Goal: Task Accomplishment & Management: Use online tool/utility

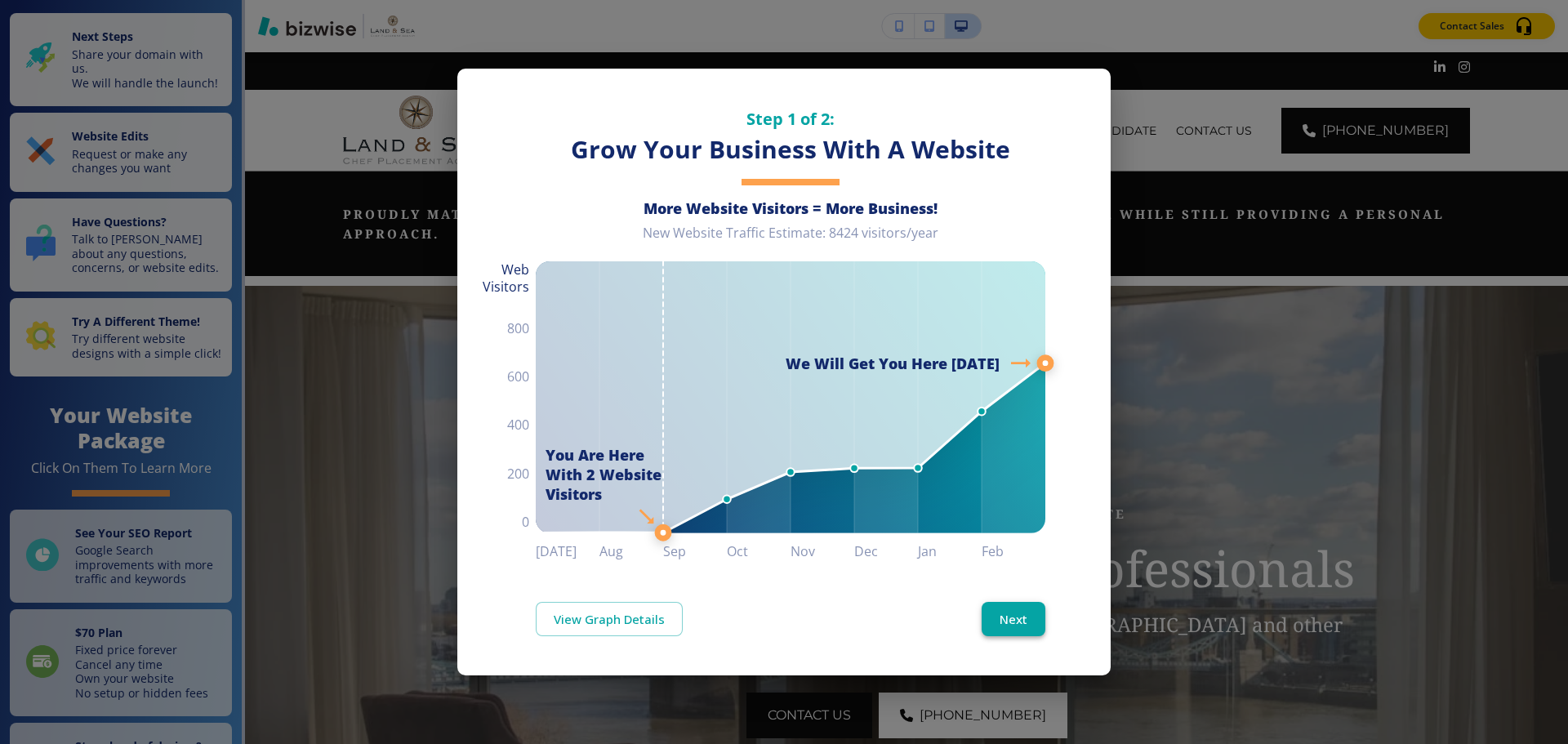
click at [1034, 611] on button "Next" at bounding box center [1013, 620] width 63 height 35
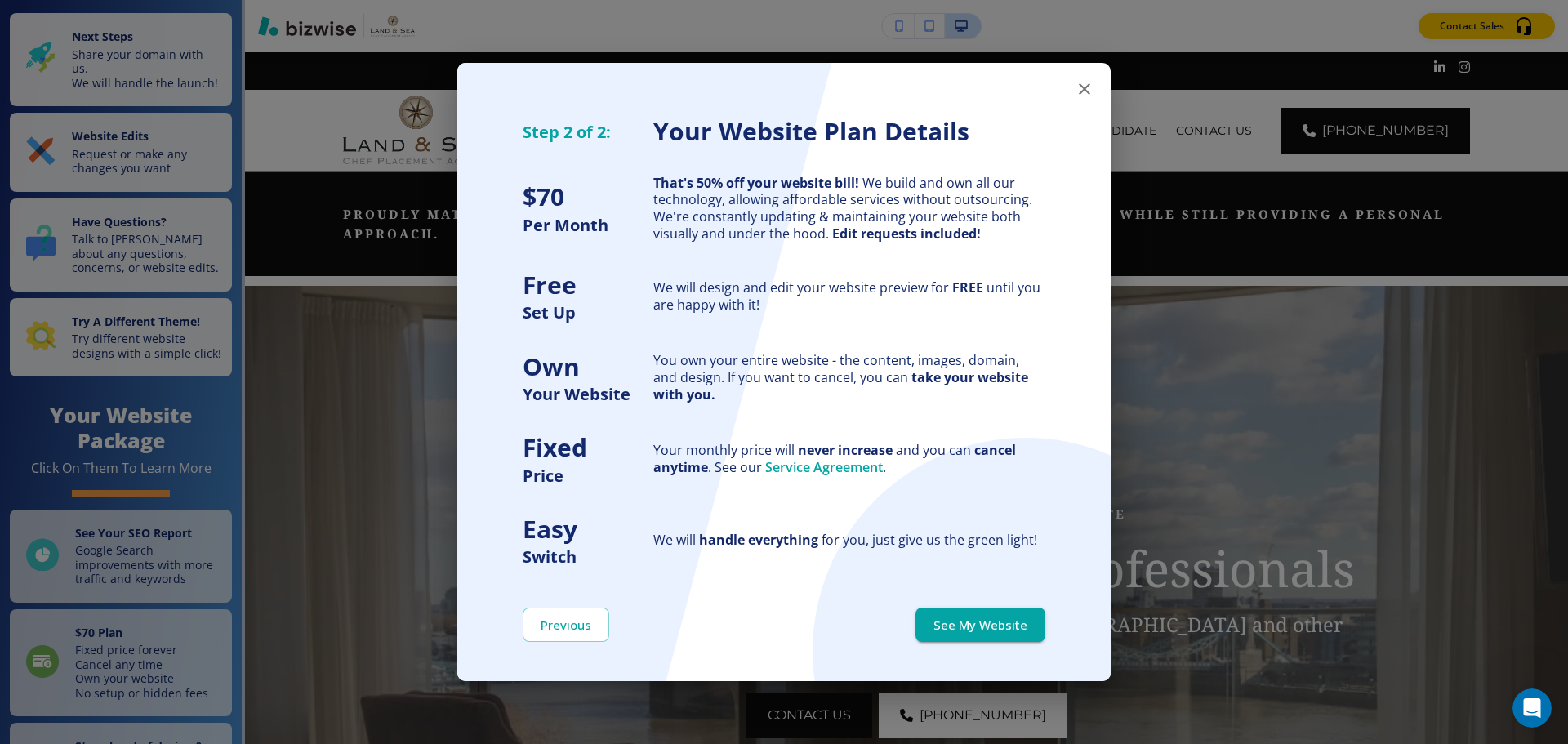
click at [1089, 95] on icon "button" at bounding box center [1085, 89] width 20 height 20
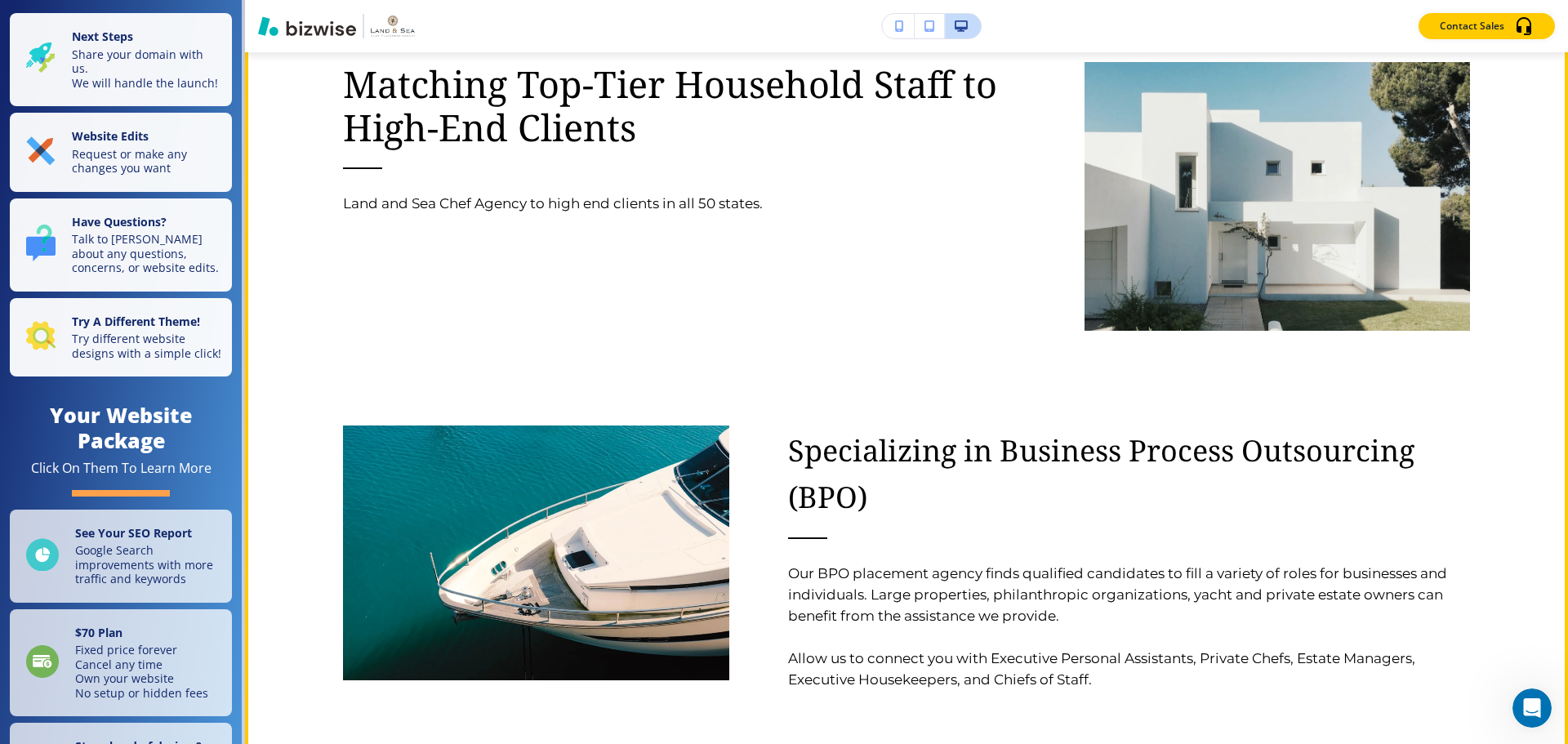
scroll to position [2614, 0]
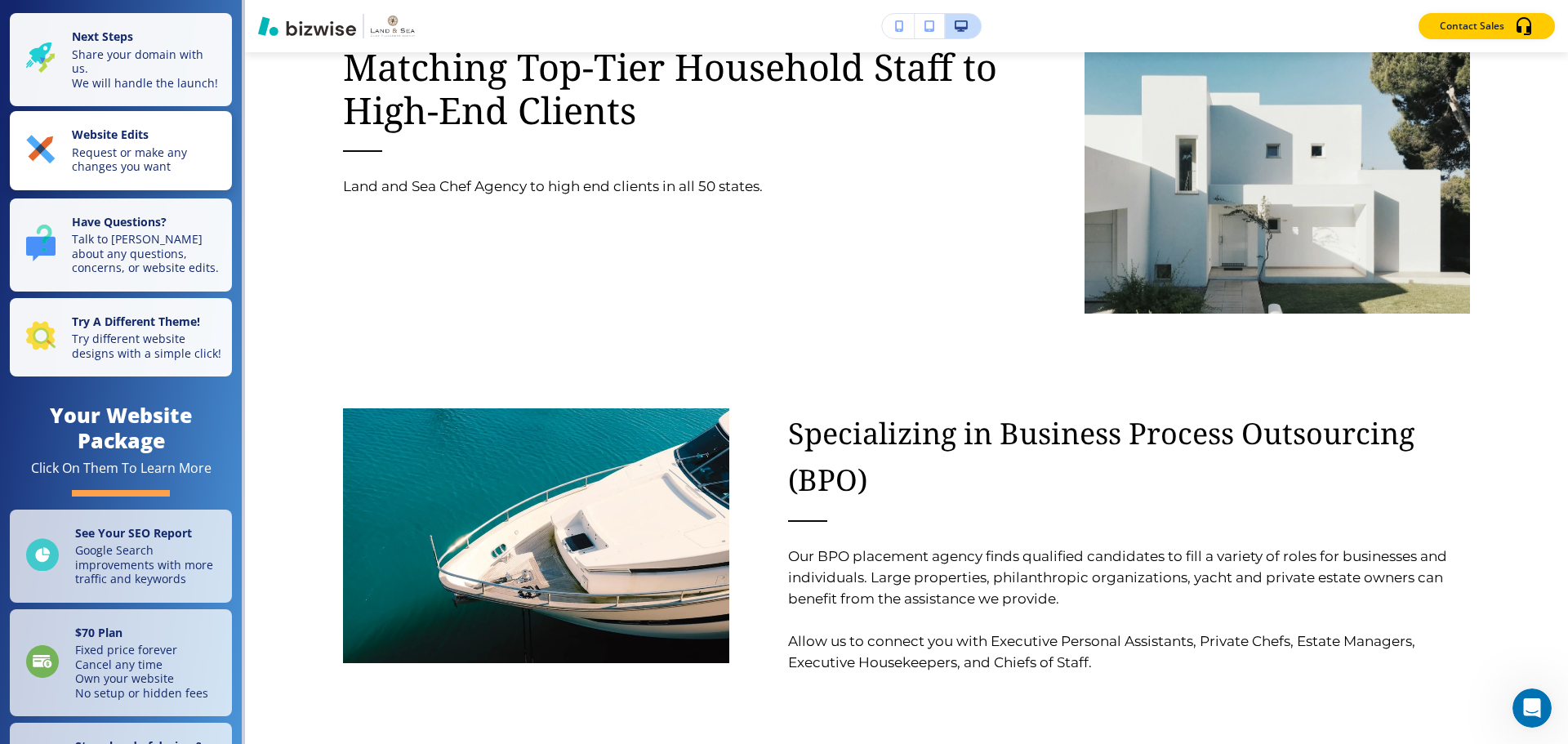
click at [152, 167] on p "Request or make any changes you want" at bounding box center [147, 160] width 150 height 29
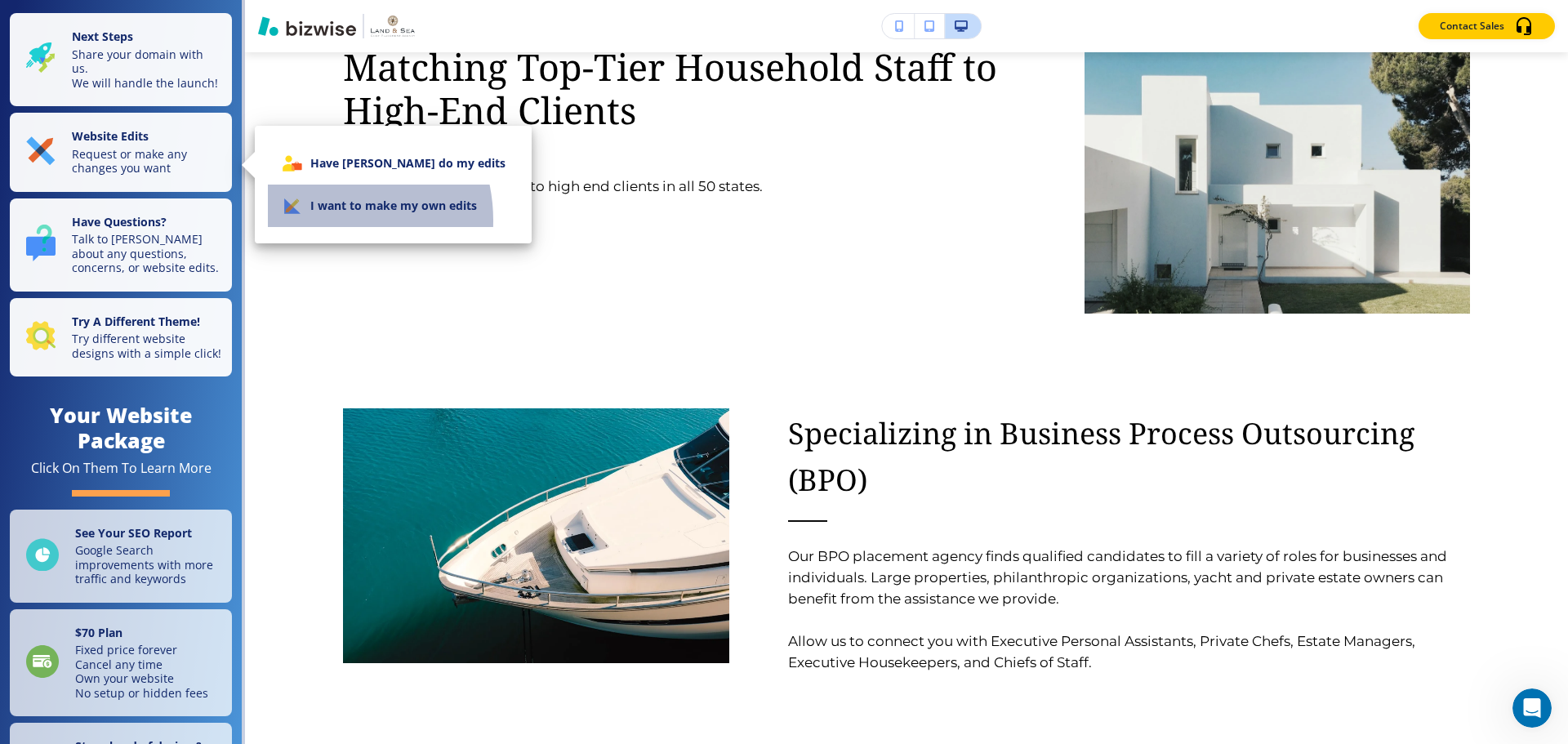
click at [317, 221] on li "I want to make my own edits" at bounding box center [393, 206] width 250 height 43
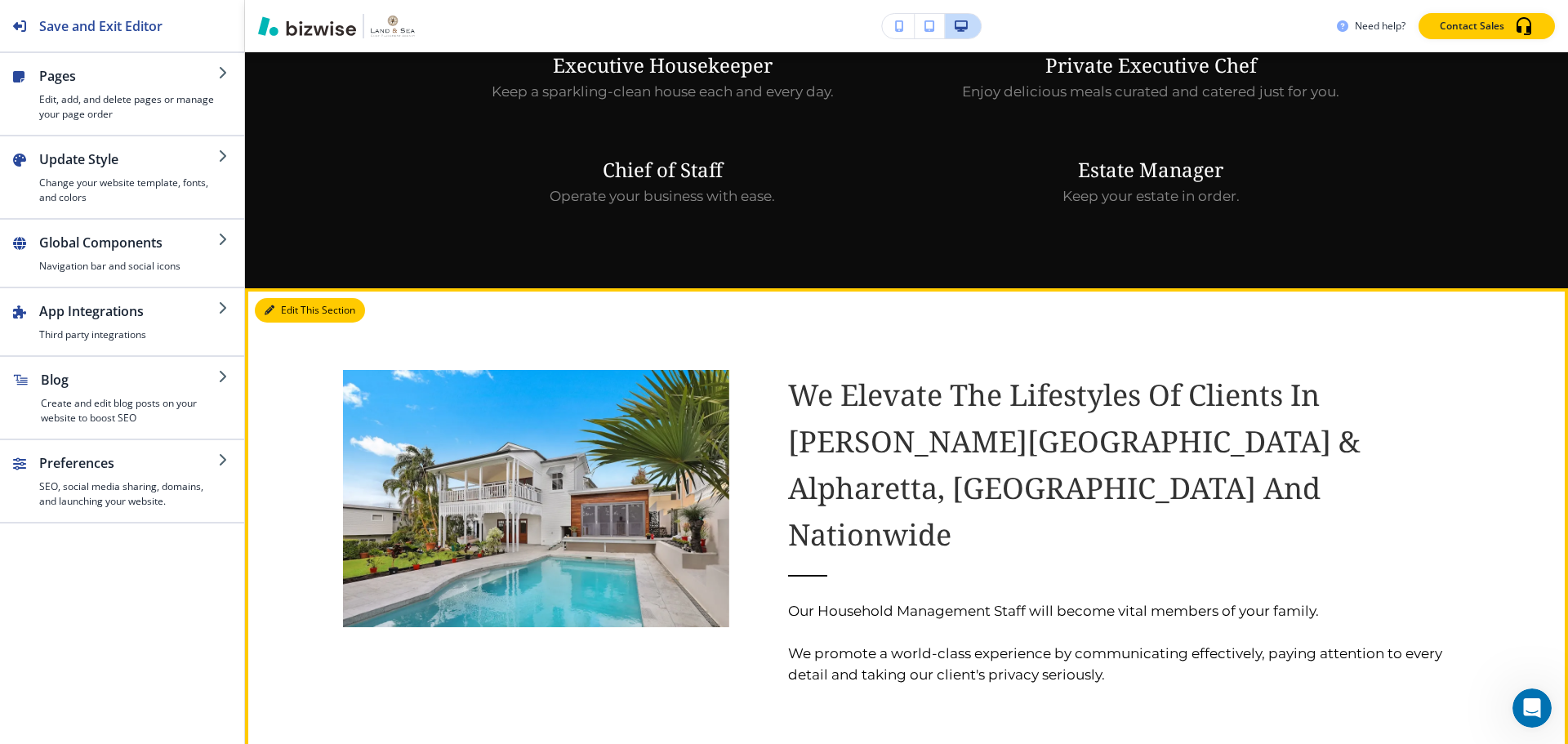
click at [285, 298] on button "Edit This Section" at bounding box center [310, 311] width 110 height 25
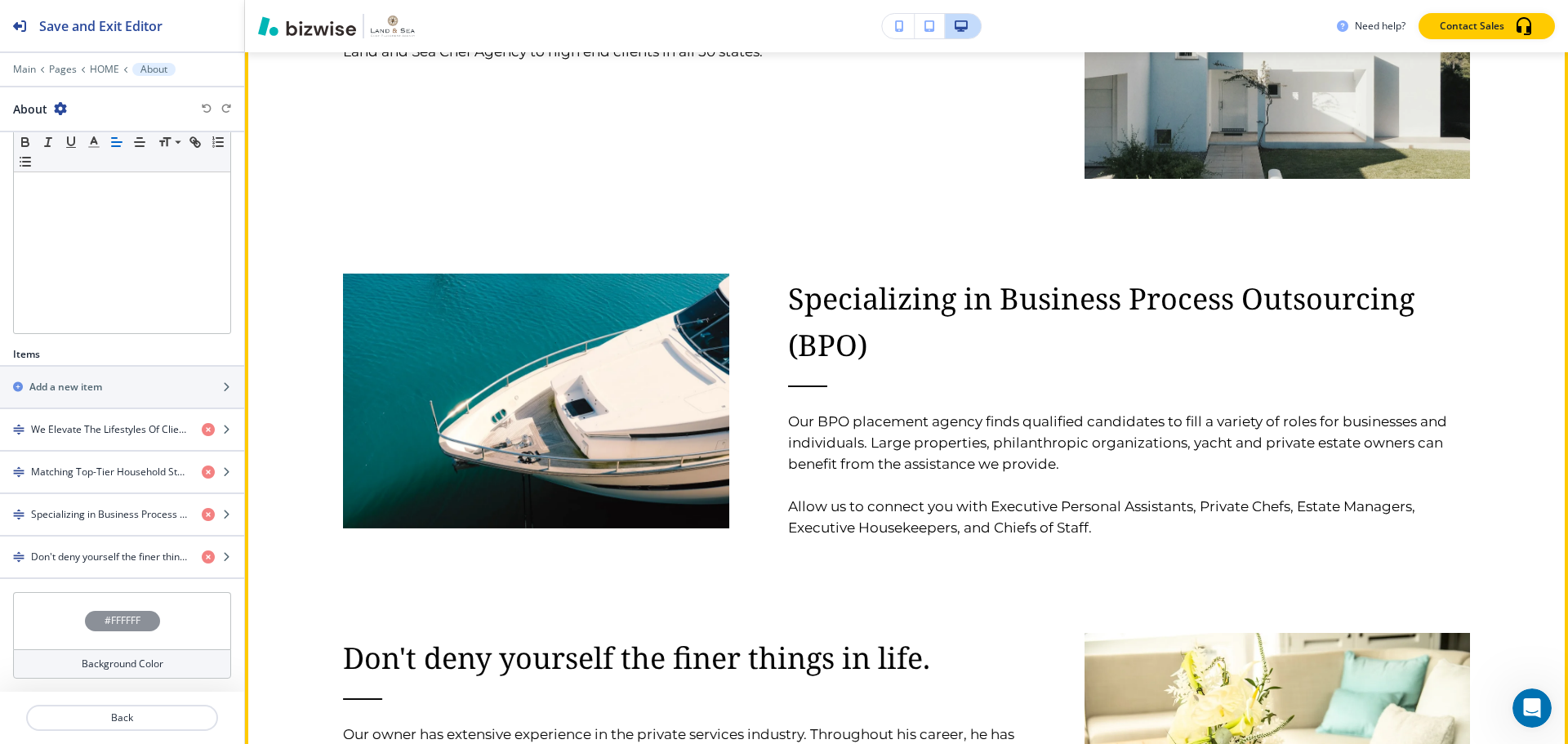
scroll to position [2748, 0]
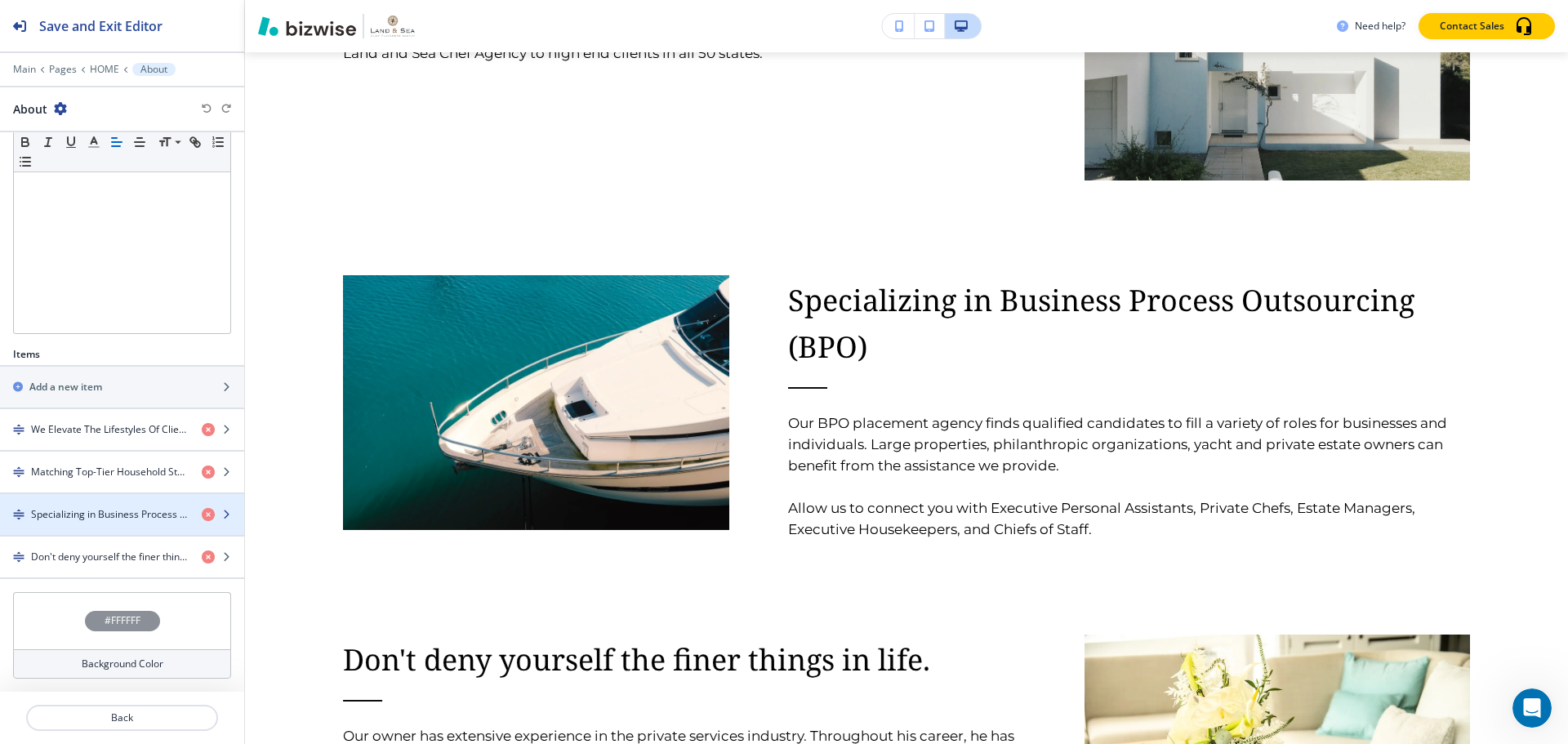
click at [77, 504] on div "button" at bounding box center [122, 501] width 244 height 13
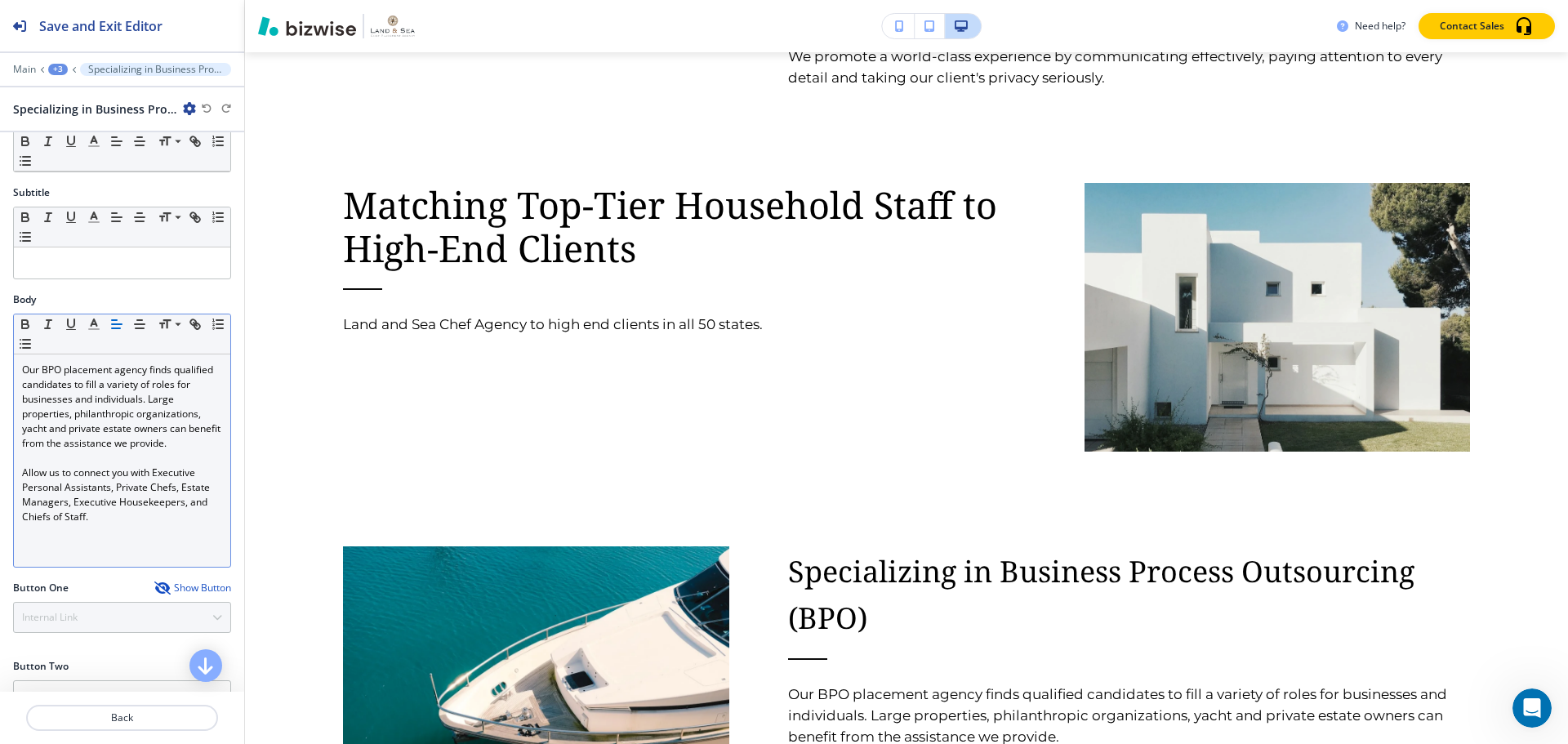
scroll to position [163, 0]
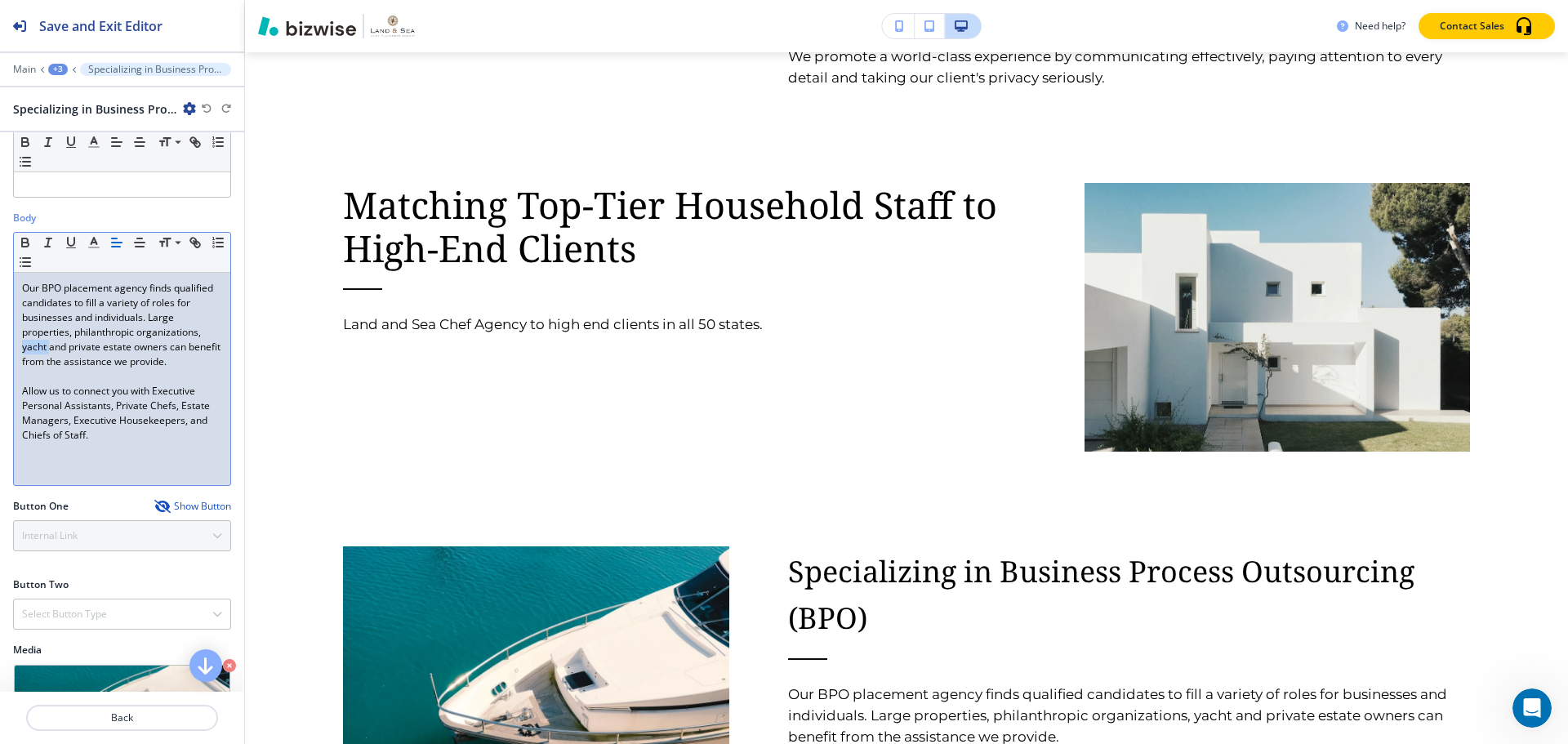
drag, startPoint x: 90, startPoint y: 347, endPoint x: 117, endPoint y: 351, distance: 27.3
click at [117, 351] on p "Our BPO placement agency finds qualified candidates to fill a variety of roles …" at bounding box center [122, 325] width 200 height 88
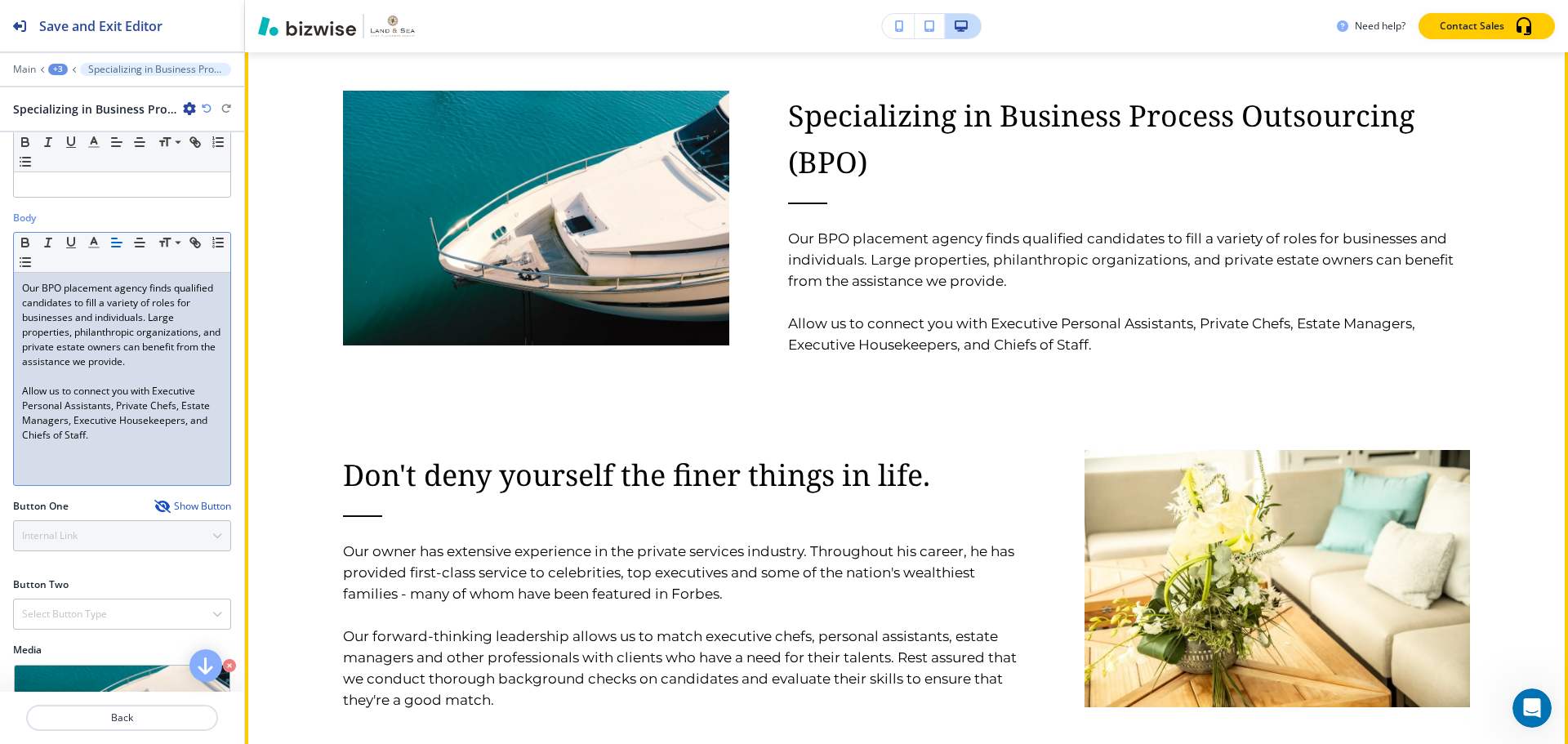
scroll to position [2967, 0]
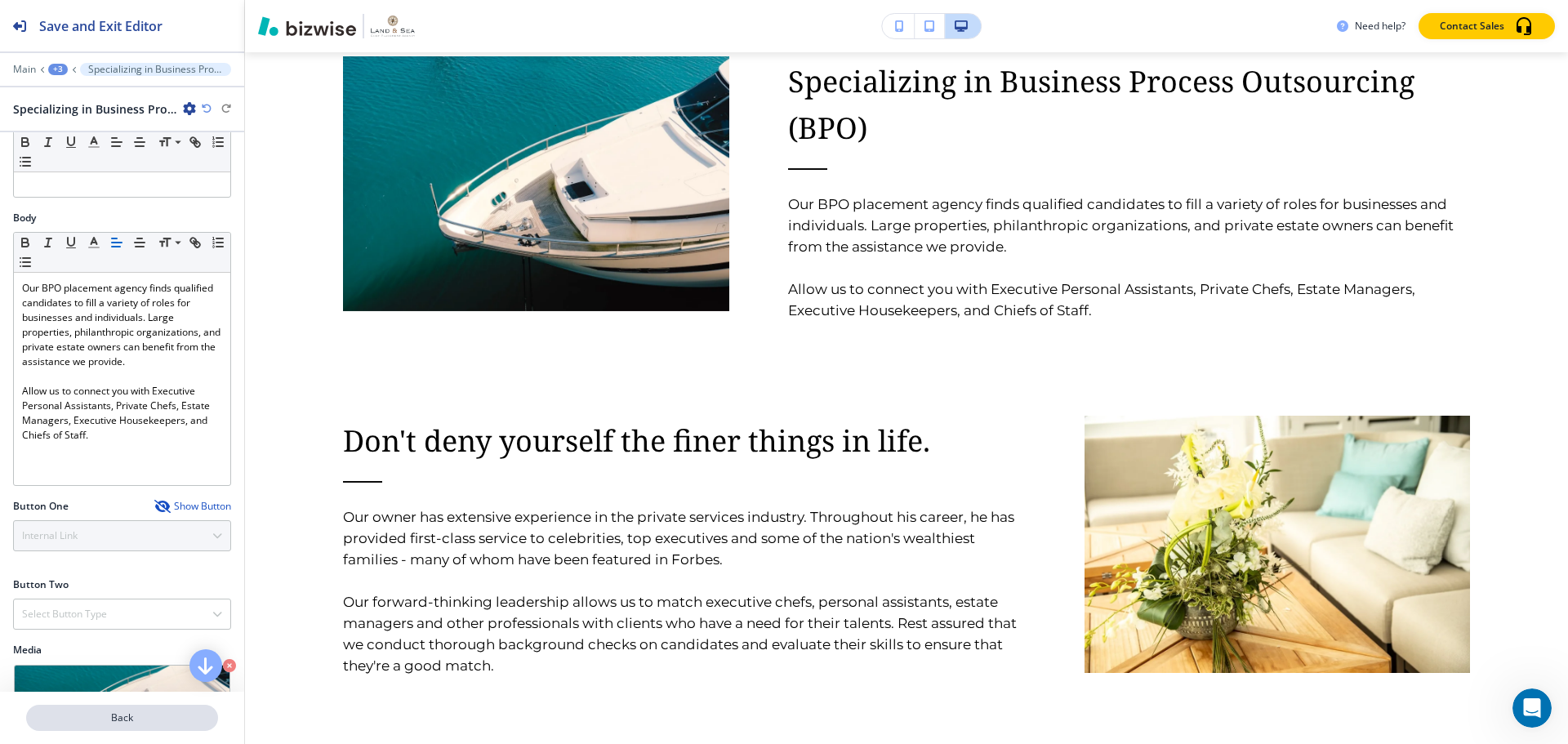
click at [143, 710] on button "Back" at bounding box center [122, 718] width 192 height 26
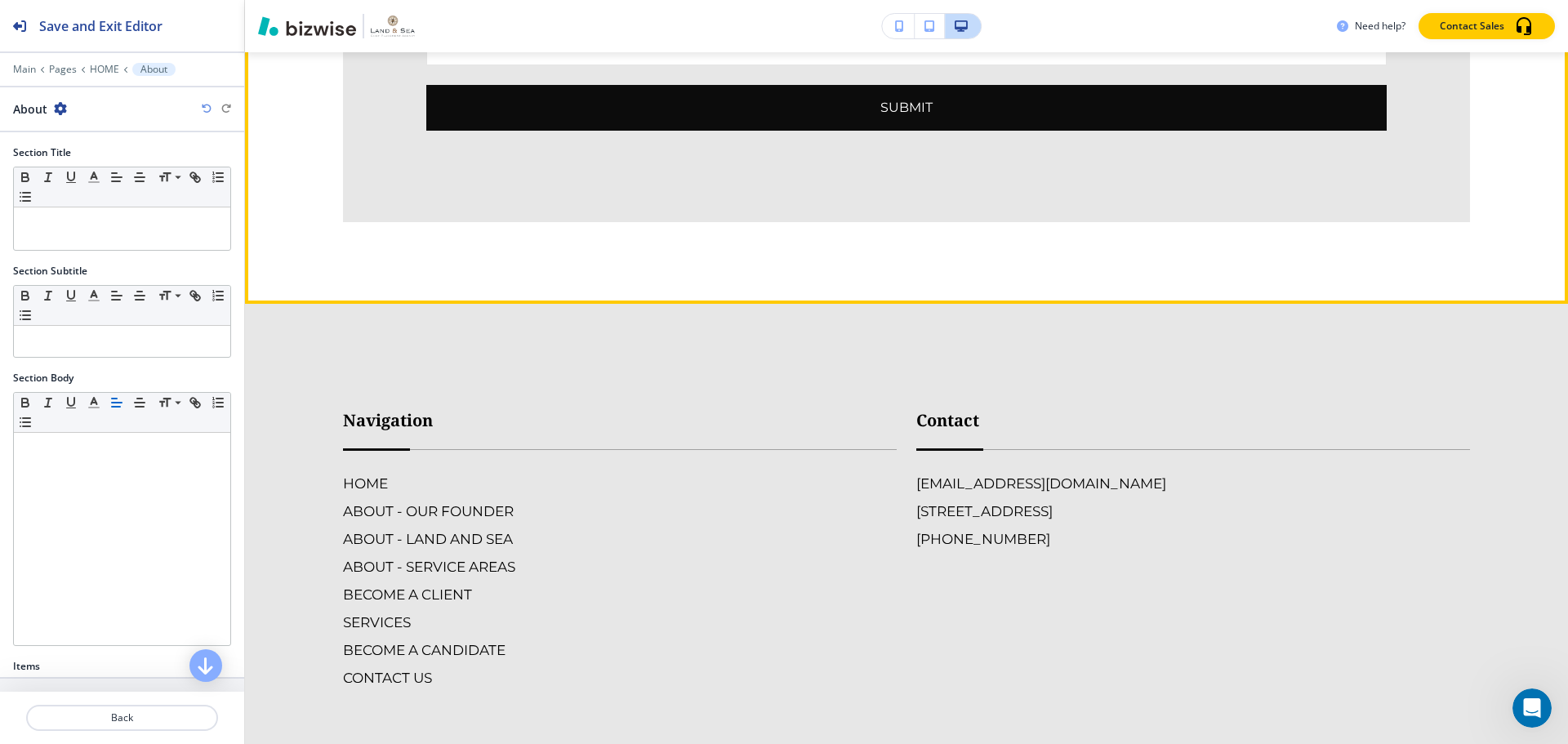
scroll to position [5934, 0]
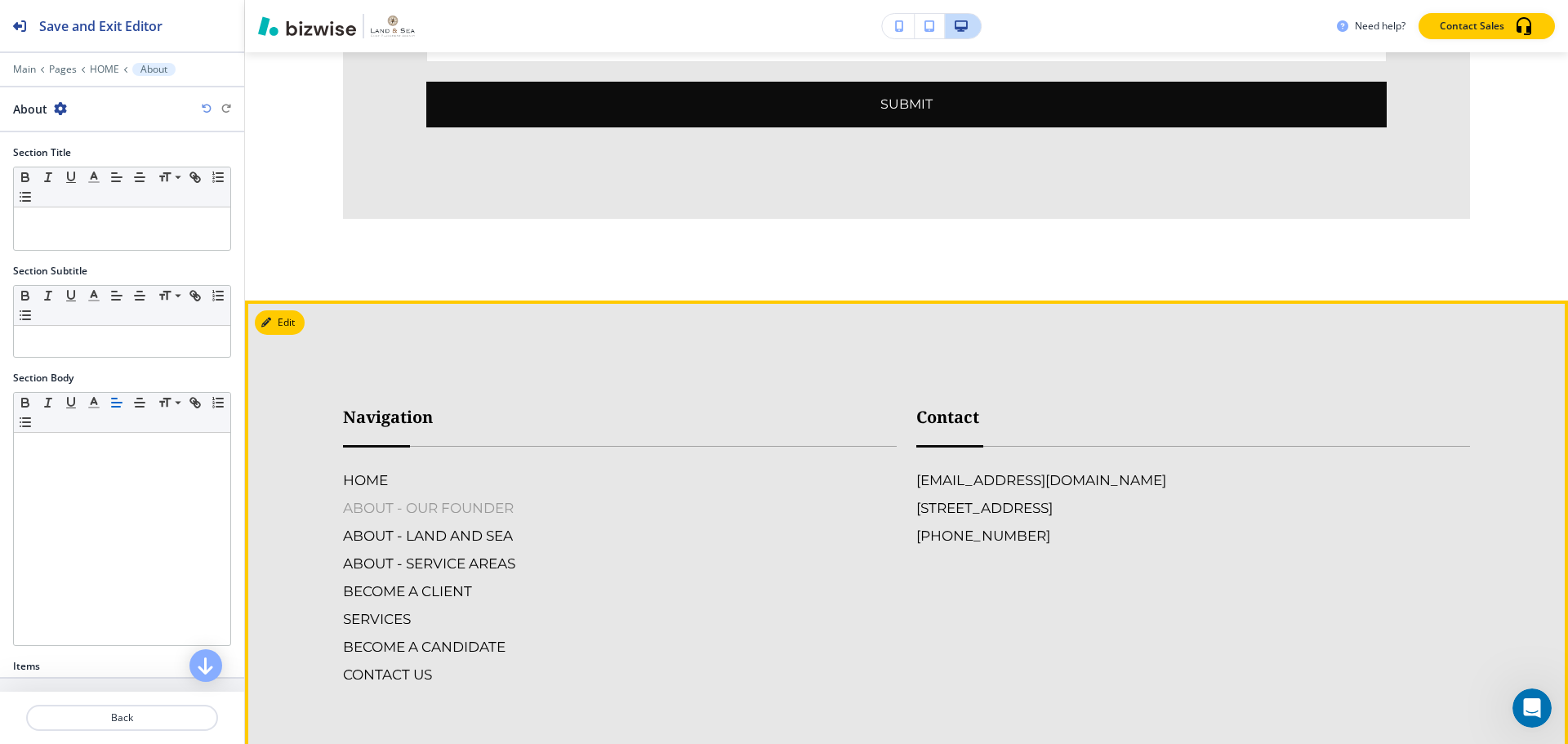
click at [398, 498] on h6 "ABOUT - OUR FOUNDER" at bounding box center [619, 508] width 553 height 21
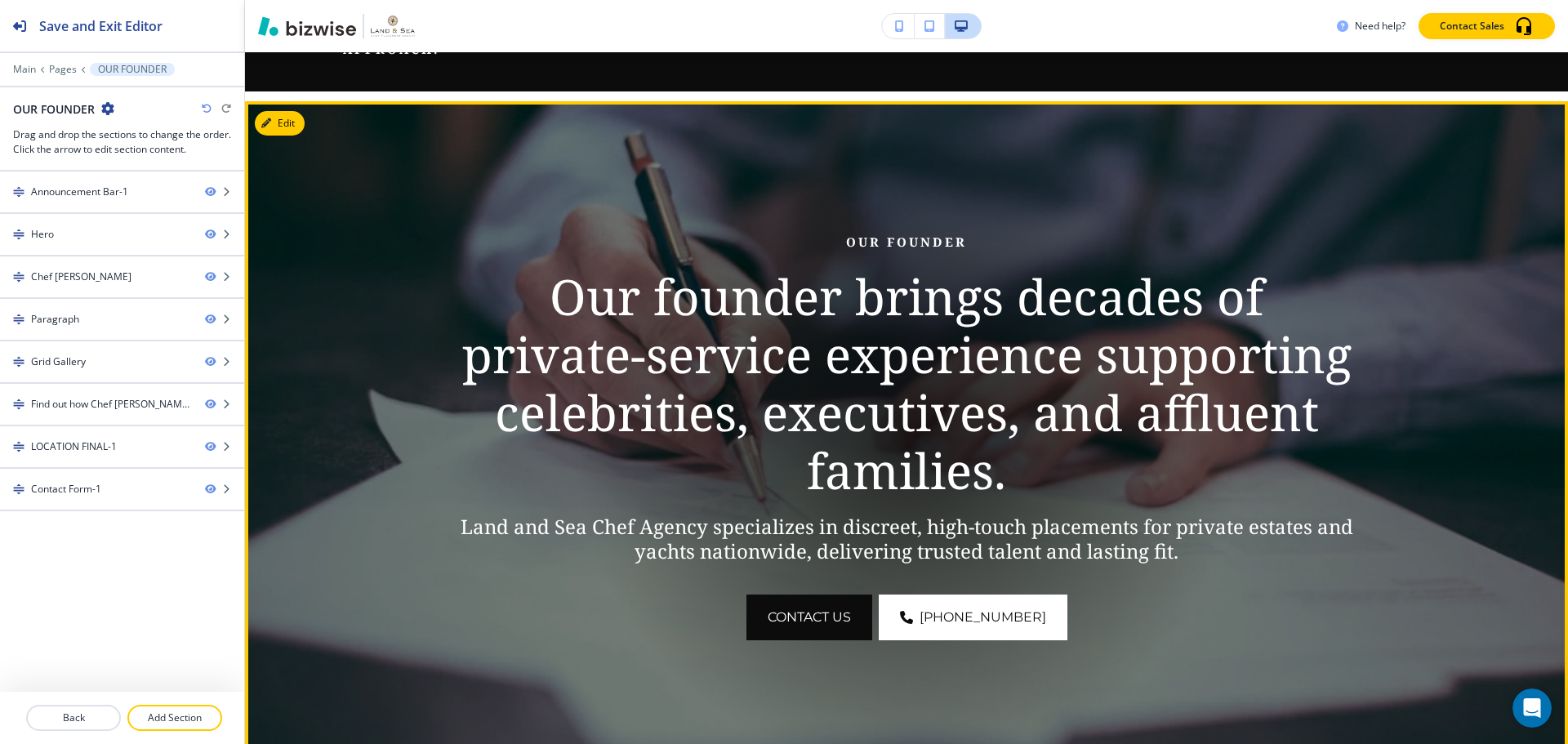
scroll to position [245, 0]
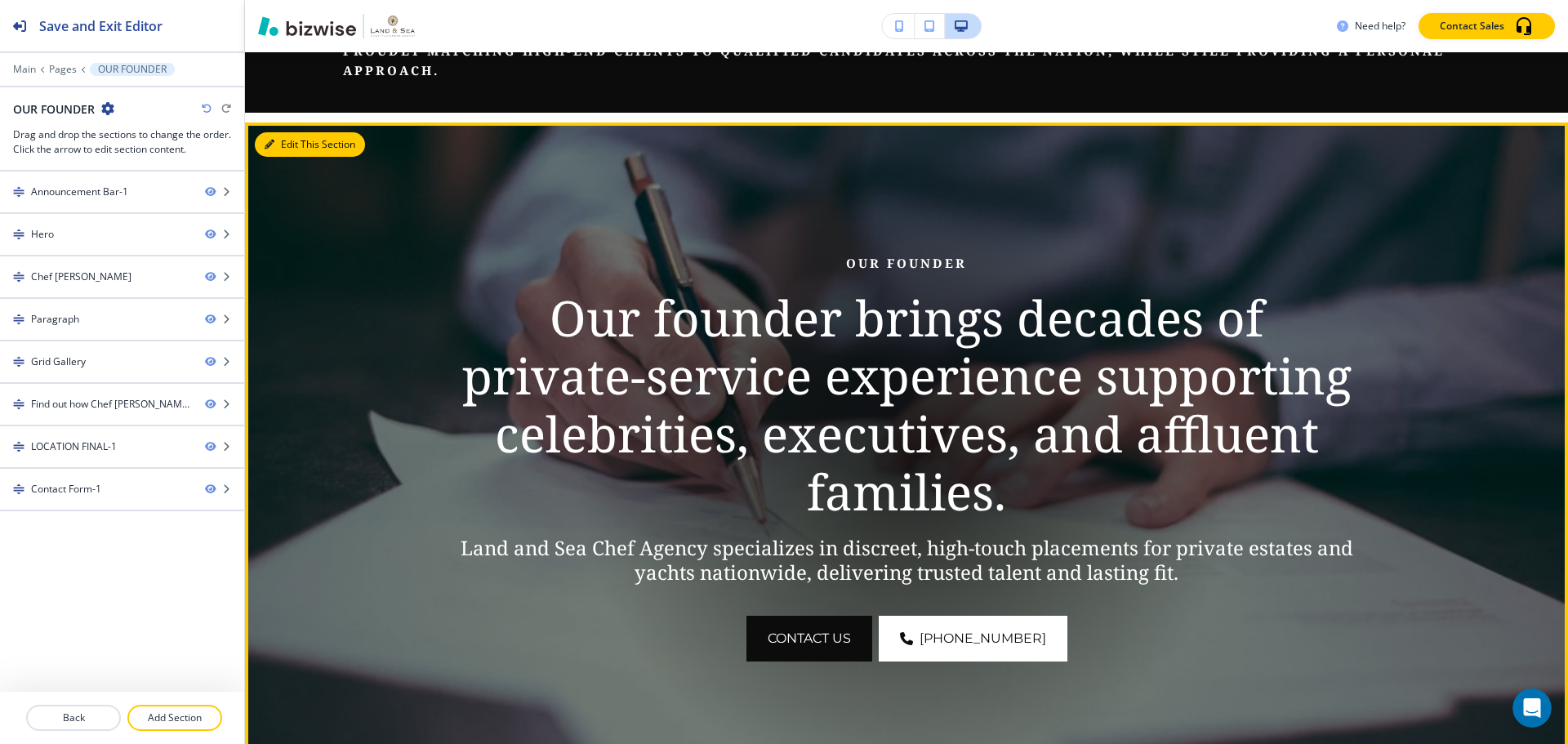
click at [295, 144] on button "Edit This Section" at bounding box center [310, 145] width 110 height 25
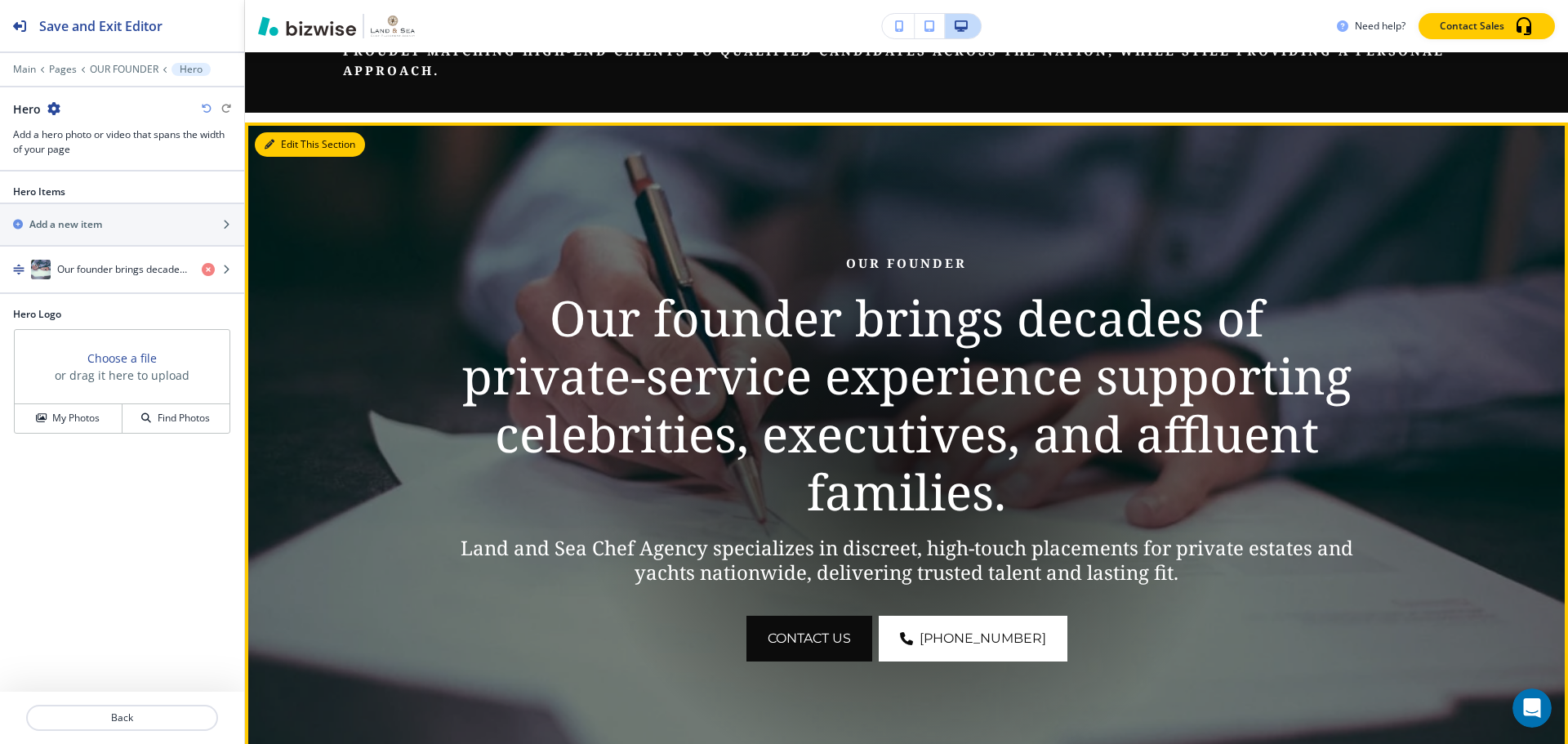
scroll to position [234, 0]
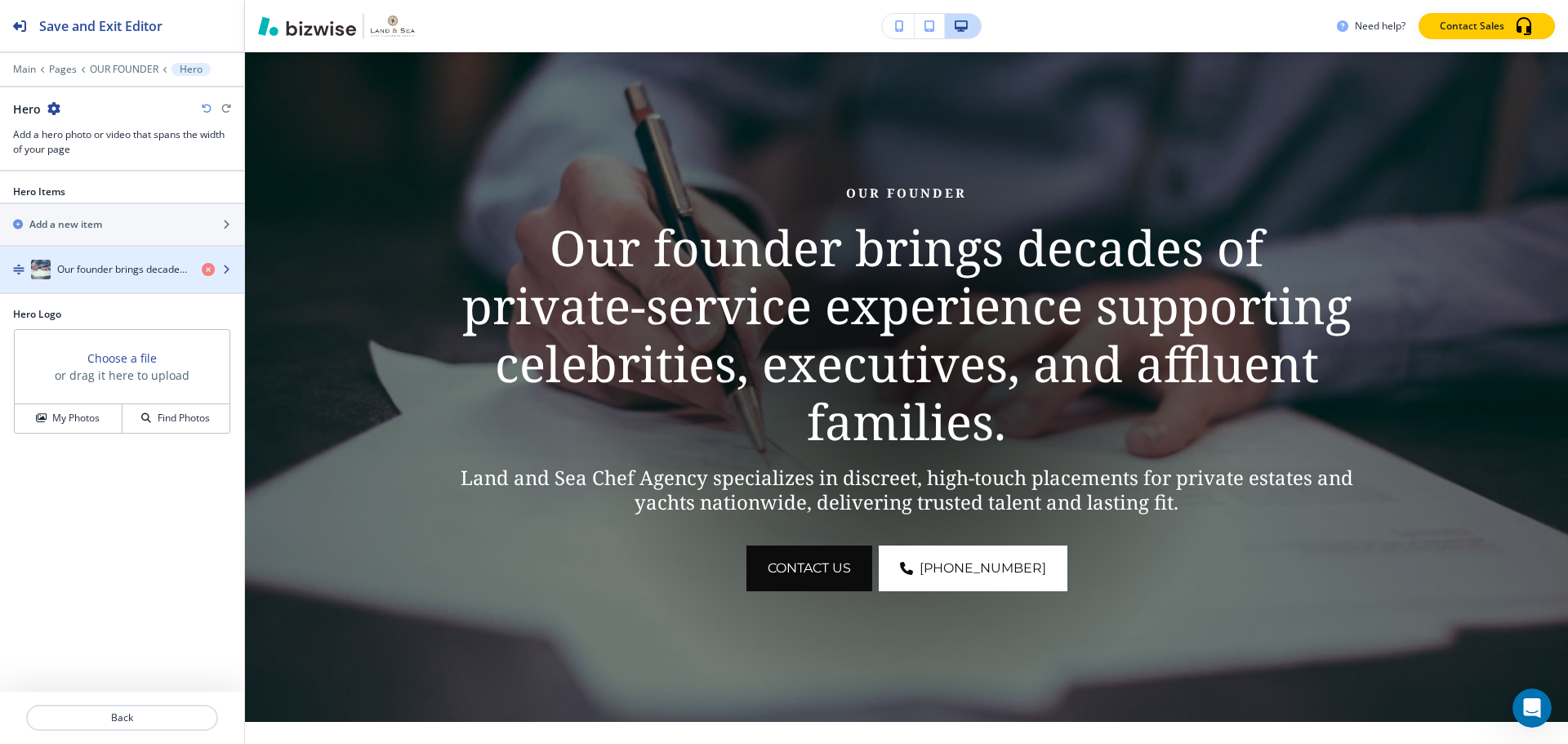
click at [138, 252] on div "button" at bounding box center [122, 253] width 244 height 13
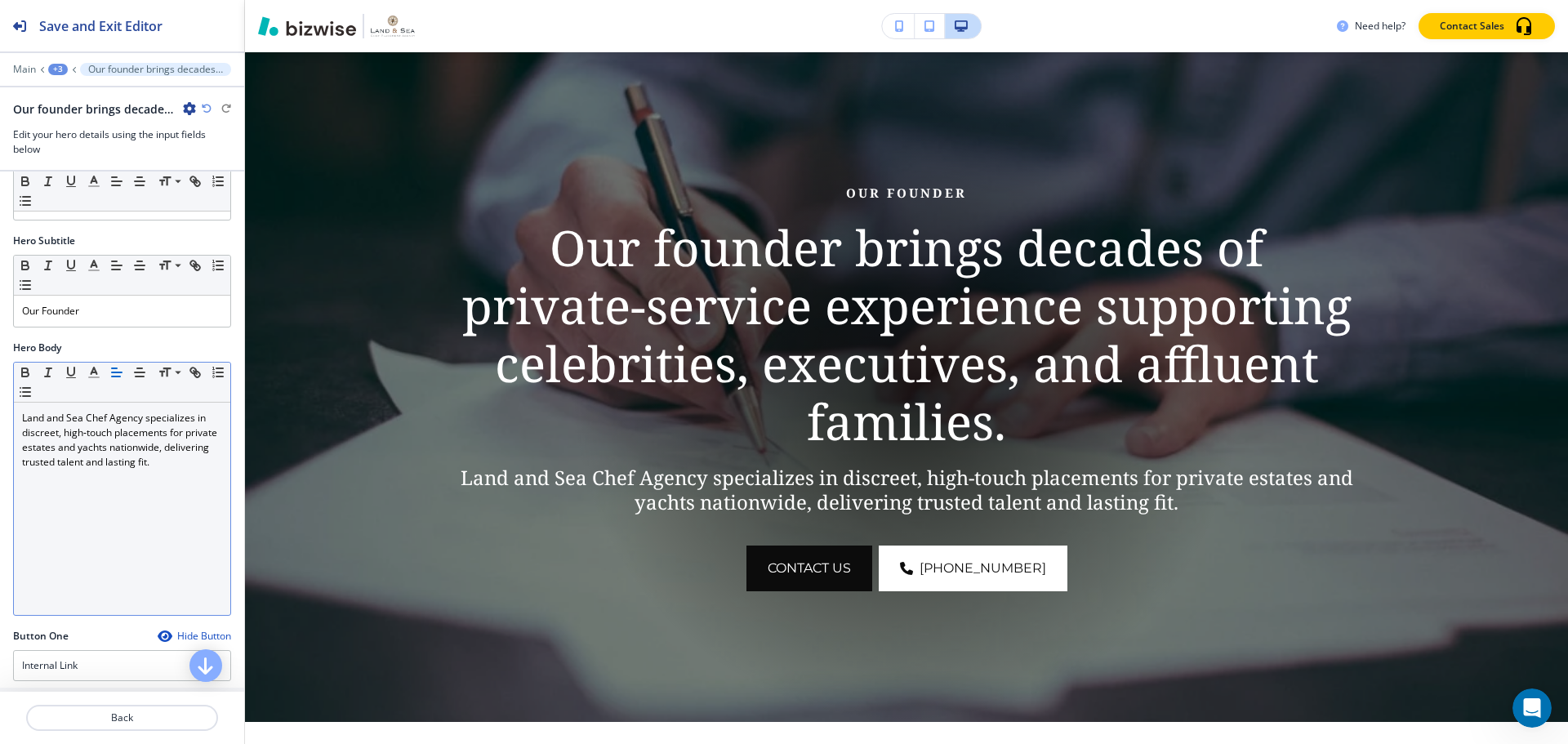
scroll to position [245, 0]
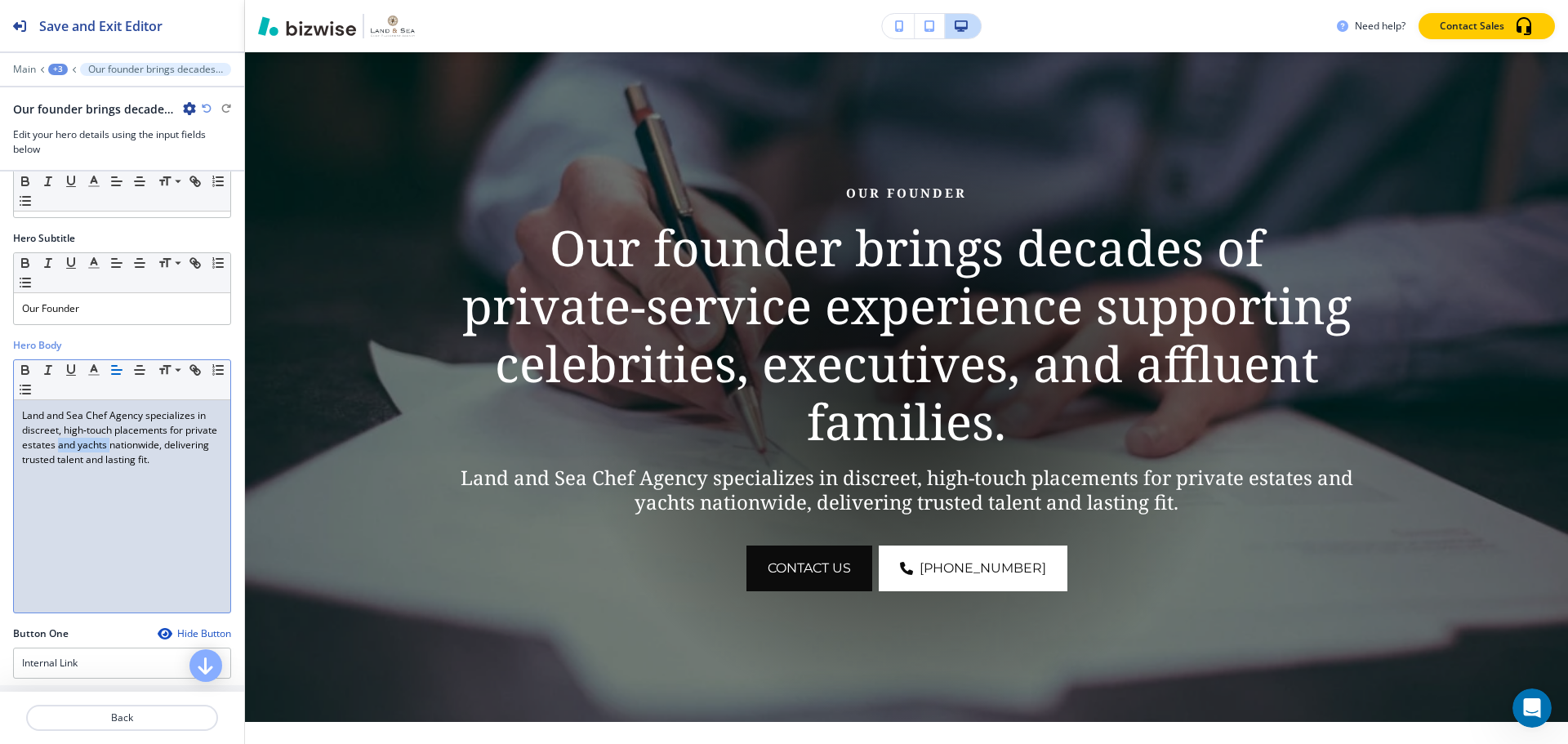
drag, startPoint x: 94, startPoint y: 442, endPoint x: 146, endPoint y: 447, distance: 52.2
click at [146, 447] on p "Land and Sea Chef Agency specializes in discreet, high‑touch placements for pri…" at bounding box center [122, 438] width 200 height 58
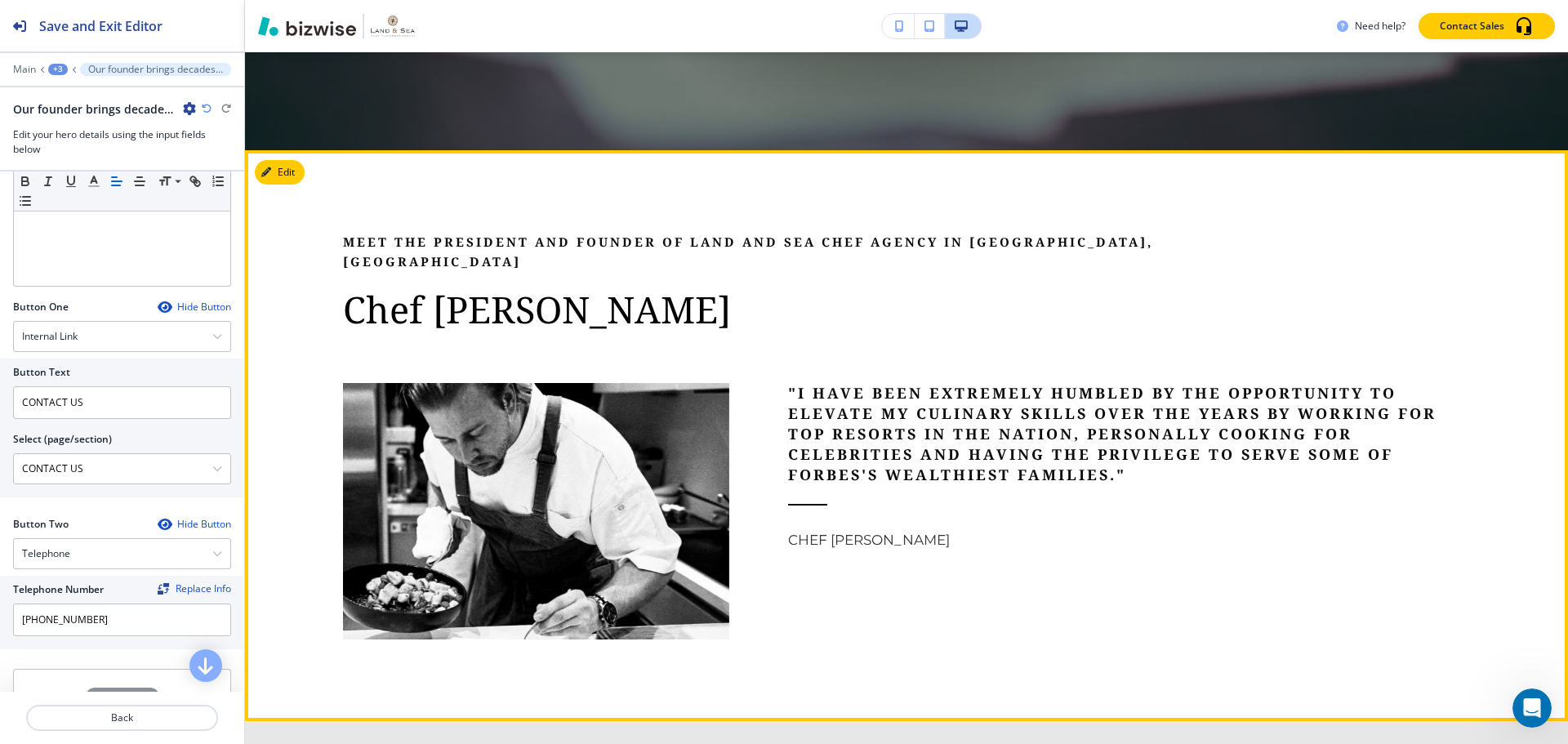
scroll to position [3863, 0]
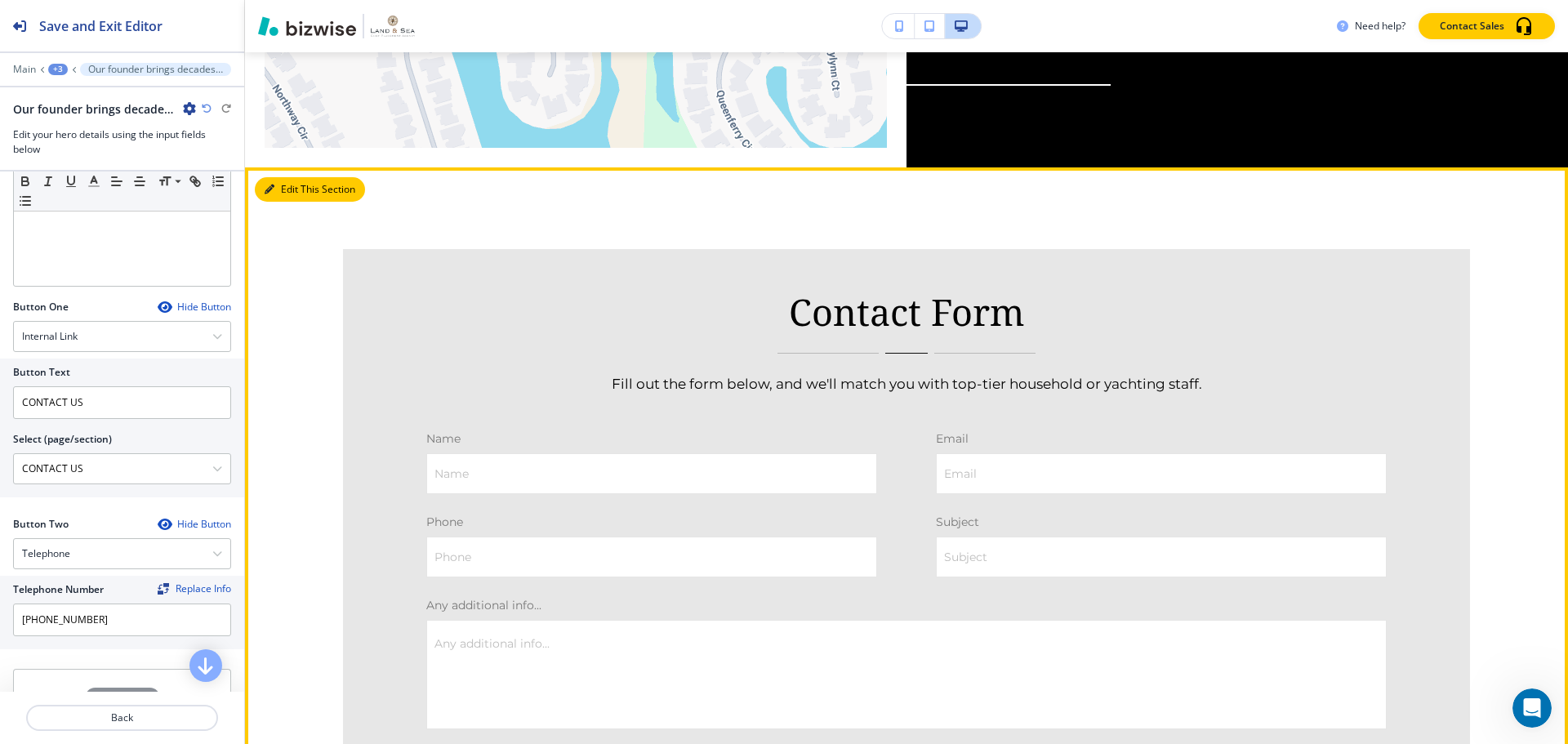
click at [286, 177] on button "Edit This Section" at bounding box center [310, 190] width 110 height 25
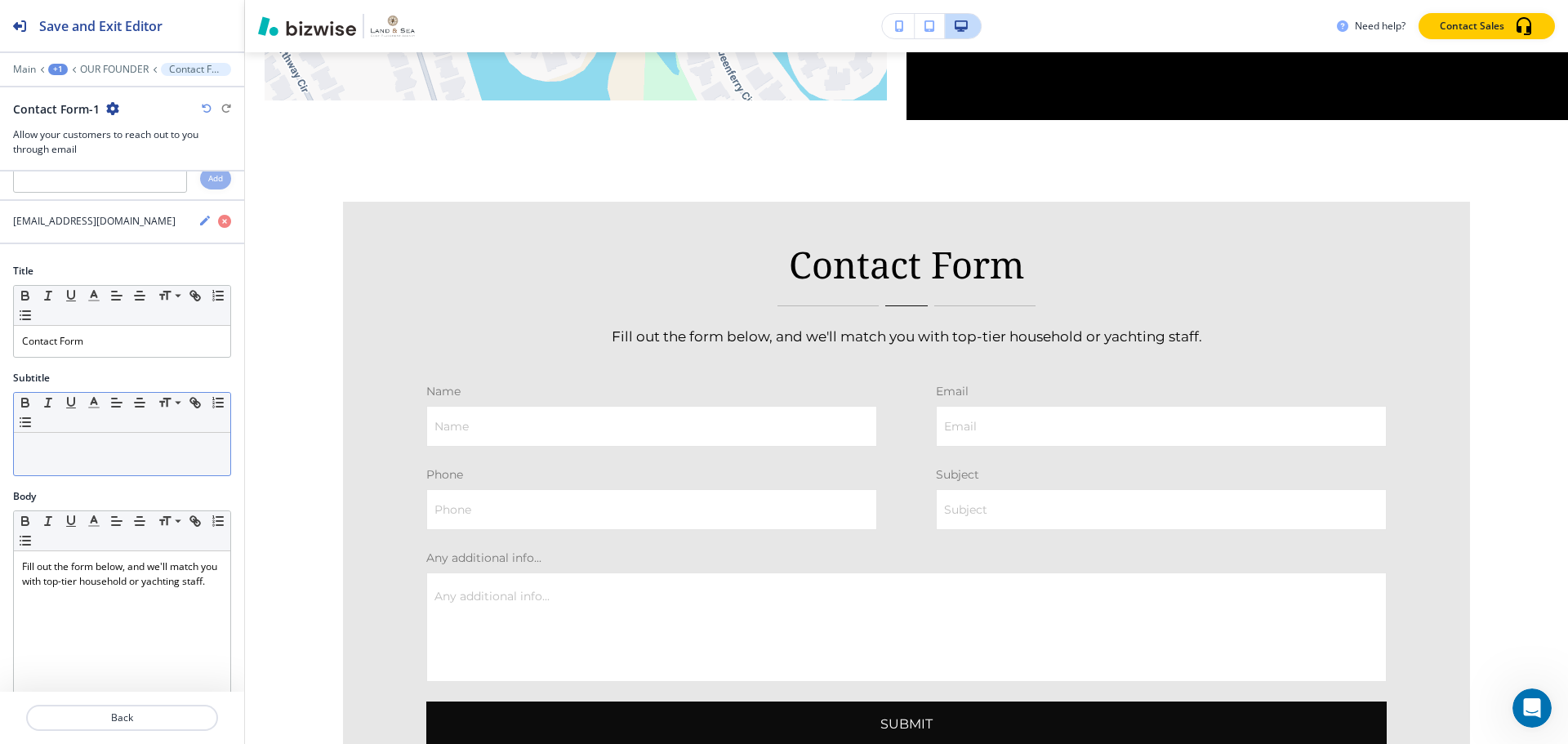
scroll to position [82, 0]
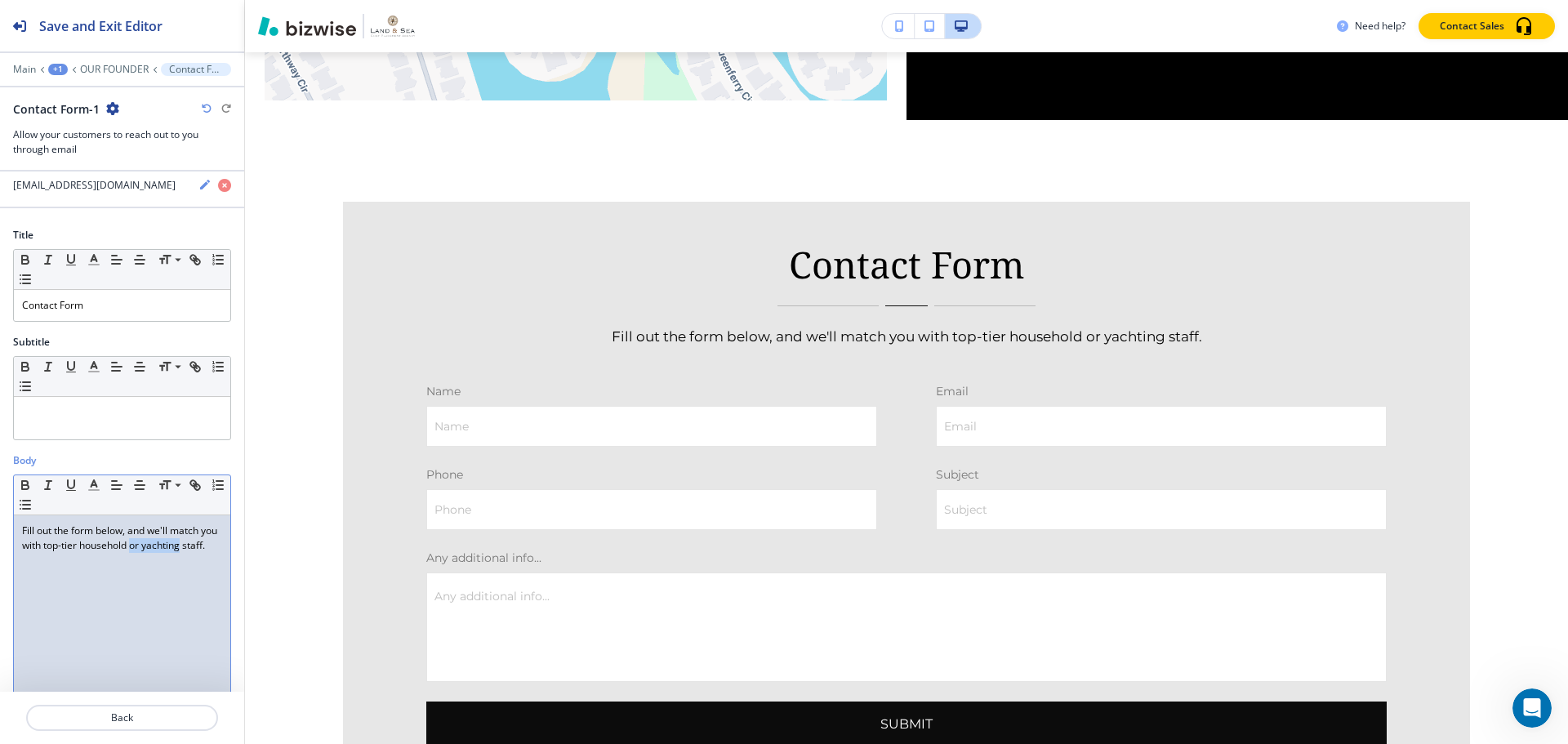
drag, startPoint x: 152, startPoint y: 544, endPoint x: 201, endPoint y: 549, distance: 49.3
click at [201, 549] on p "Fill out the form below, and we'll match you with top-tier household or yachtin…" at bounding box center [122, 539] width 200 height 30
click at [116, 112] on icon "button" at bounding box center [113, 109] width 13 height 13
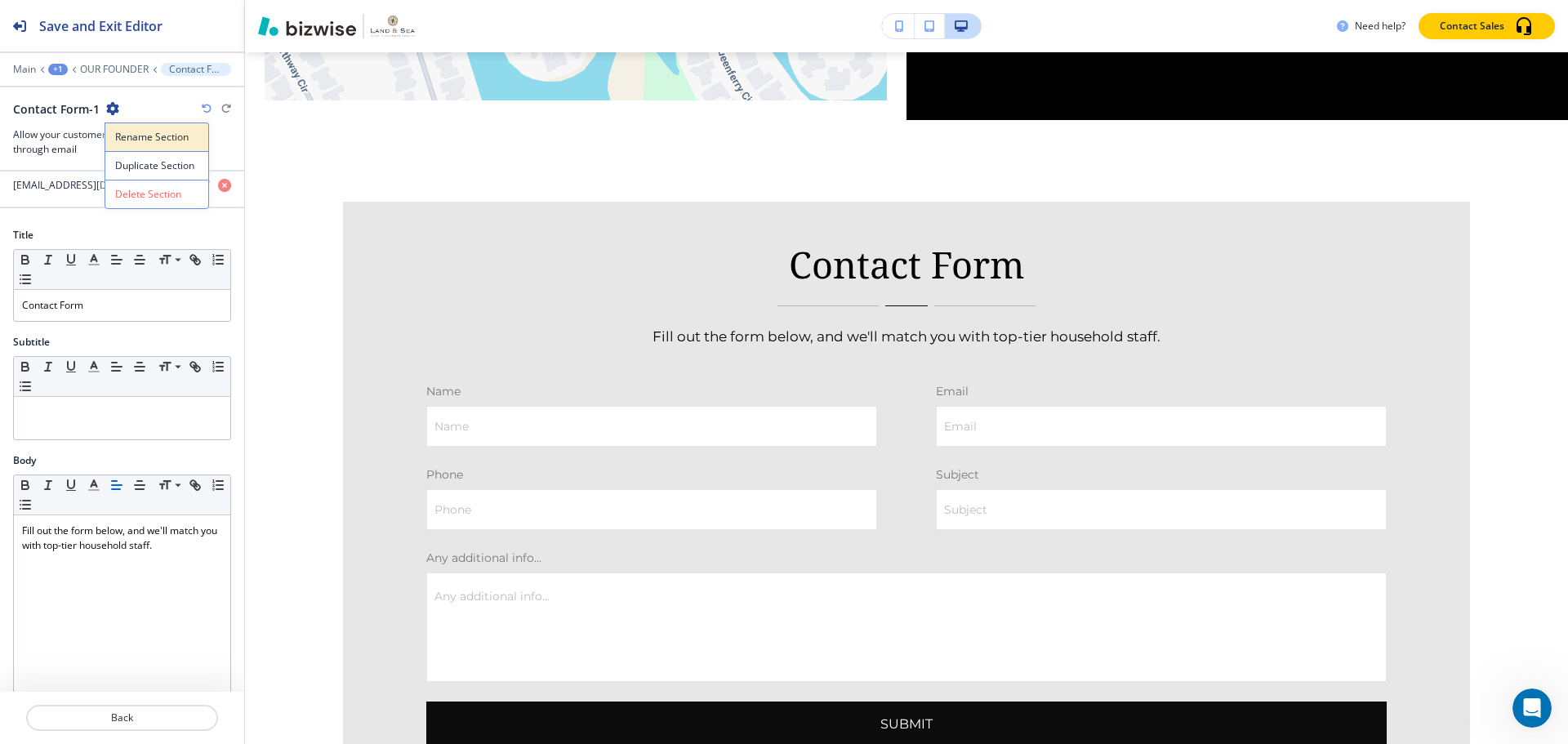
click at [144, 133] on p "Rename Section" at bounding box center [156, 138] width 83 height 15
click at [131, 116] on input "Contact Form-1" at bounding box center [97, 109] width 169 height 33
type input "Contact Form final"
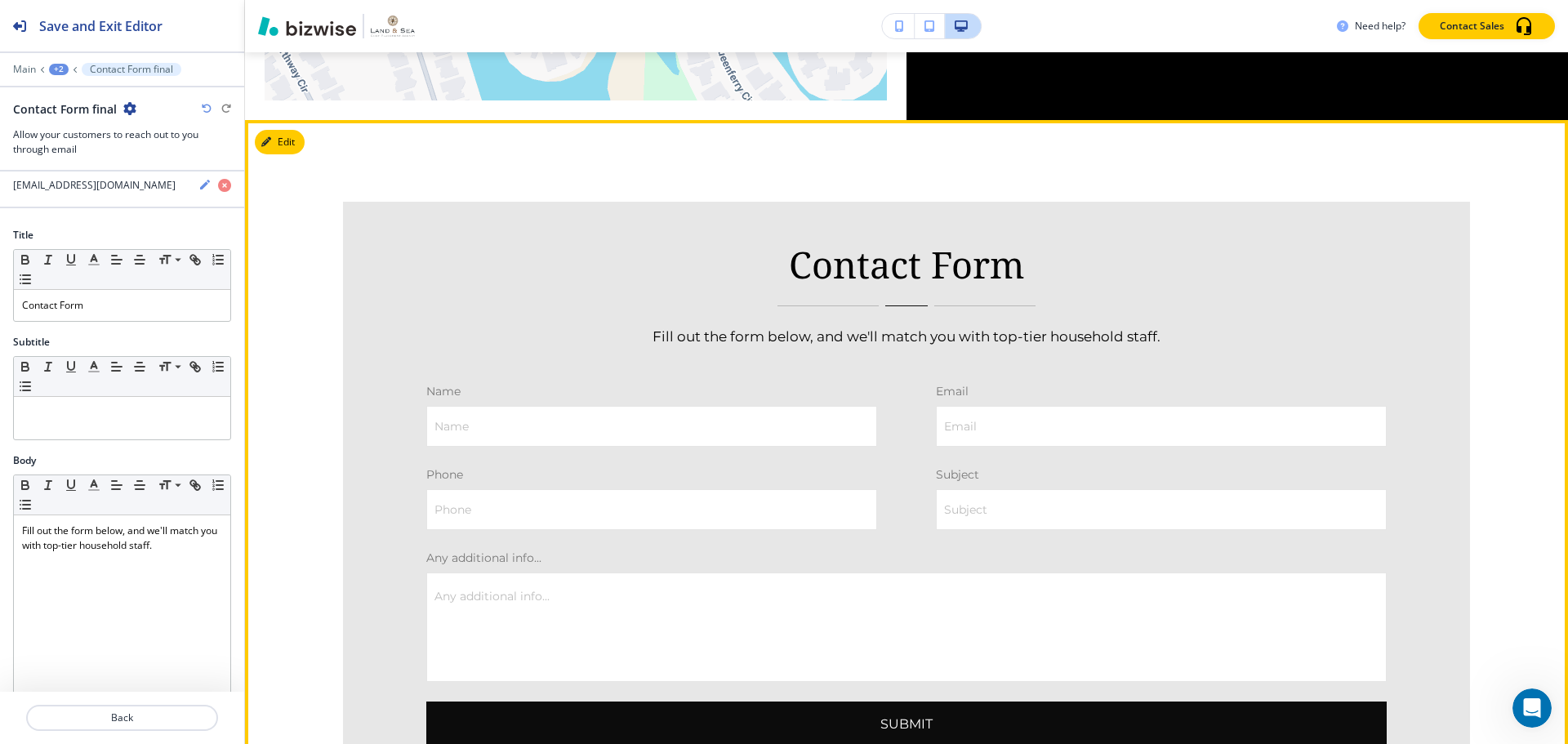
click at [1351, 120] on div "Contact Form Fill out the form below, and we'll match you with top-tier househo…" at bounding box center [906, 521] width 1323 height 801
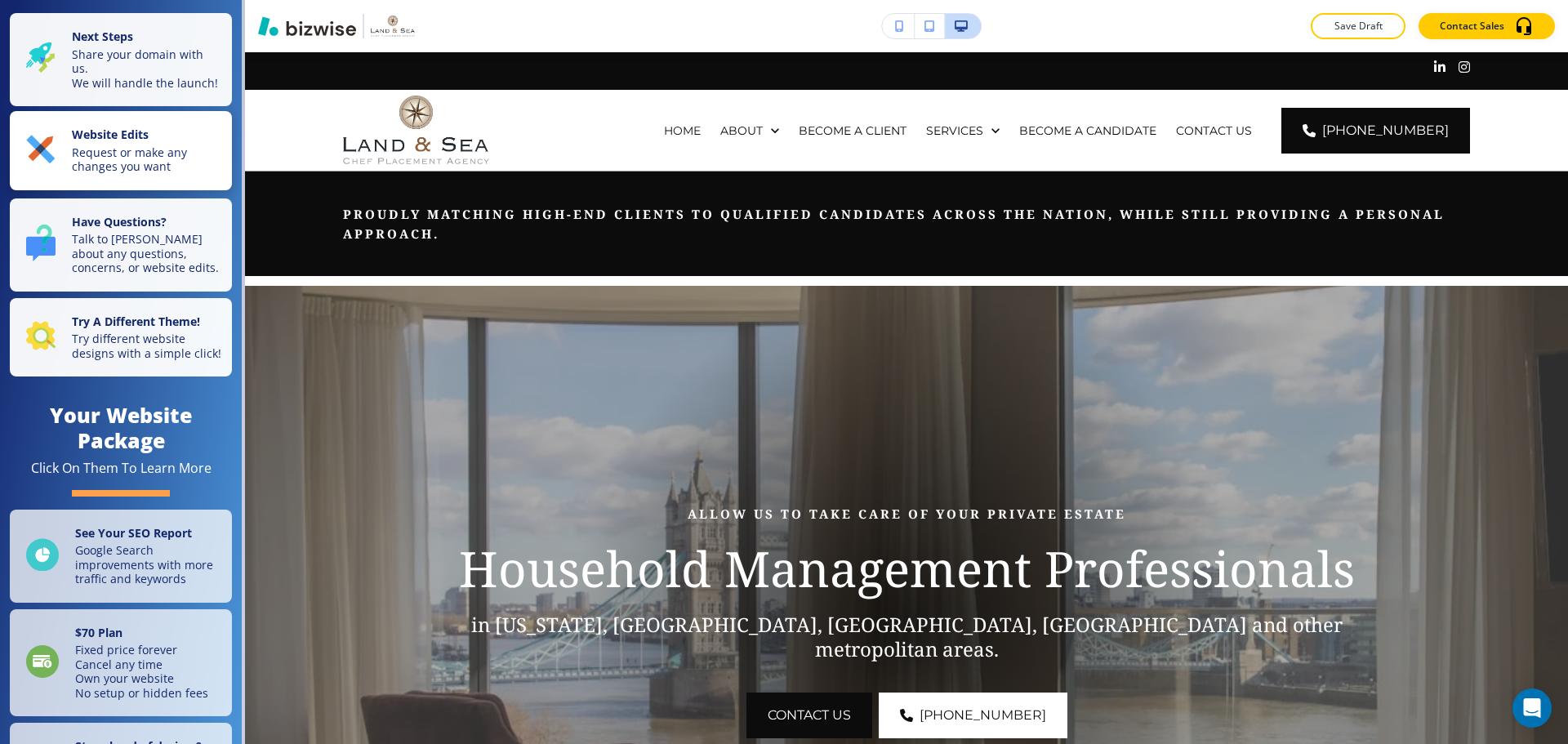
click at [138, 174] on p "Request or make any changes you want" at bounding box center [147, 160] width 150 height 29
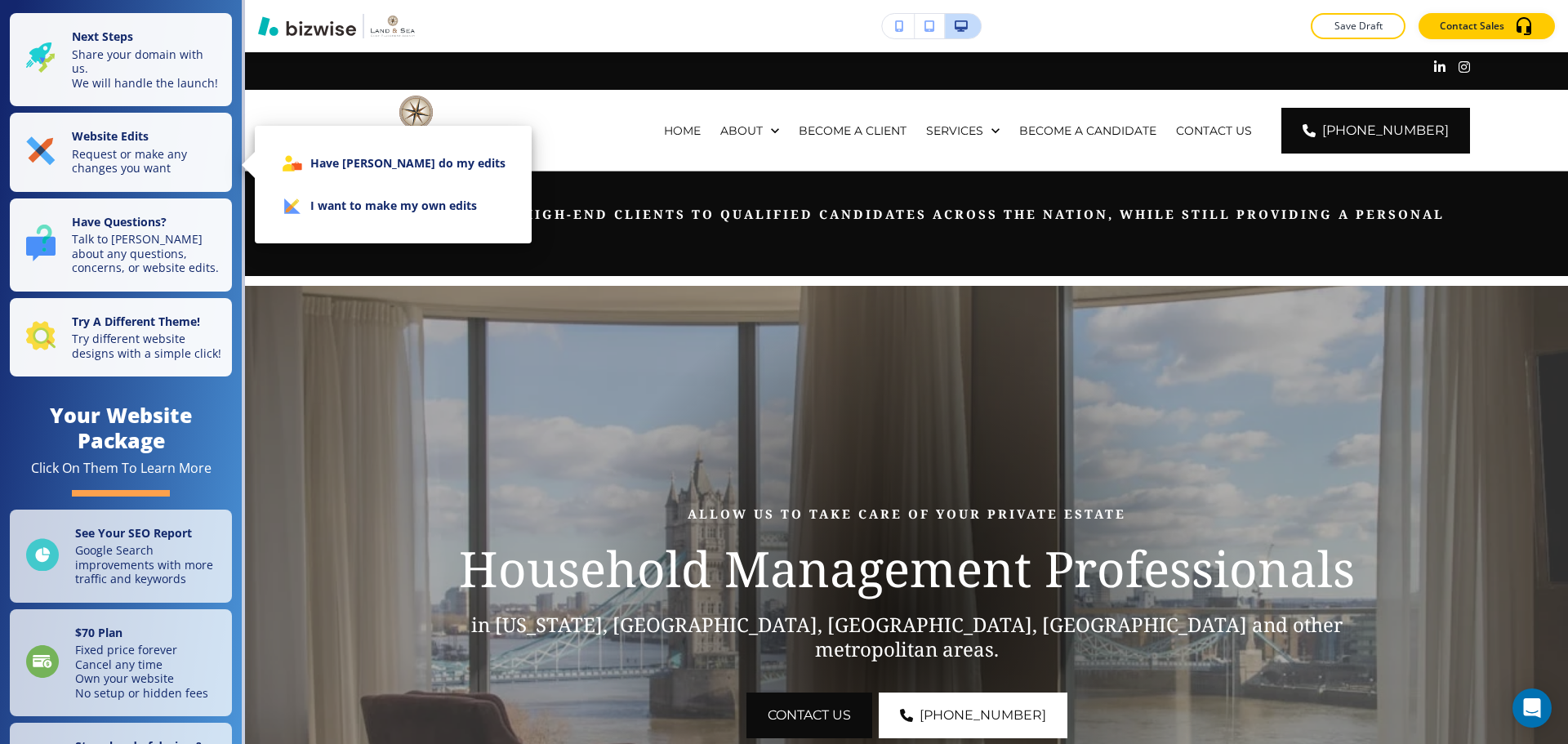
click at [303, 230] on ul "Have [PERSON_NAME] do my edits I want to make my own edits" at bounding box center [393, 185] width 250 height 98
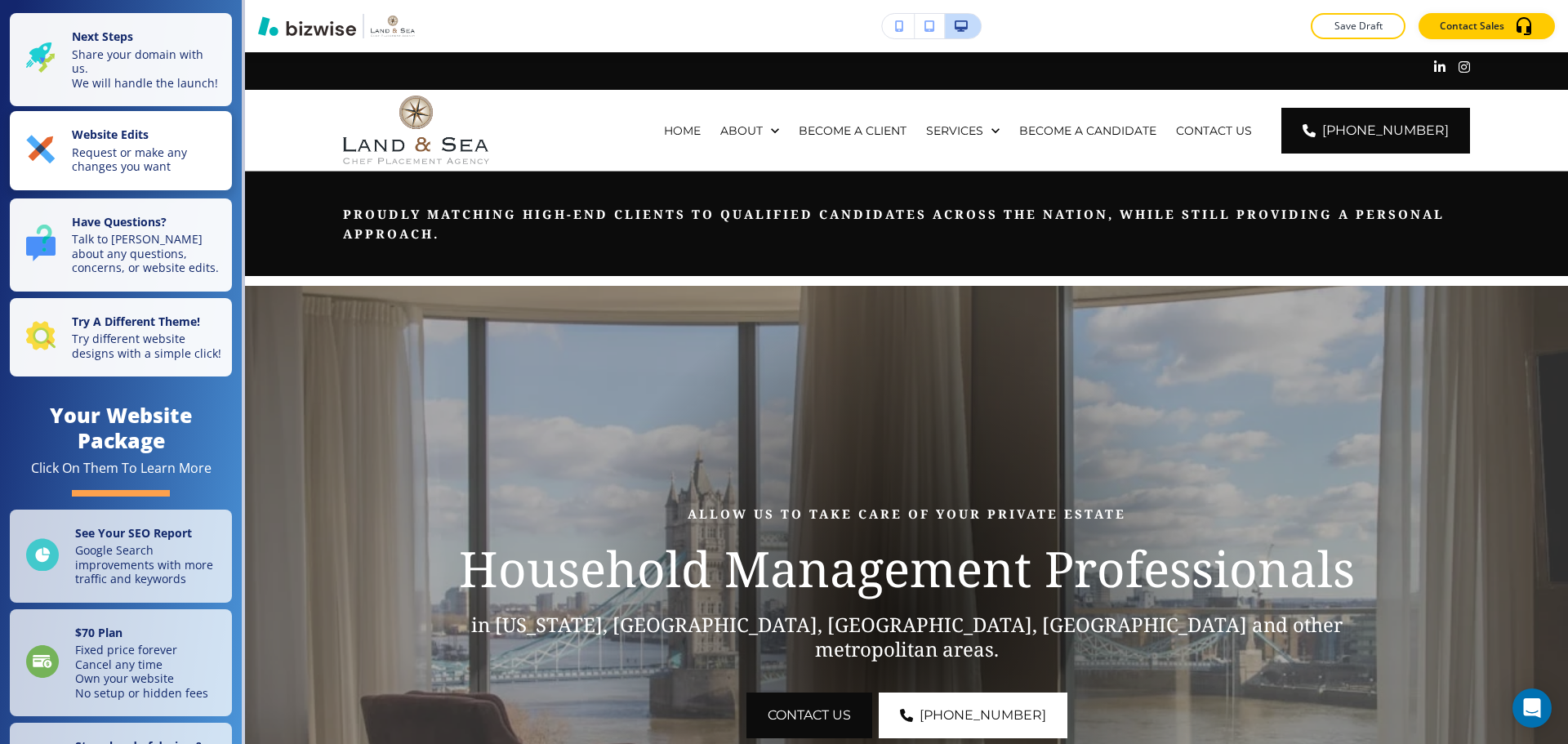
click at [104, 163] on p "Request or make any changes you want" at bounding box center [147, 160] width 150 height 29
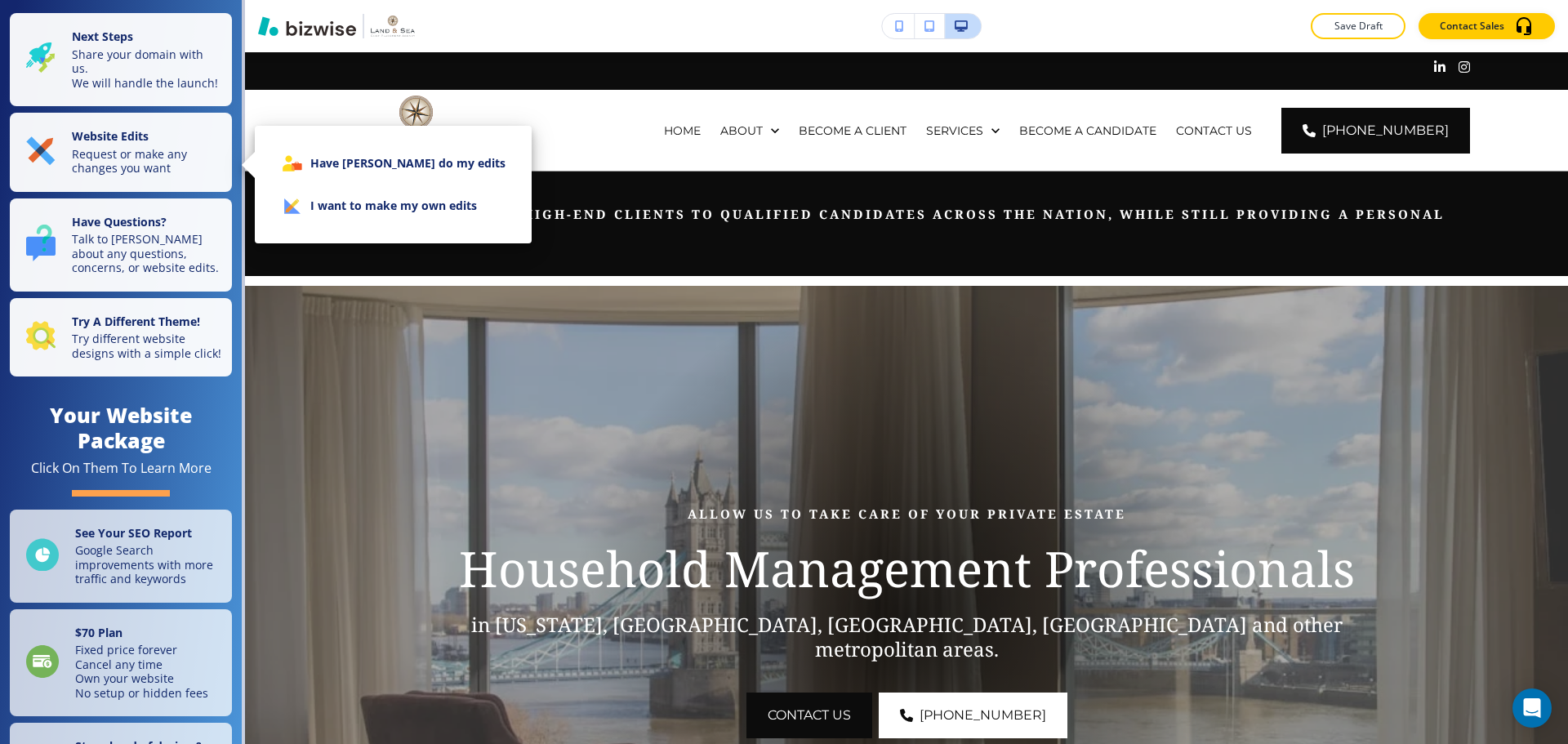
click at [310, 208] on li "I want to make my own edits" at bounding box center [393, 206] width 250 height 43
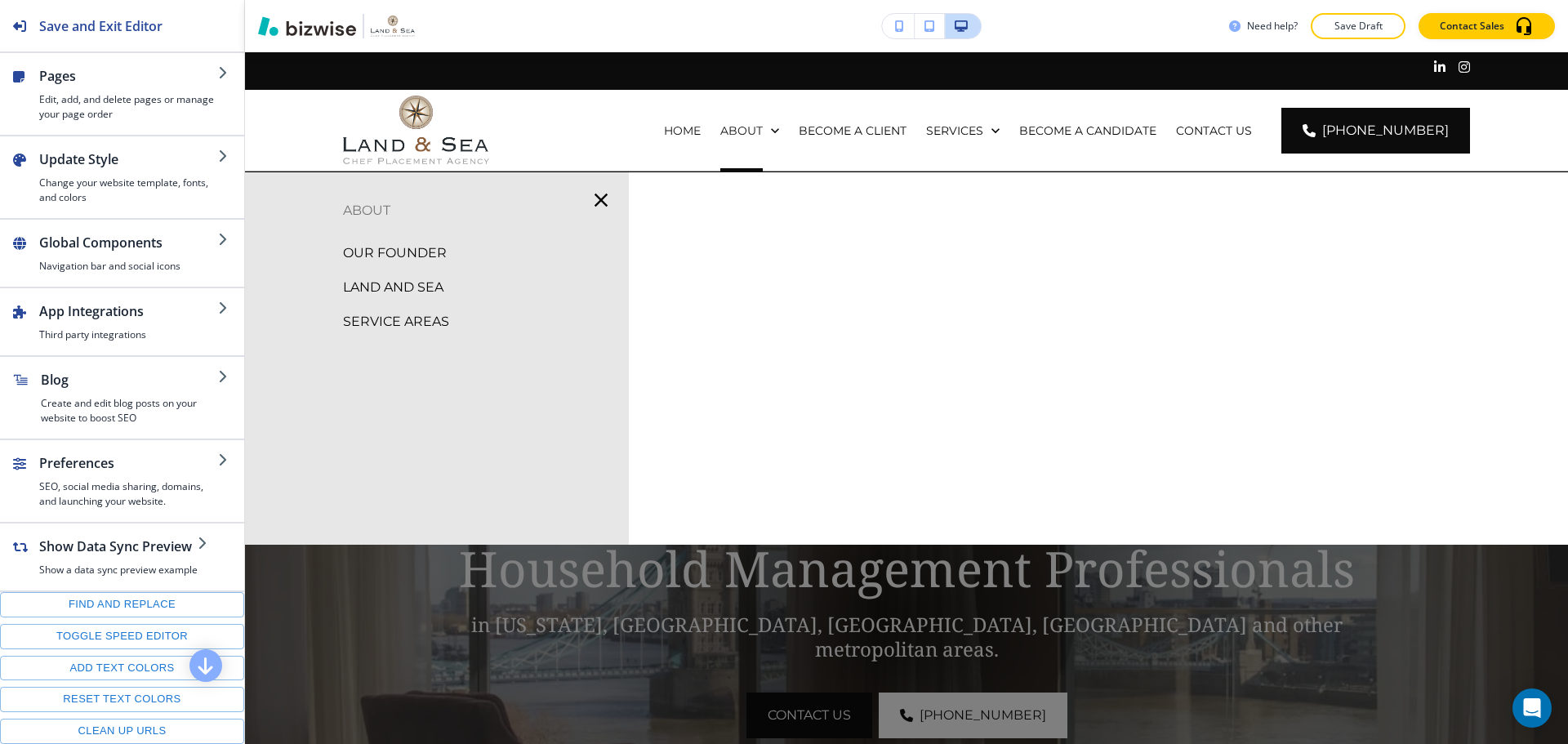
click at [435, 256] on p "OUR FOUNDER" at bounding box center [394, 254] width 104 height 25
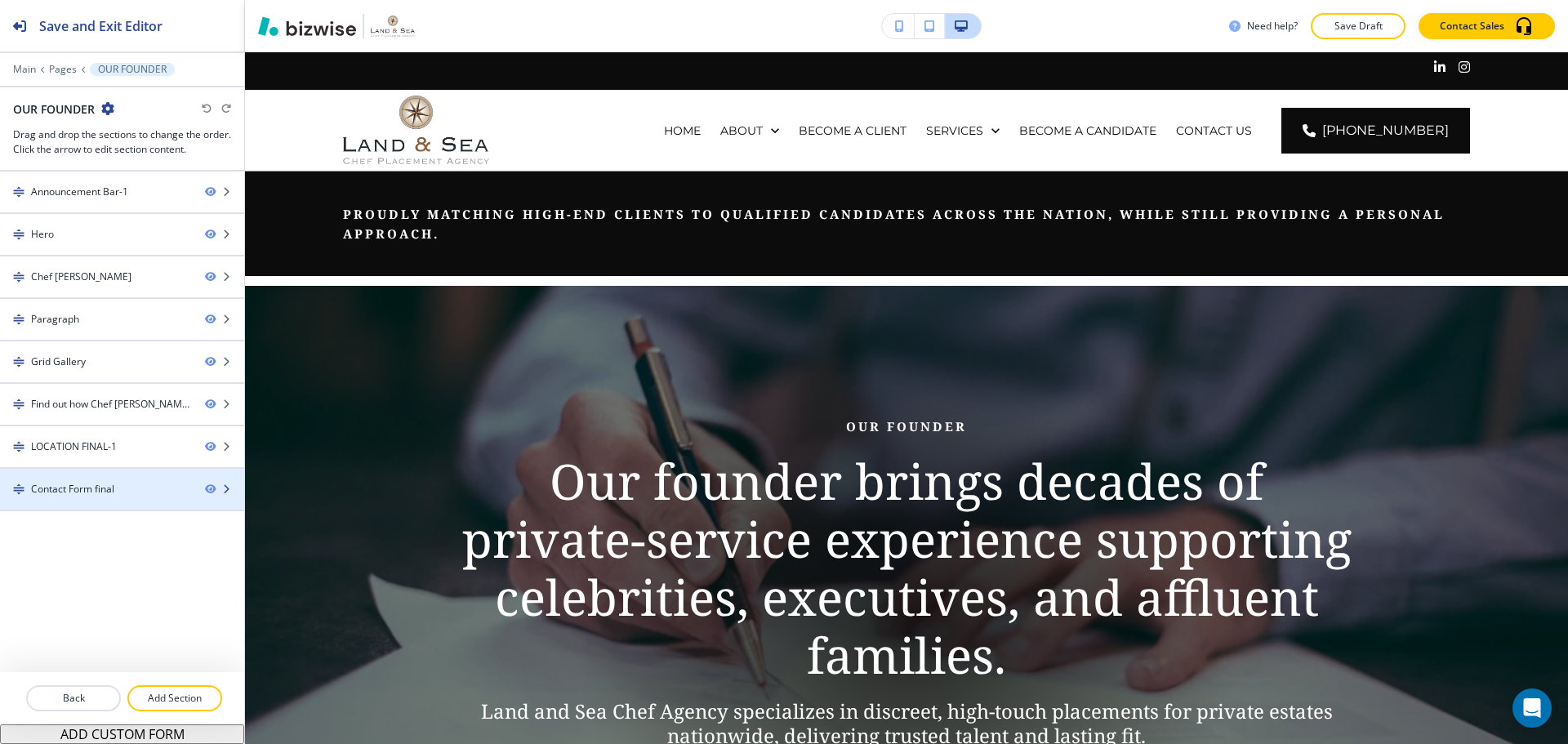
click at [77, 486] on div "Contact Form final" at bounding box center [72, 489] width 83 height 15
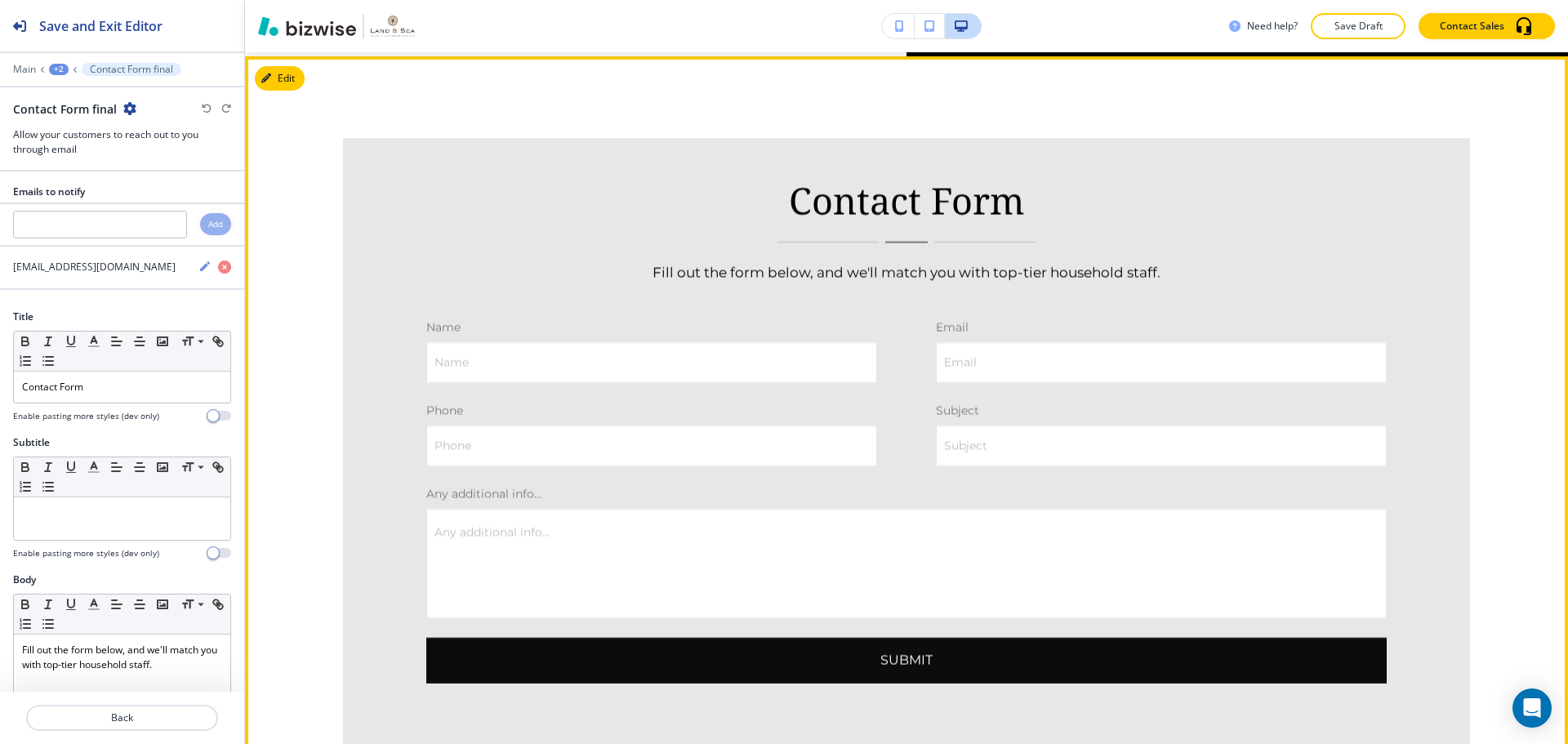
scroll to position [3911, 0]
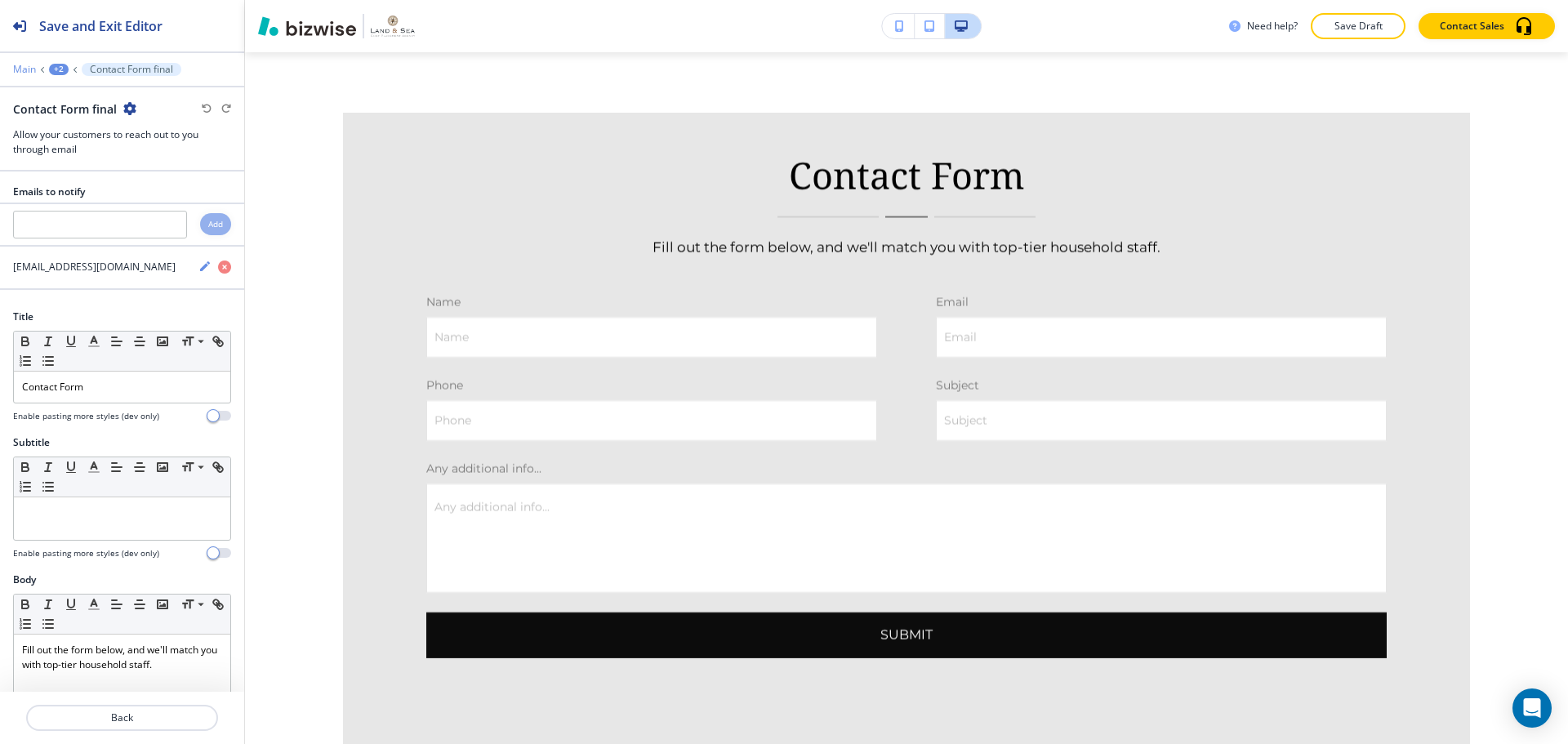
click at [25, 63] on p "Main" at bounding box center [25, 69] width 23 height 12
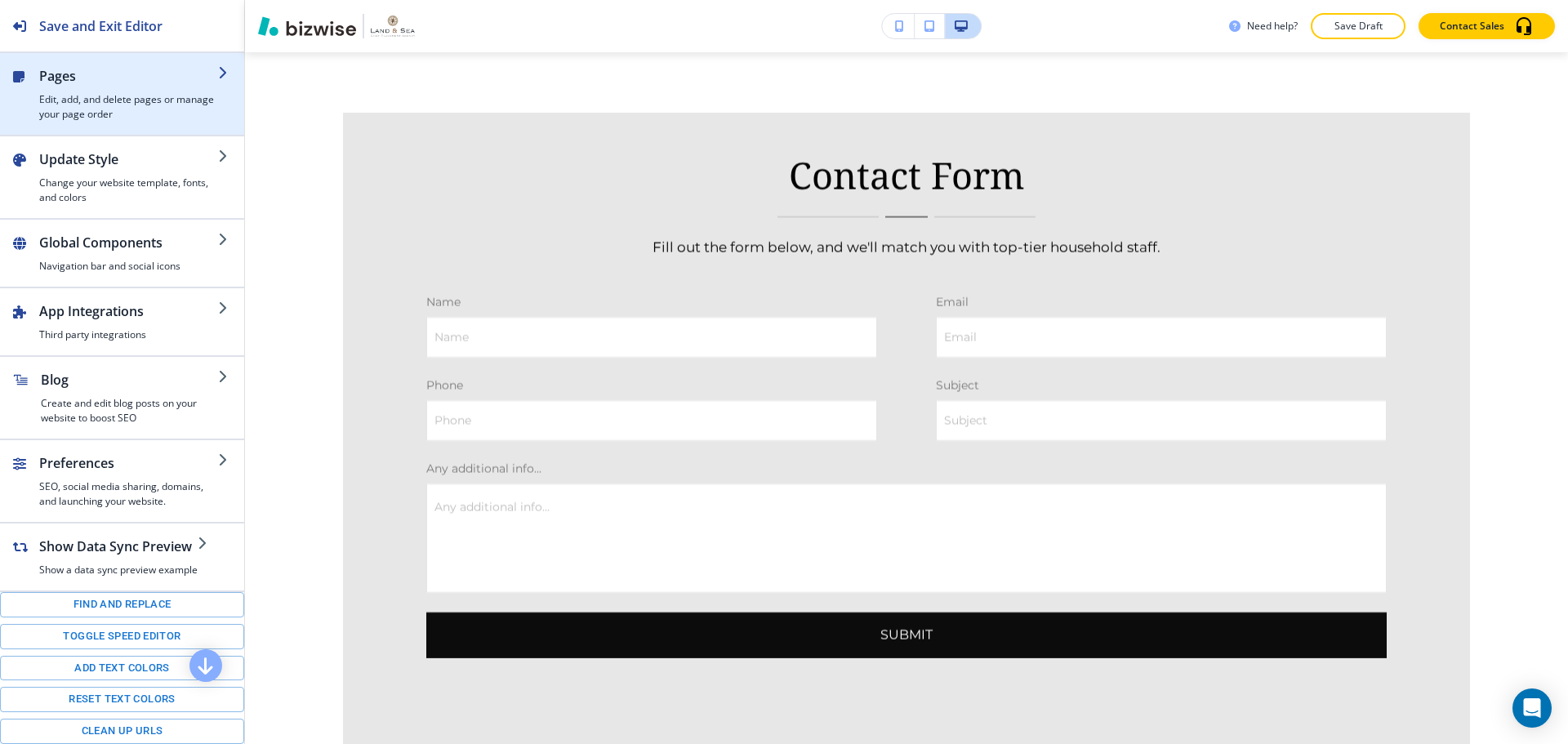
click at [114, 110] on h4 "Edit, add, and delete pages or manage your page order" at bounding box center [128, 107] width 179 height 30
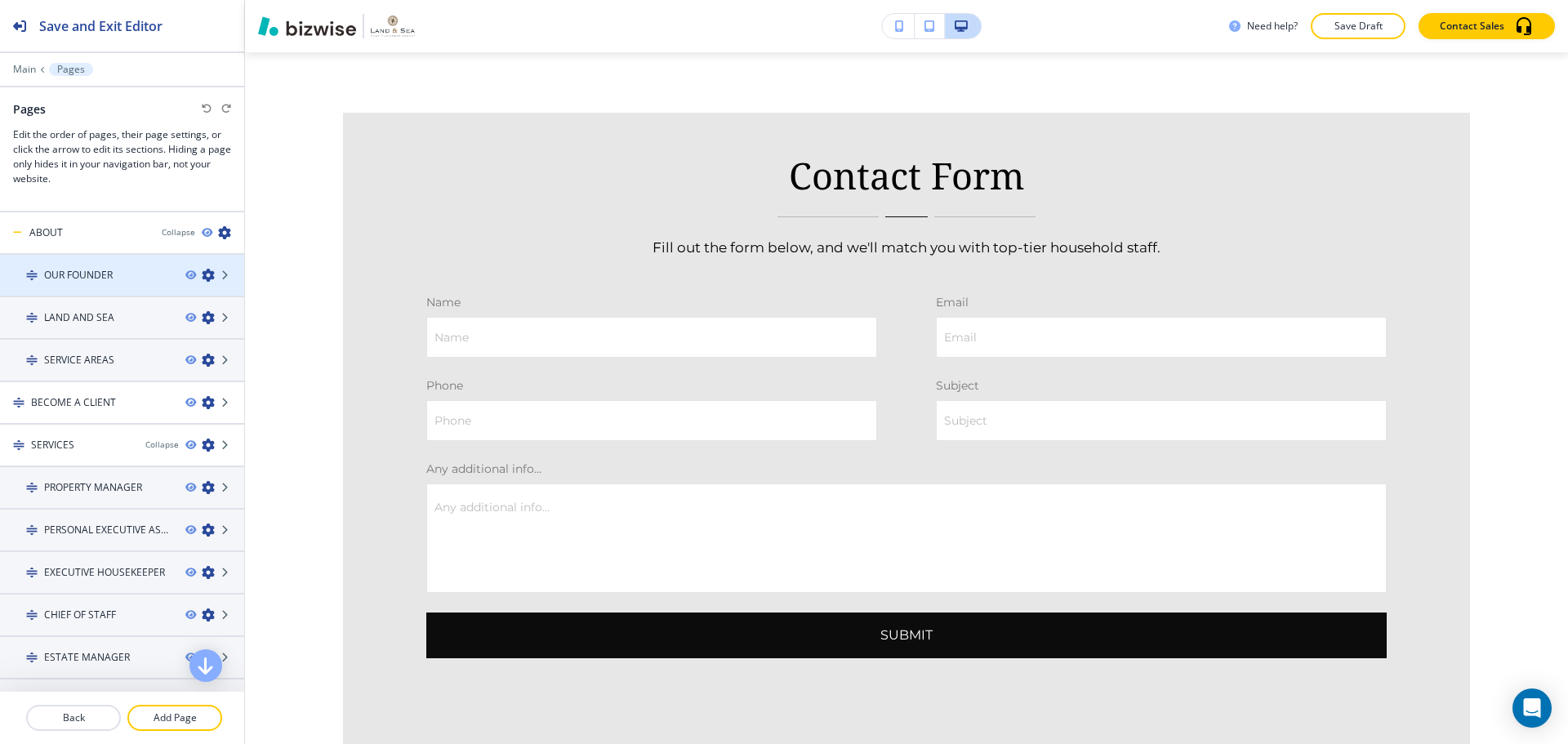
scroll to position [26, 0]
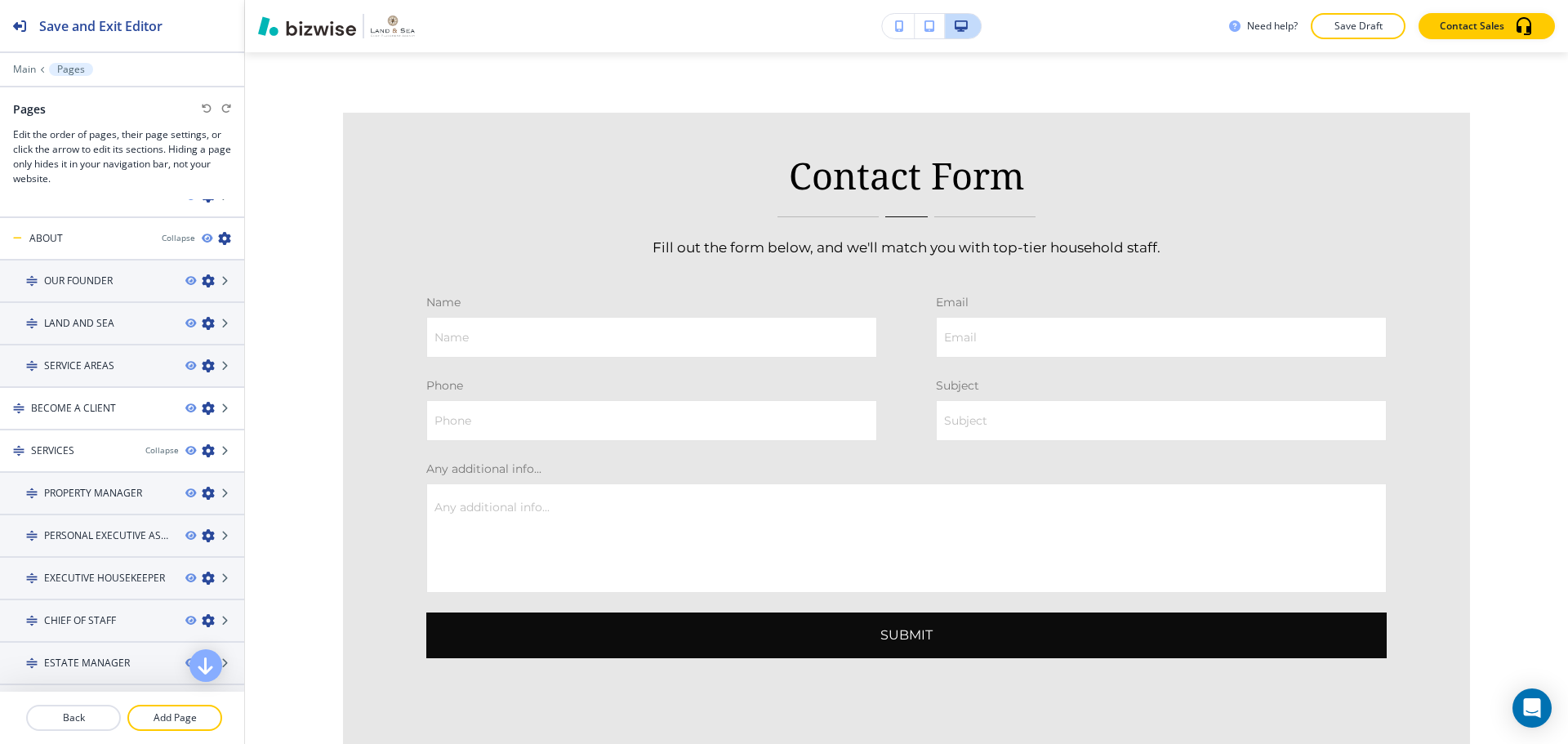
click at [27, 75] on div "Main Pages" at bounding box center [122, 69] width 218 height 13
click at [26, 70] on p "Main" at bounding box center [25, 69] width 23 height 12
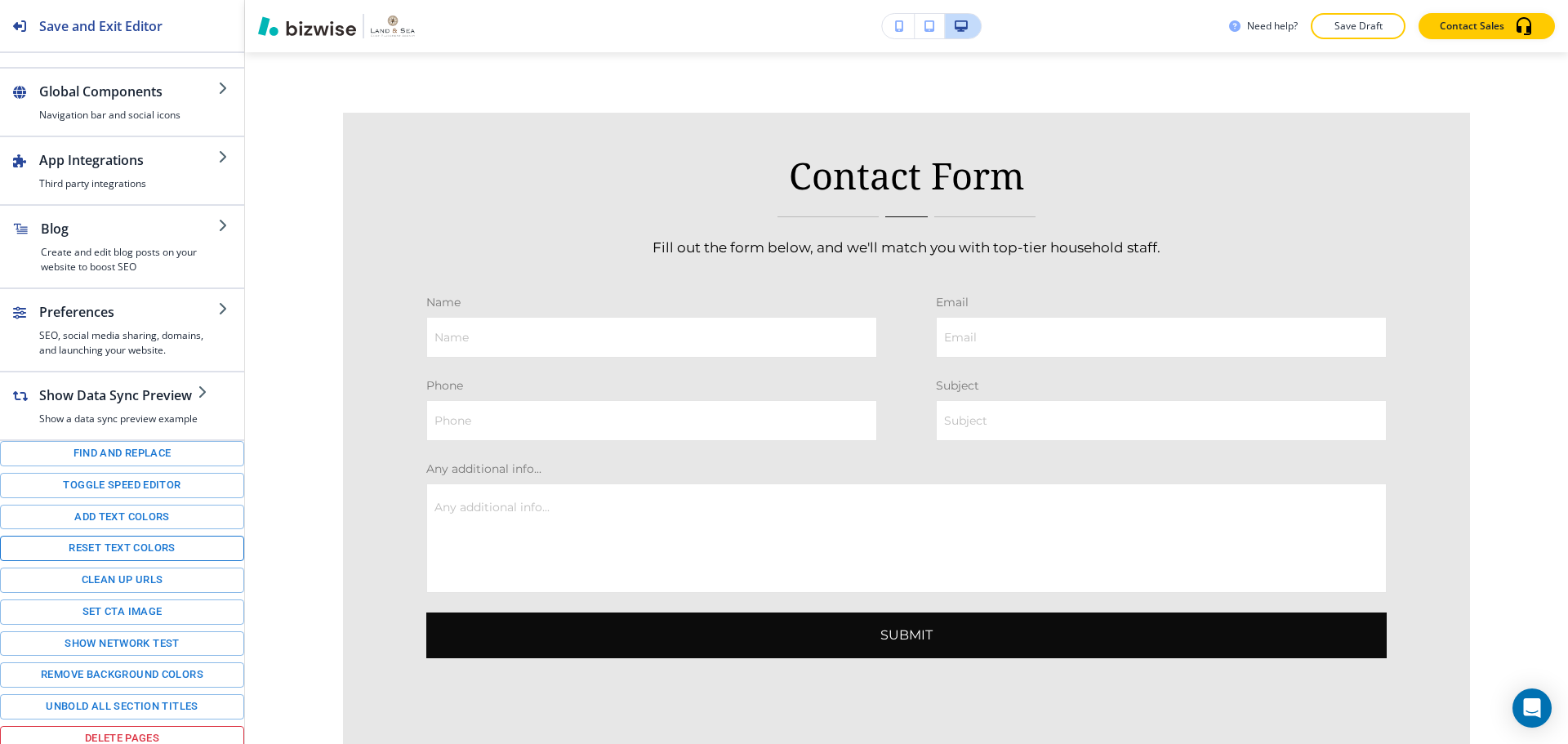
scroll to position [158, 0]
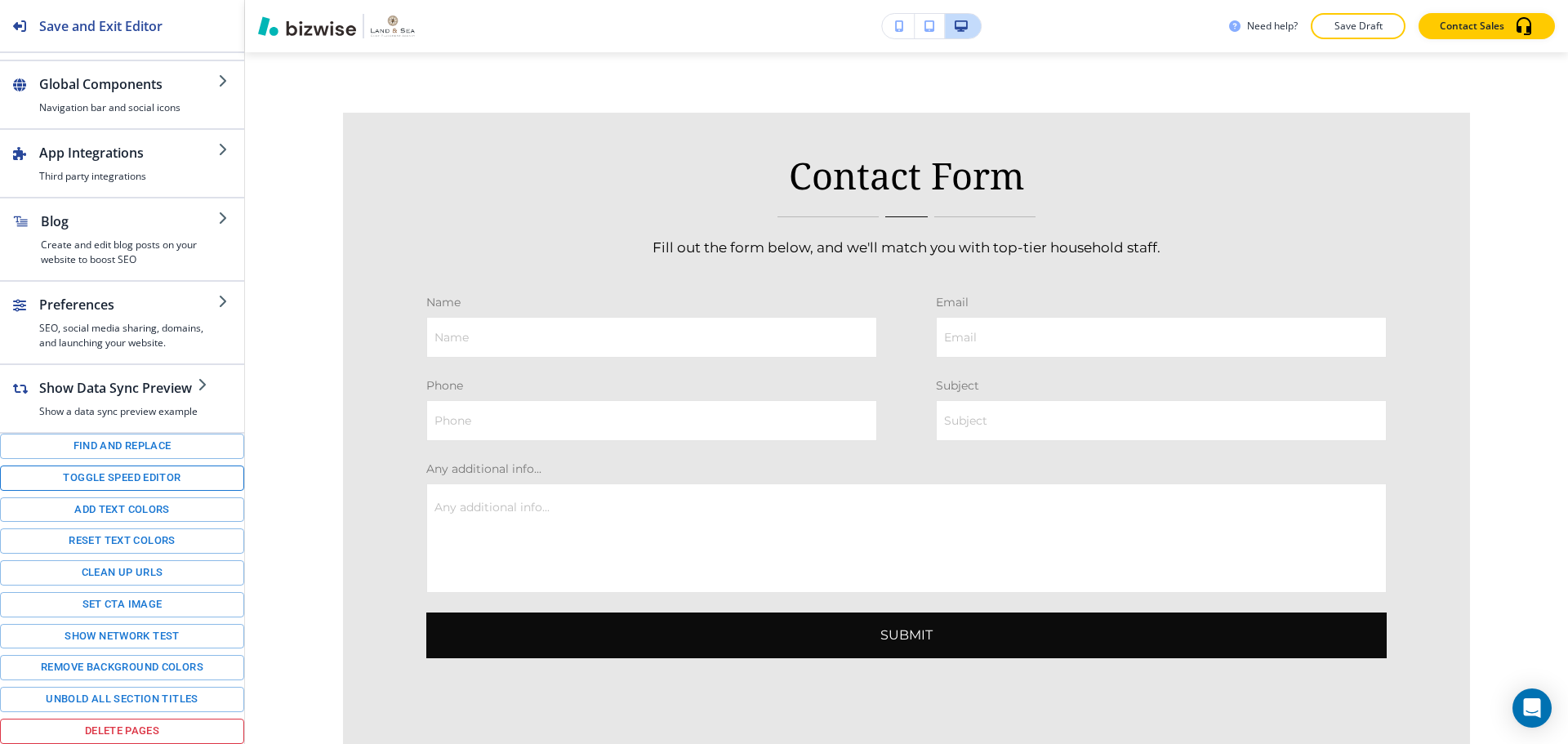
click at [166, 478] on button "Toggle speed editor" at bounding box center [122, 478] width 244 height 26
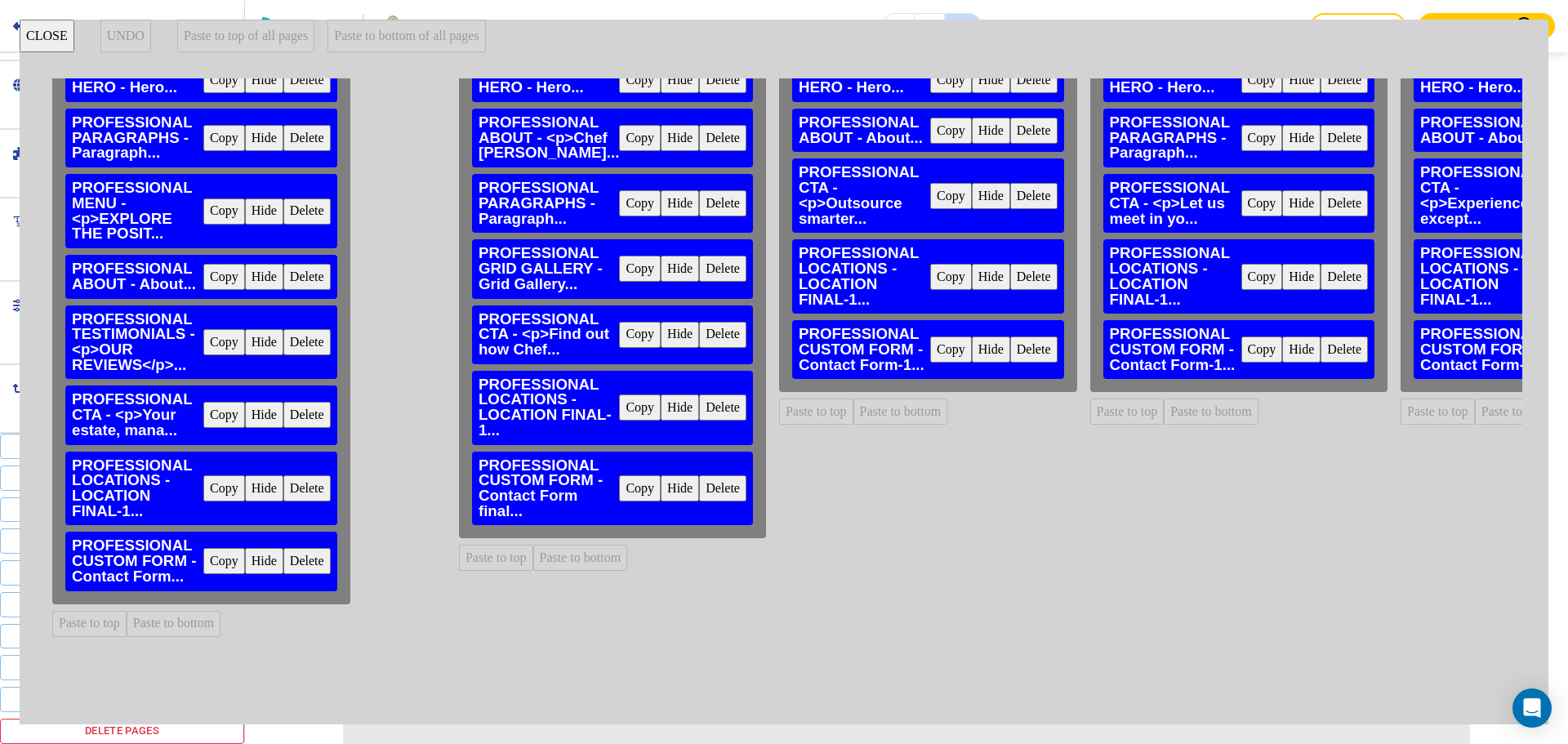
scroll to position [163, 0]
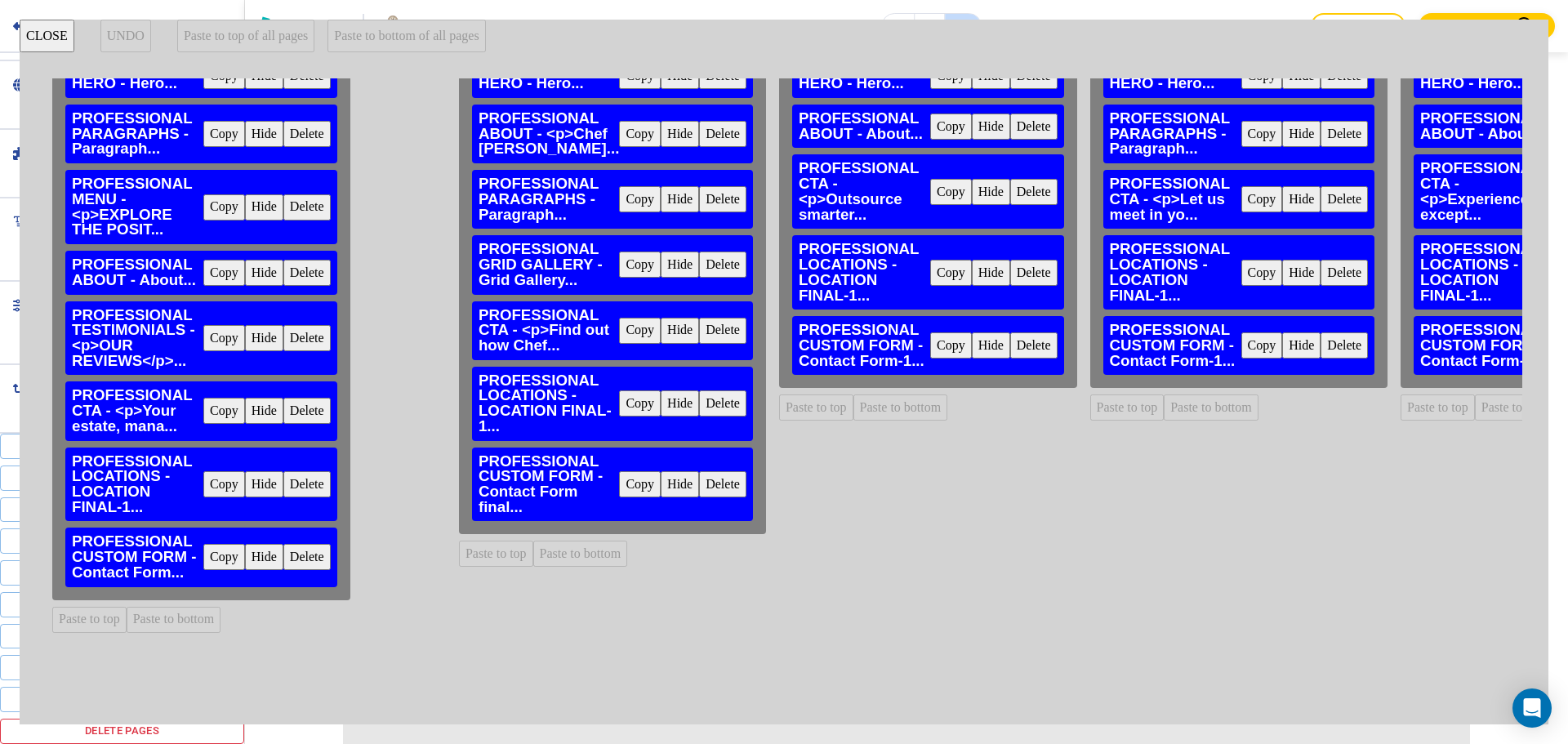
click at [632, 475] on button "Copy" at bounding box center [640, 484] width 42 height 26
click at [291, 554] on button "Delete" at bounding box center [307, 557] width 48 height 26
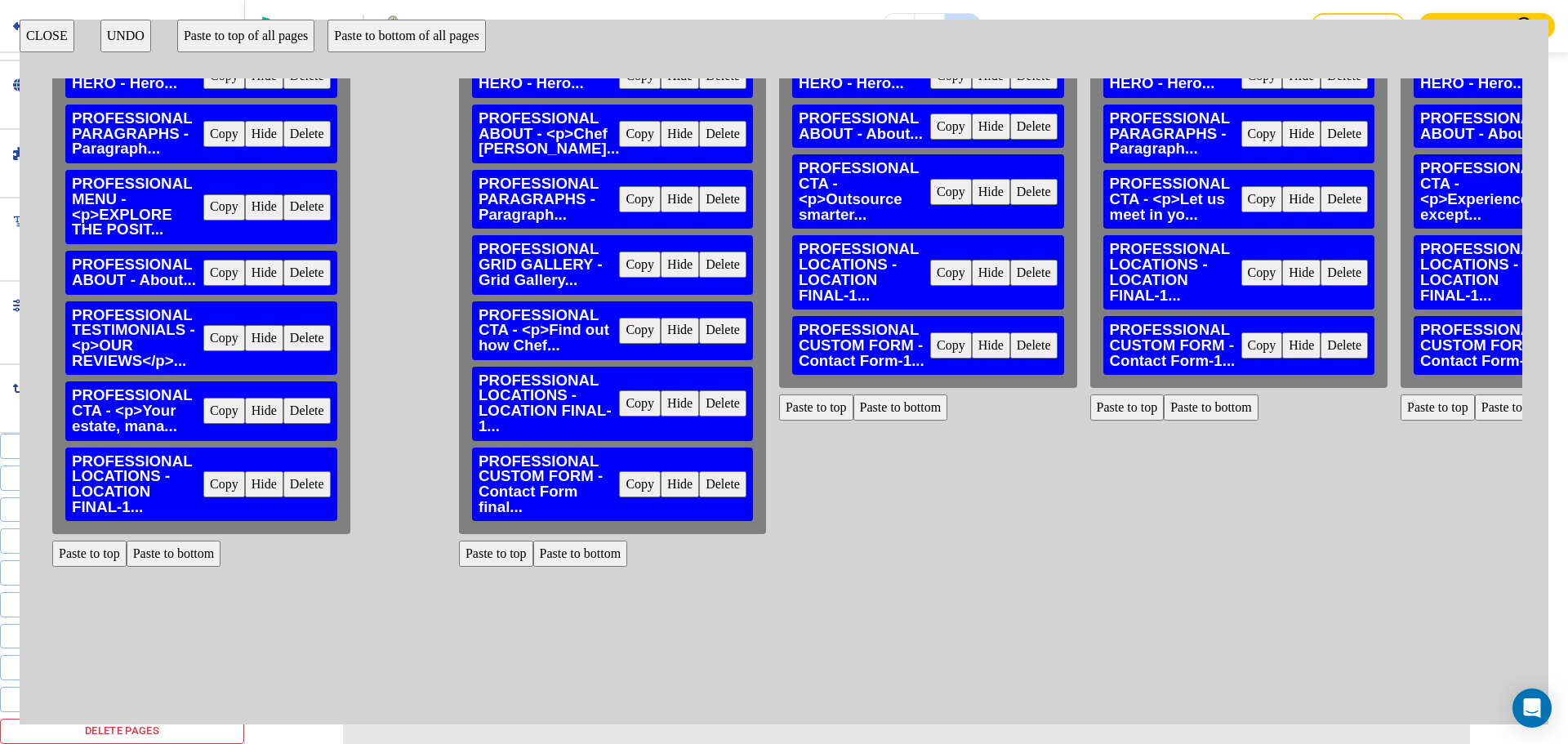
click at [1039, 341] on button "Delete" at bounding box center [1034, 346] width 48 height 26
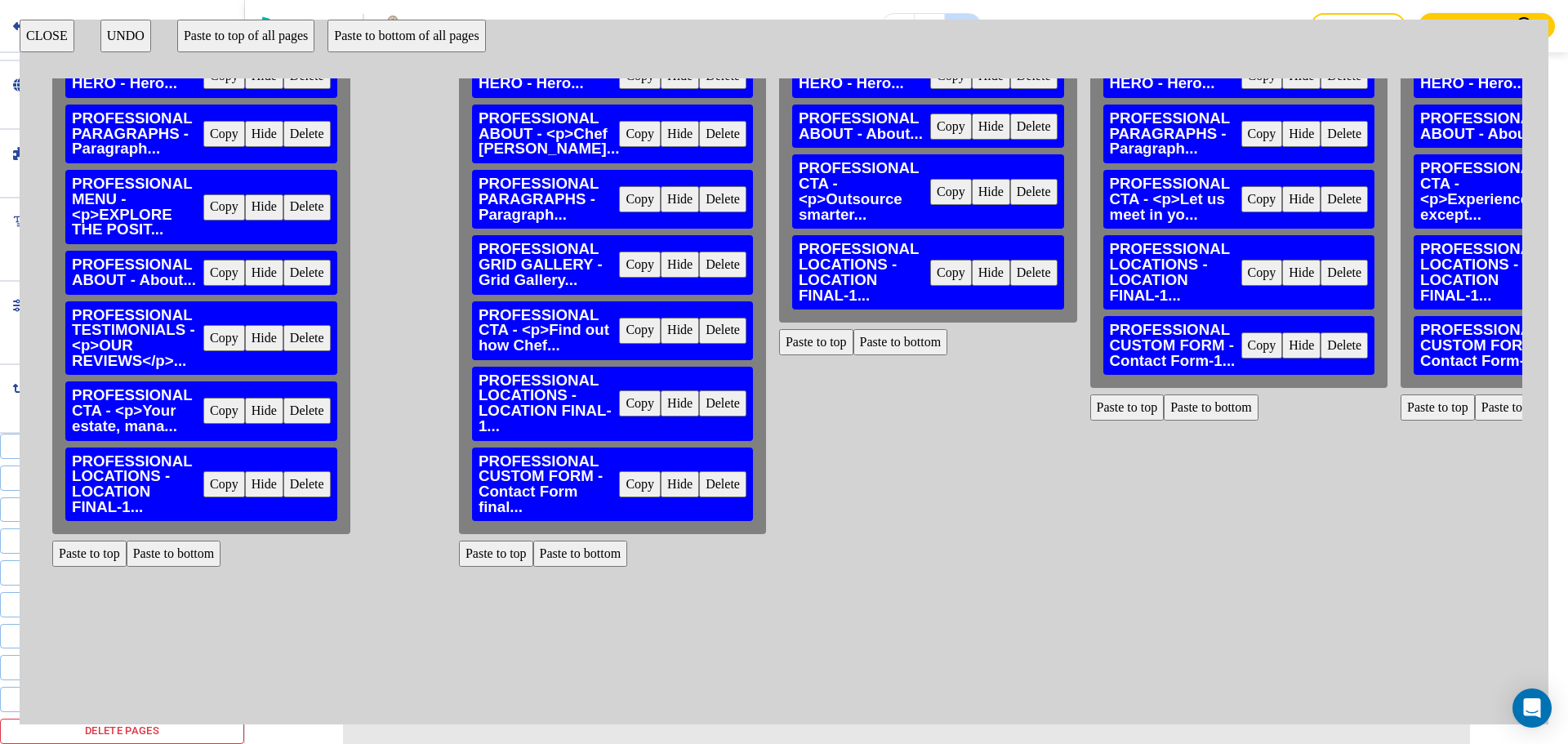
click at [180, 552] on button "Paste to bottom" at bounding box center [174, 554] width 95 height 26
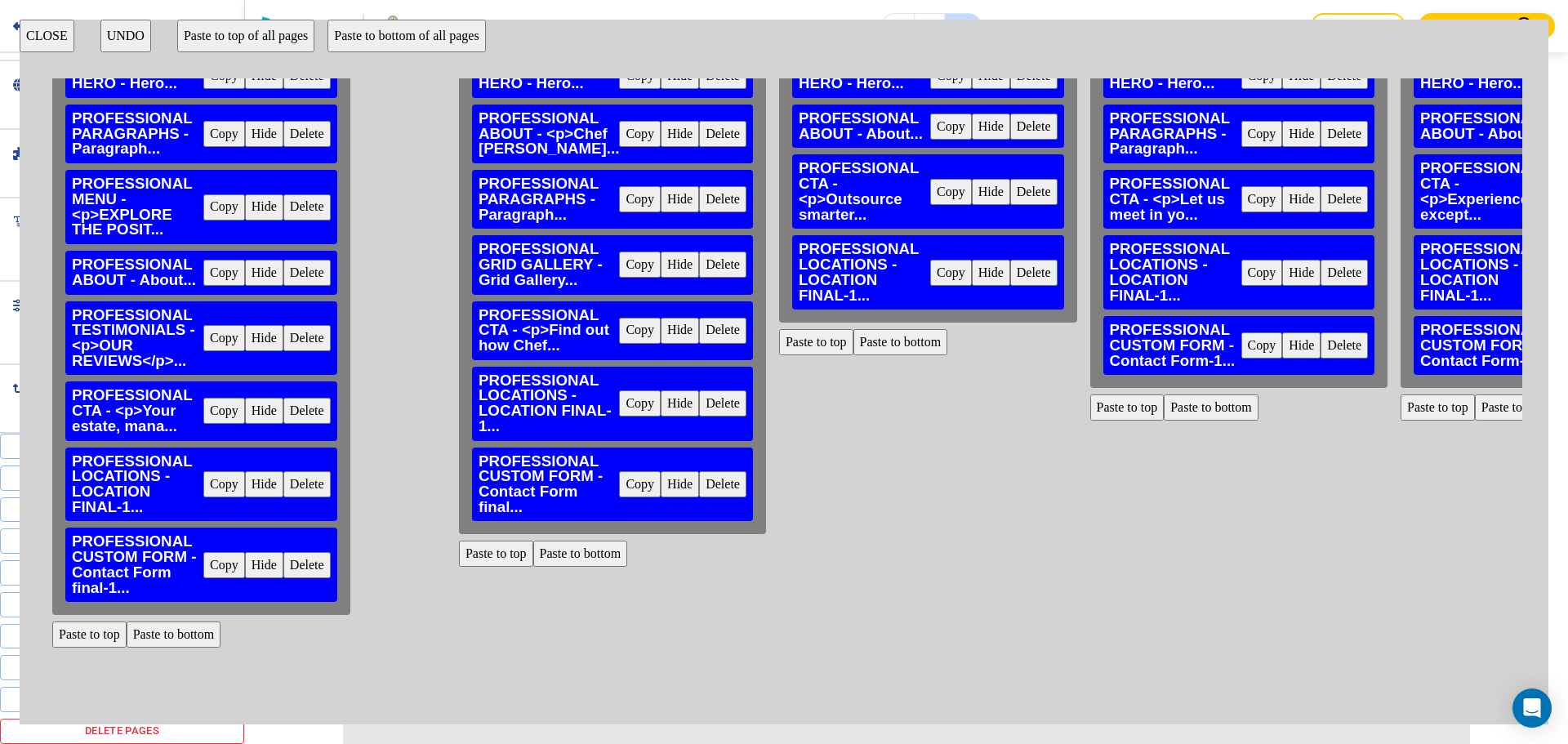
click at [917, 330] on button "Paste to bottom" at bounding box center [900, 343] width 95 height 26
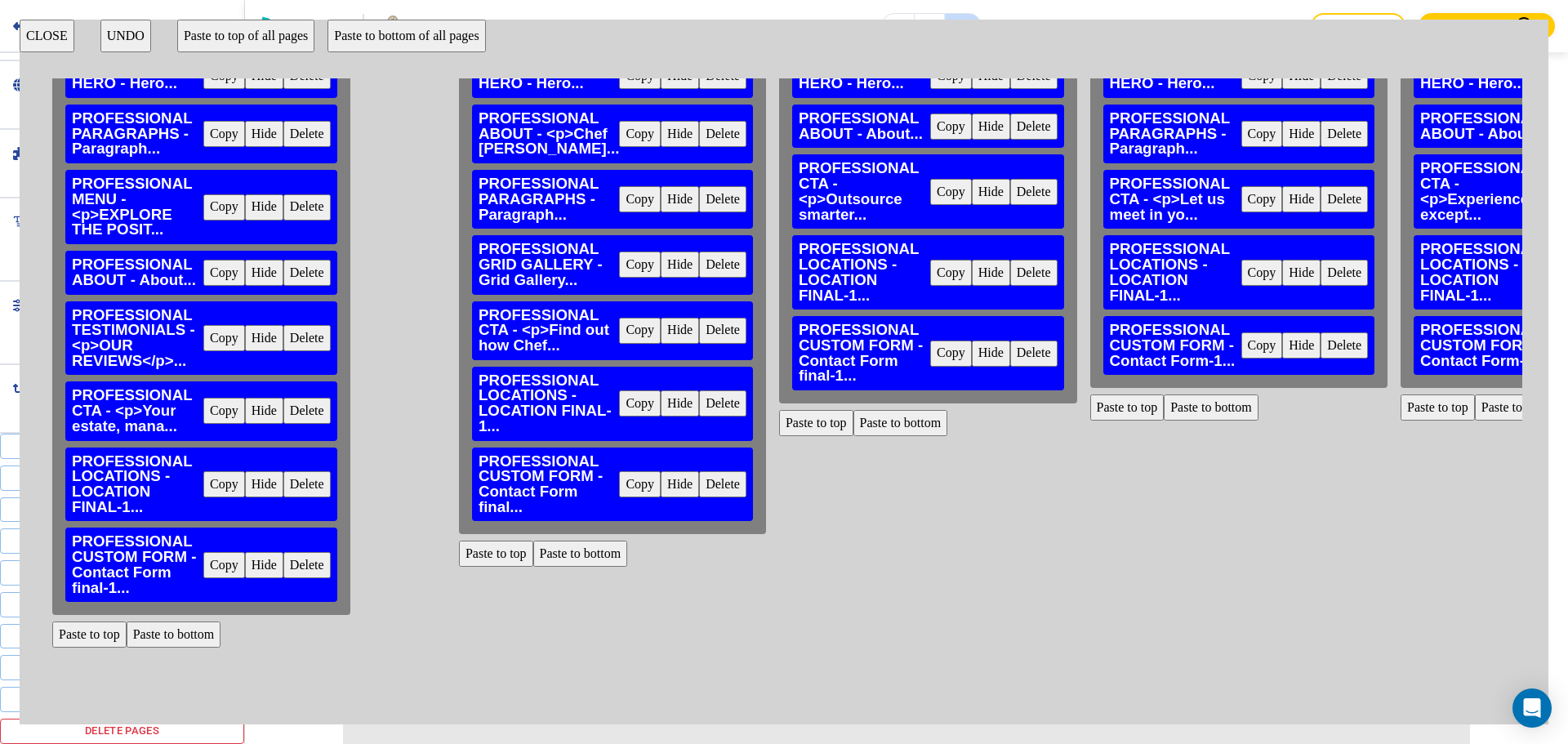
click at [1351, 344] on button "Delete" at bounding box center [1344, 346] width 48 height 26
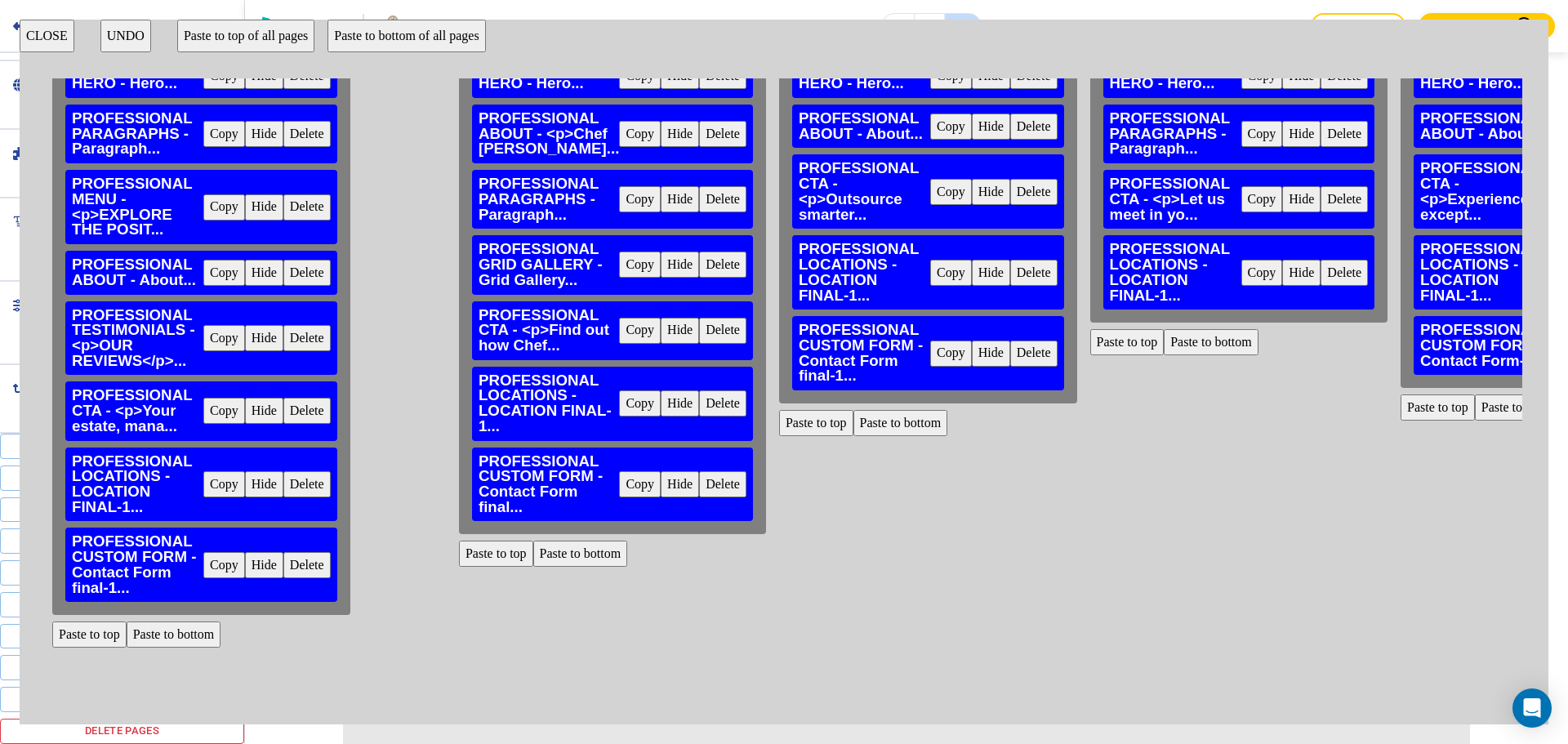
click at [1210, 345] on button "Paste to bottom" at bounding box center [1211, 343] width 95 height 26
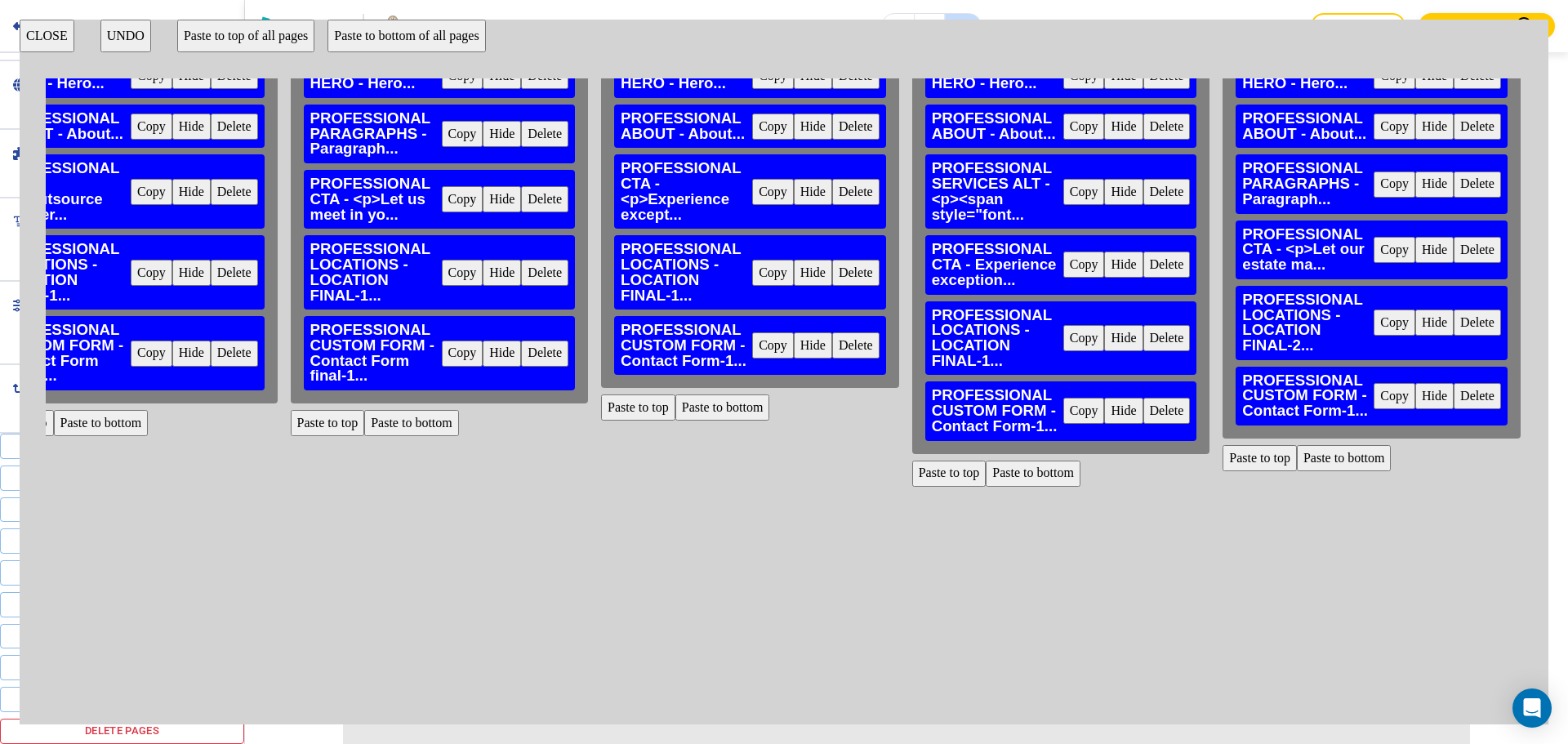
scroll to position [163, 955]
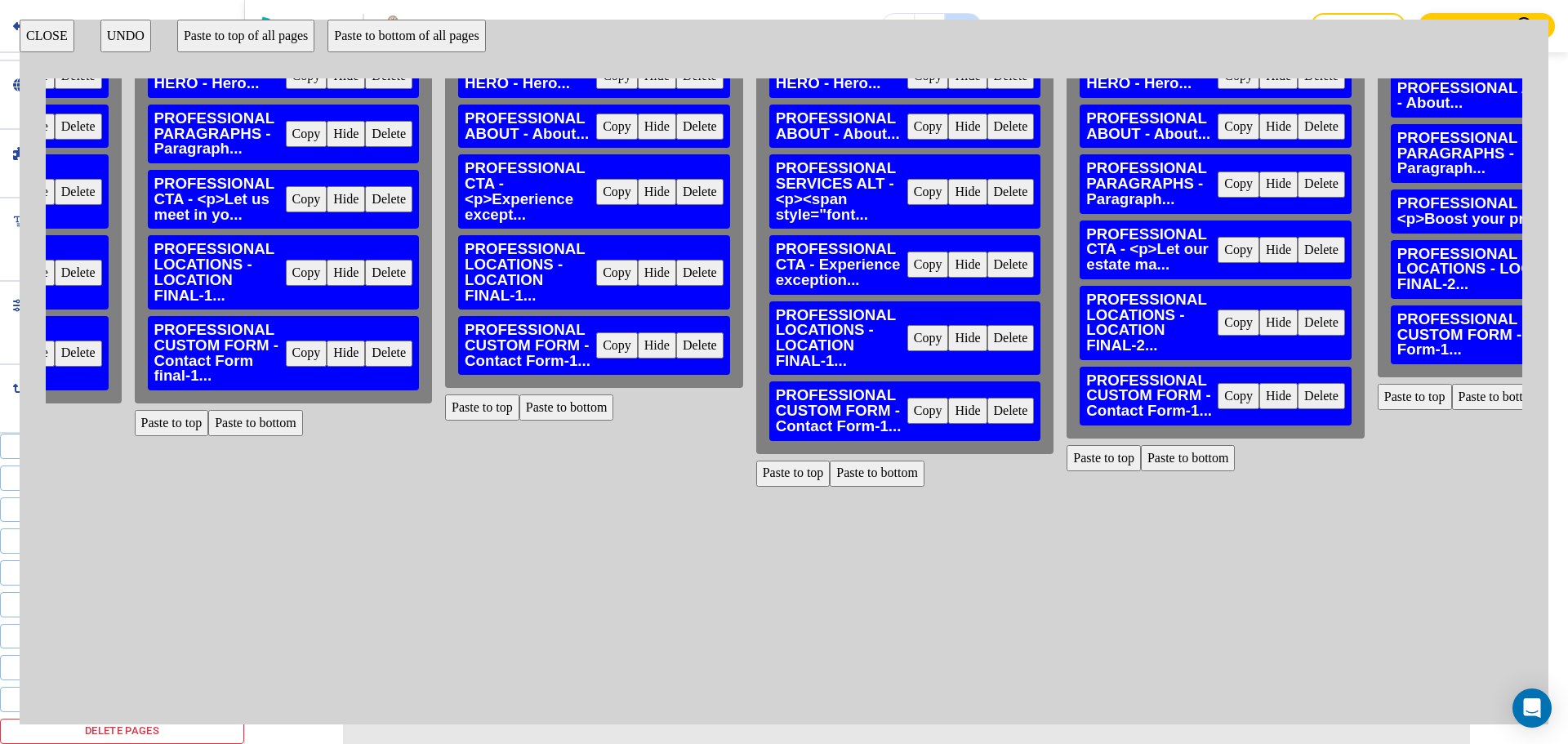
click at [706, 334] on button "Delete" at bounding box center [700, 346] width 48 height 26
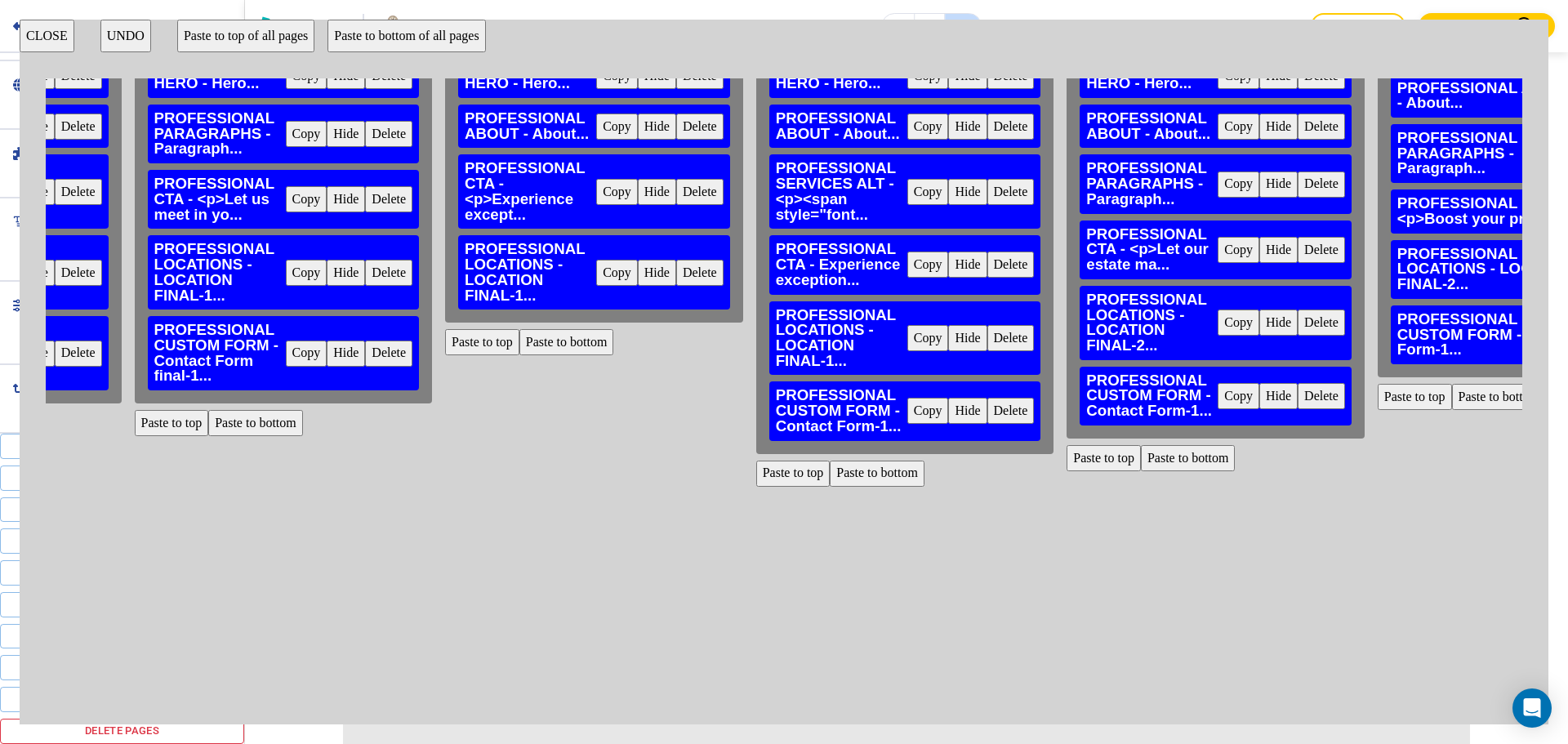
click at [585, 335] on button "Paste to bottom" at bounding box center [567, 343] width 95 height 26
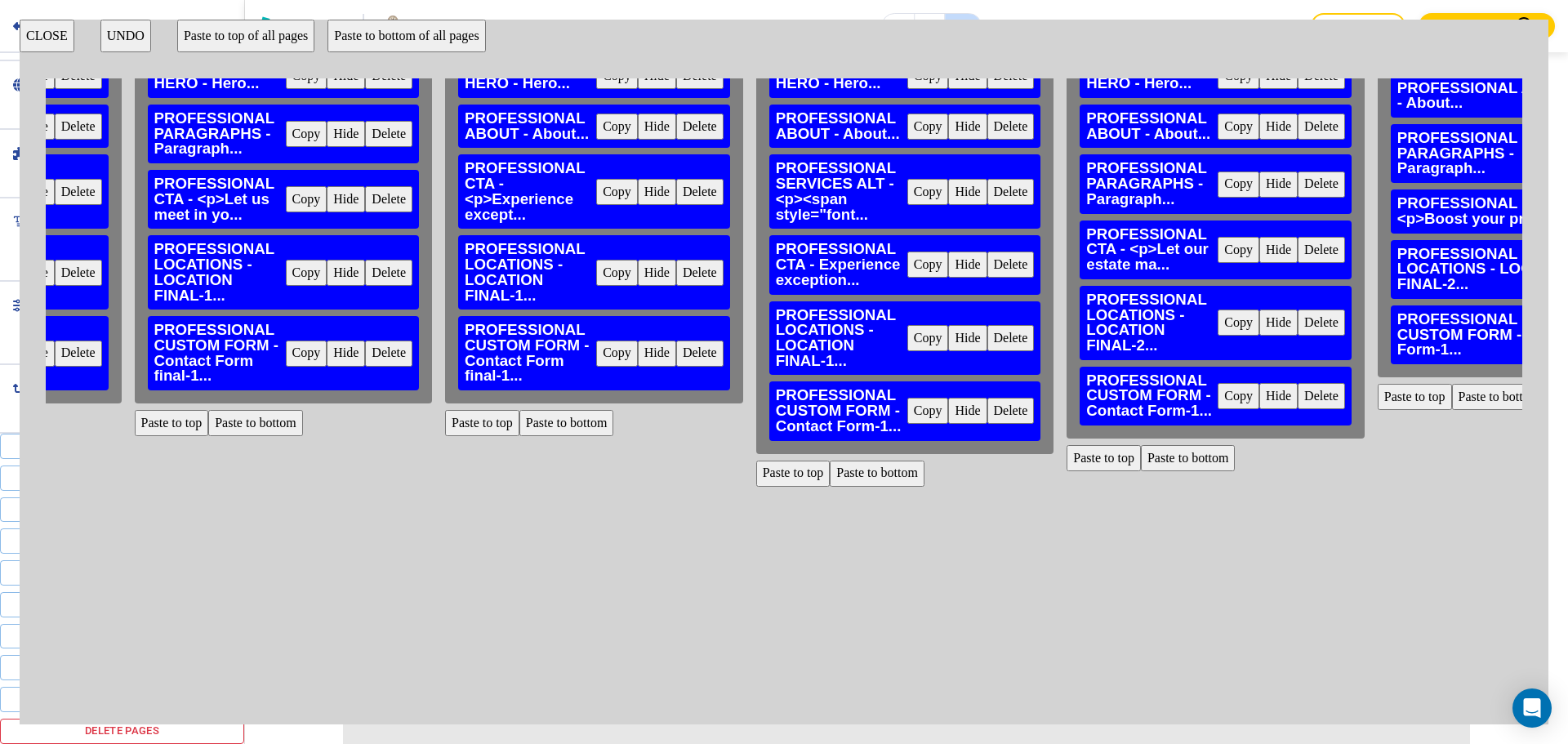
drag, startPoint x: 1000, startPoint y: 405, endPoint x: 992, endPoint y: 411, distance: 10.0
click at [1000, 405] on button "Delete" at bounding box center [1011, 411] width 48 height 26
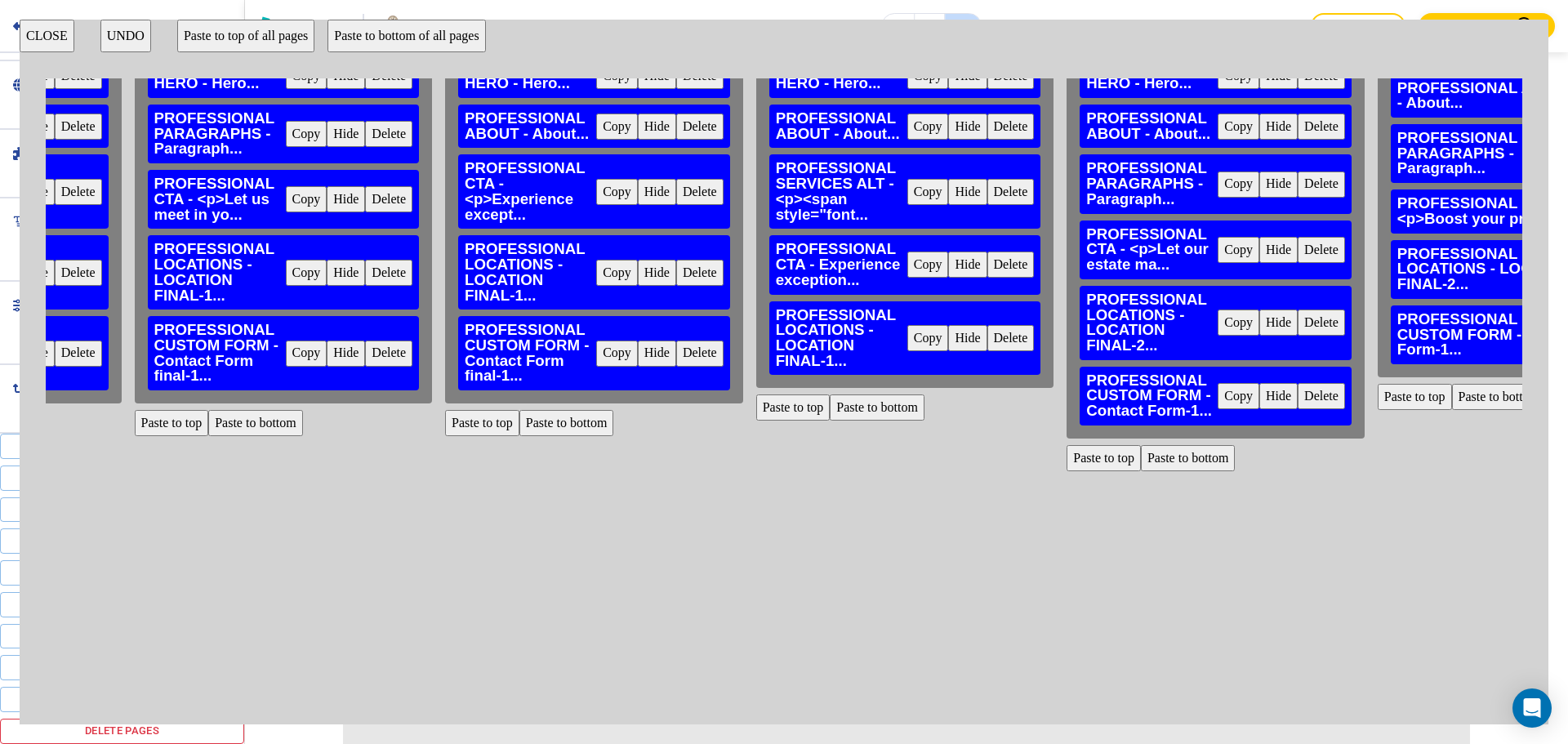
click at [876, 409] on button "Paste to bottom" at bounding box center [876, 408] width 95 height 26
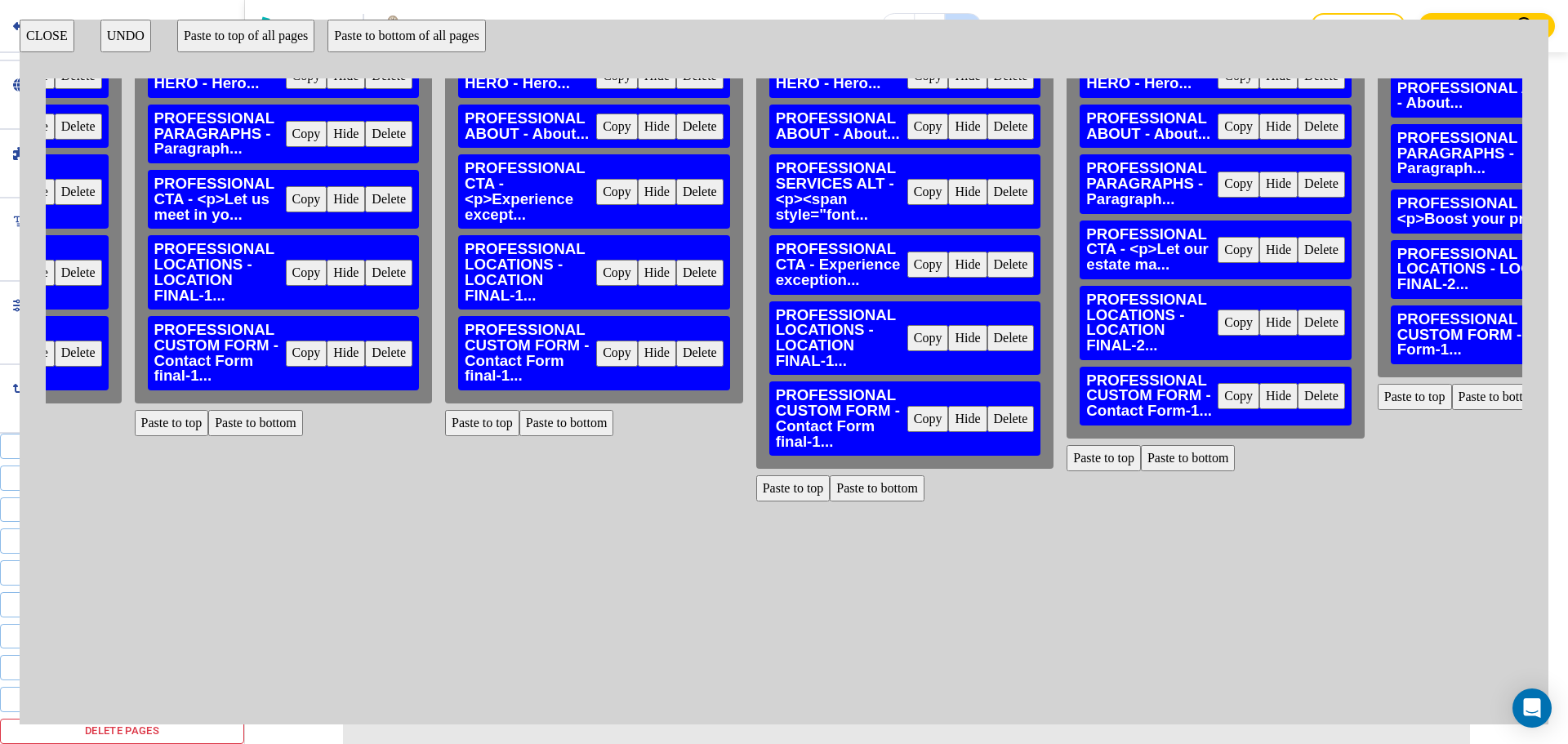
drag, startPoint x: 1297, startPoint y: 387, endPoint x: 1289, endPoint y: 395, distance: 11.3
click at [1298, 388] on button "Delete" at bounding box center [1322, 396] width 48 height 26
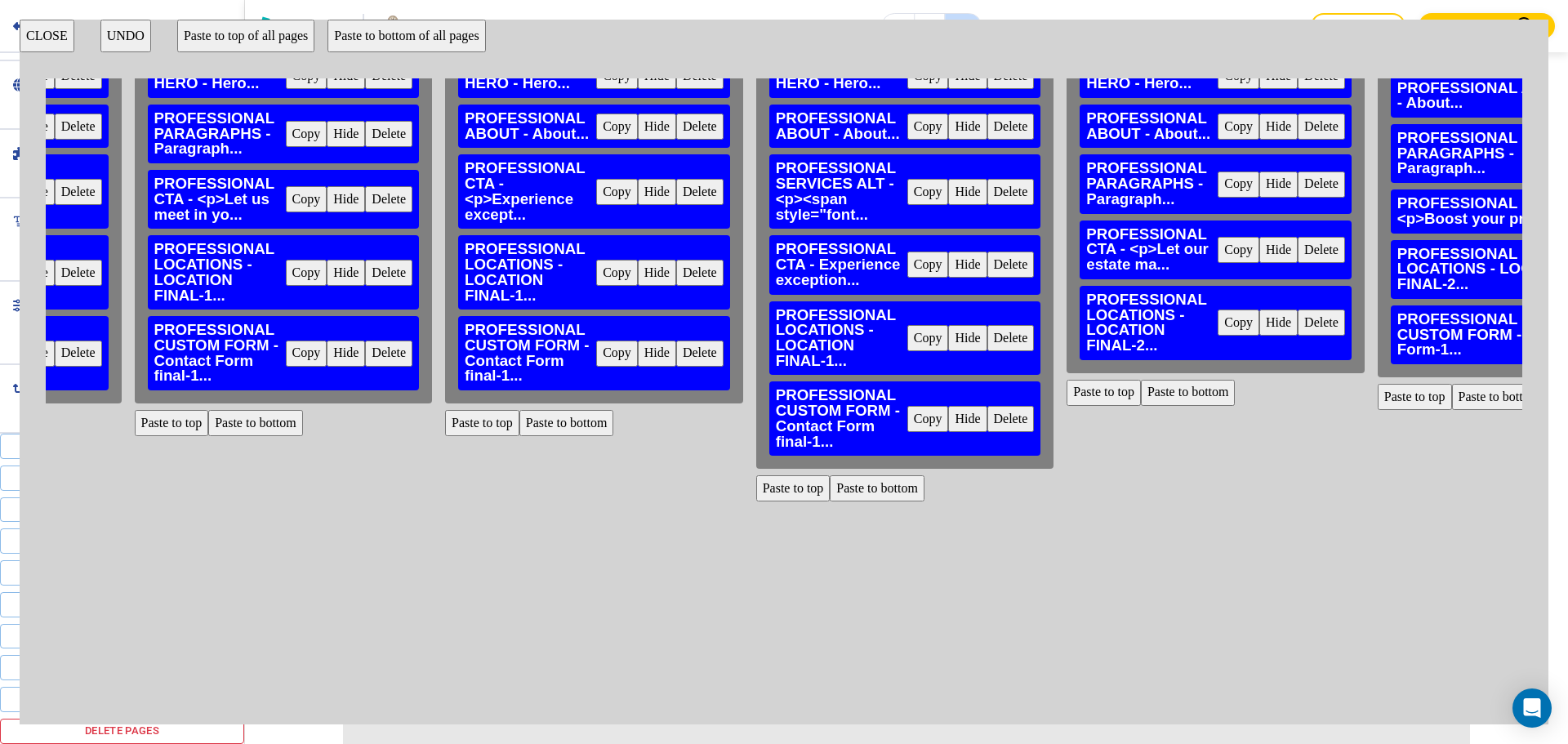
click at [1174, 386] on button "Paste to bottom" at bounding box center [1188, 393] width 95 height 26
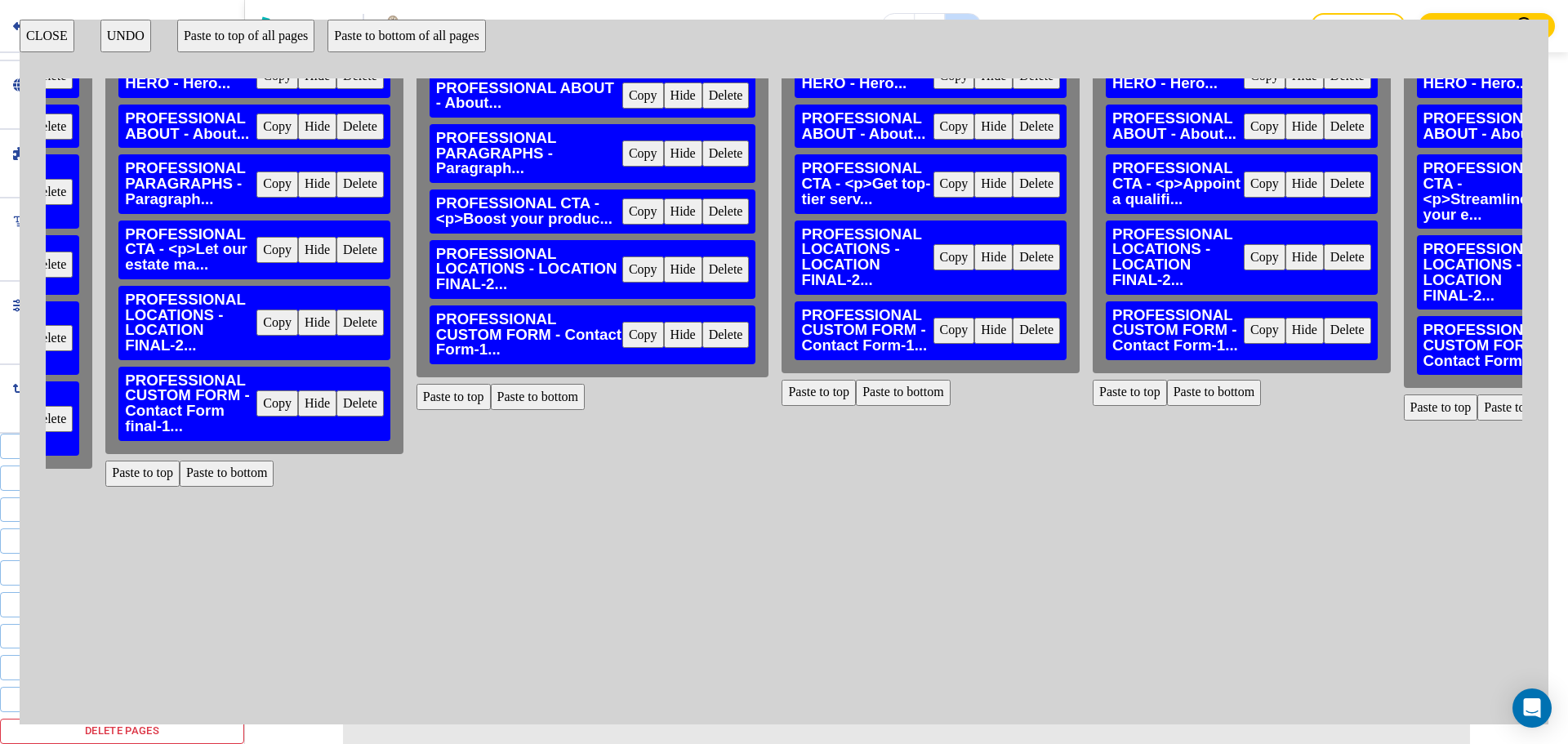
scroll to position [163, 1911]
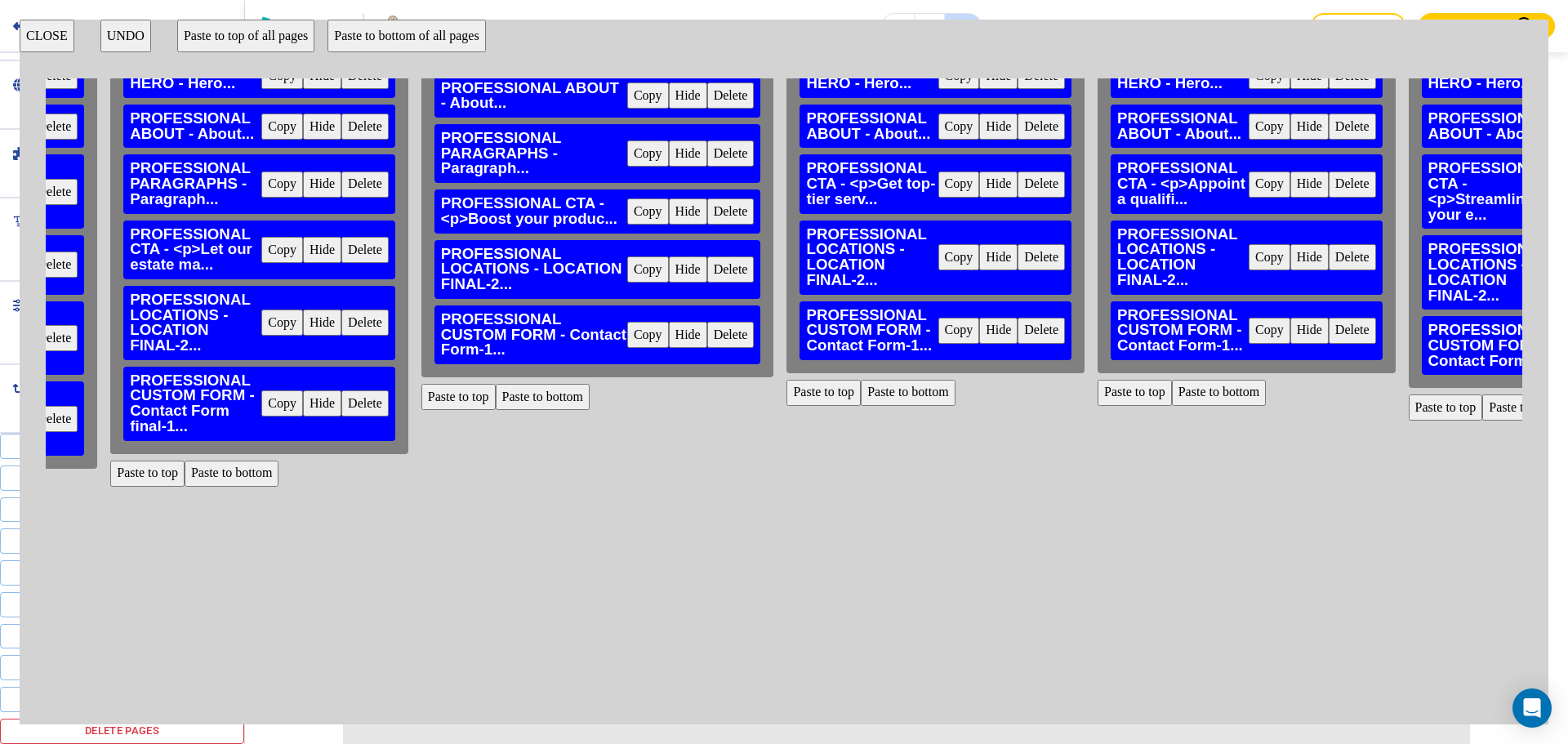
click at [732, 327] on button "Delete" at bounding box center [731, 335] width 48 height 26
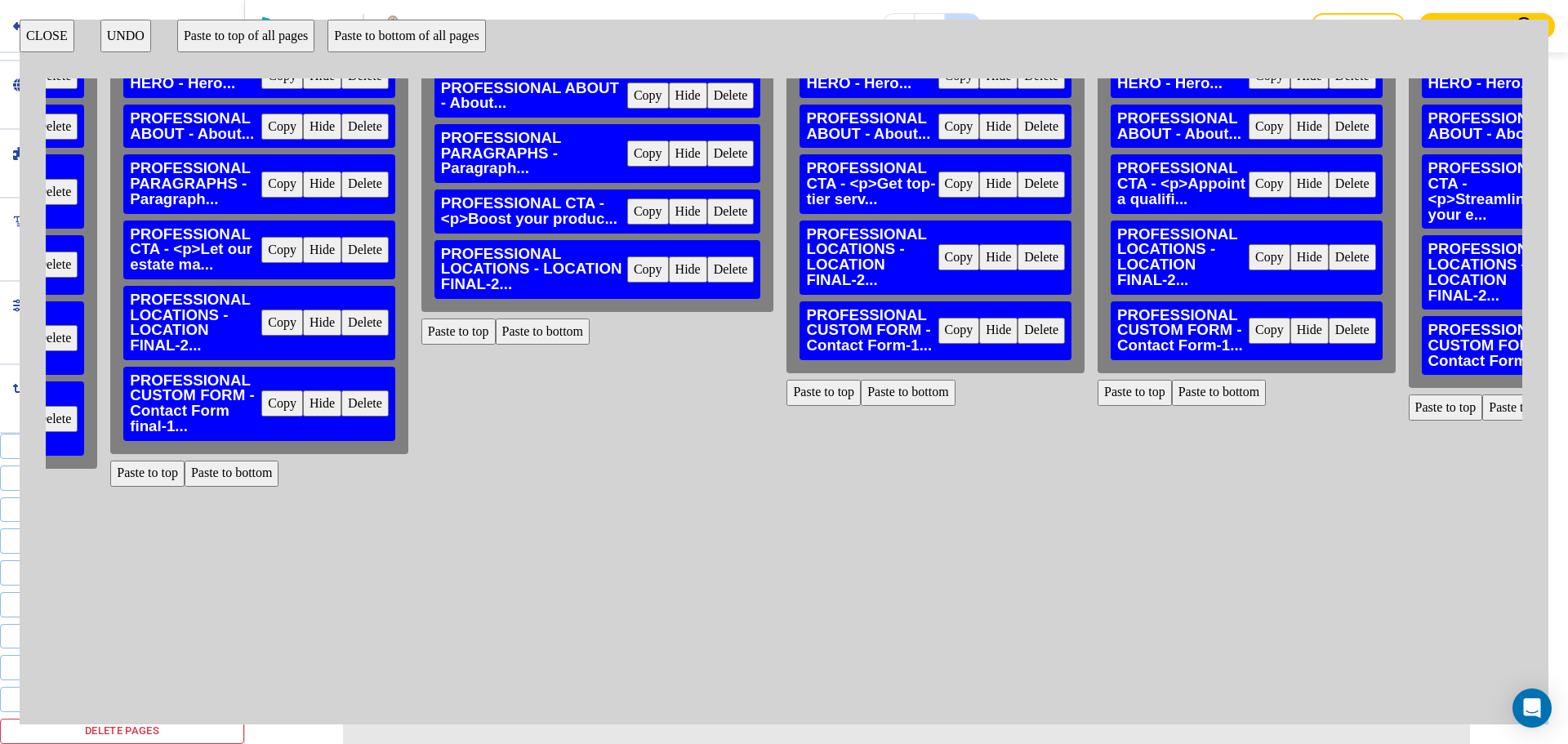
click at [554, 320] on button "Paste to bottom" at bounding box center [543, 332] width 95 height 26
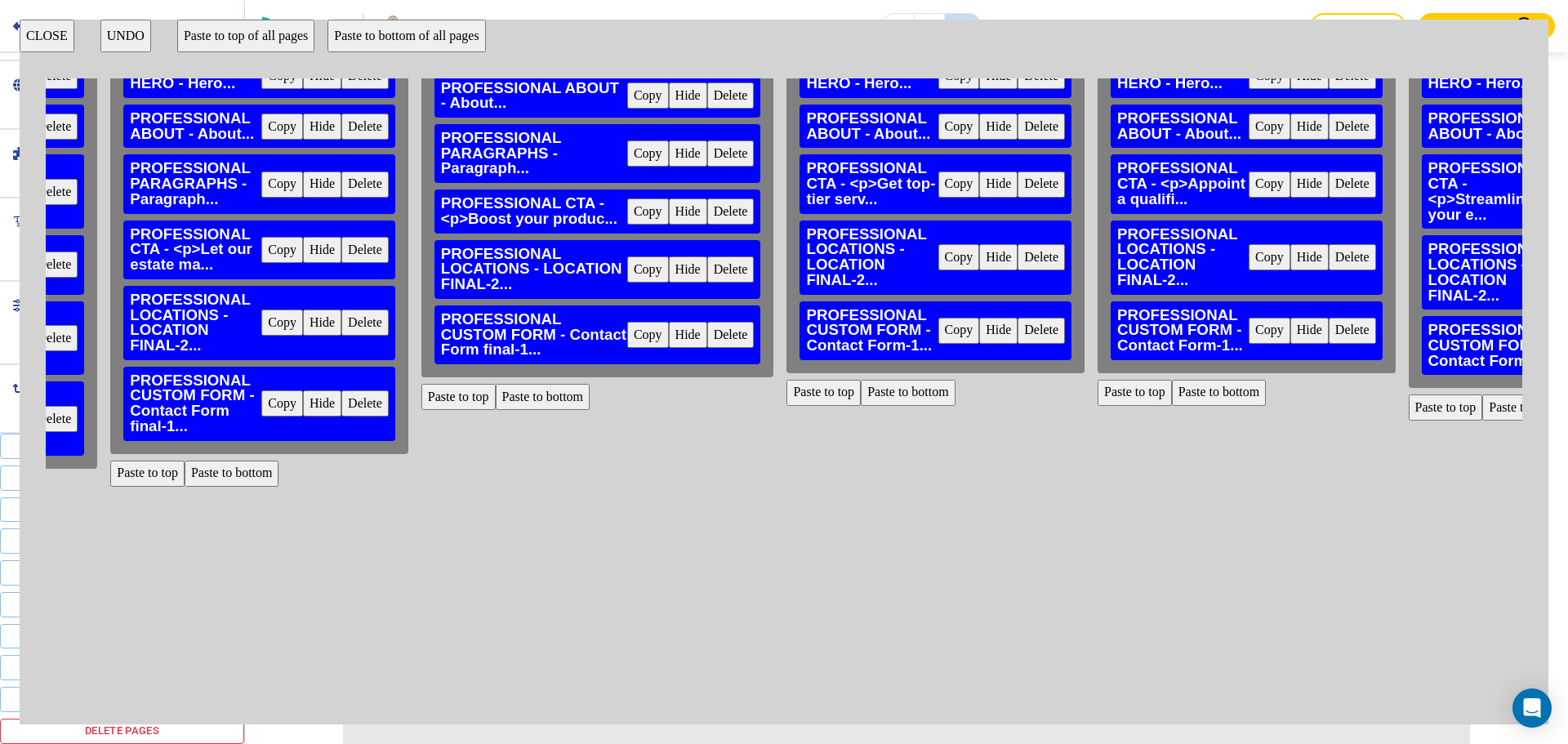
click at [1048, 318] on button "Delete" at bounding box center [1042, 331] width 48 height 26
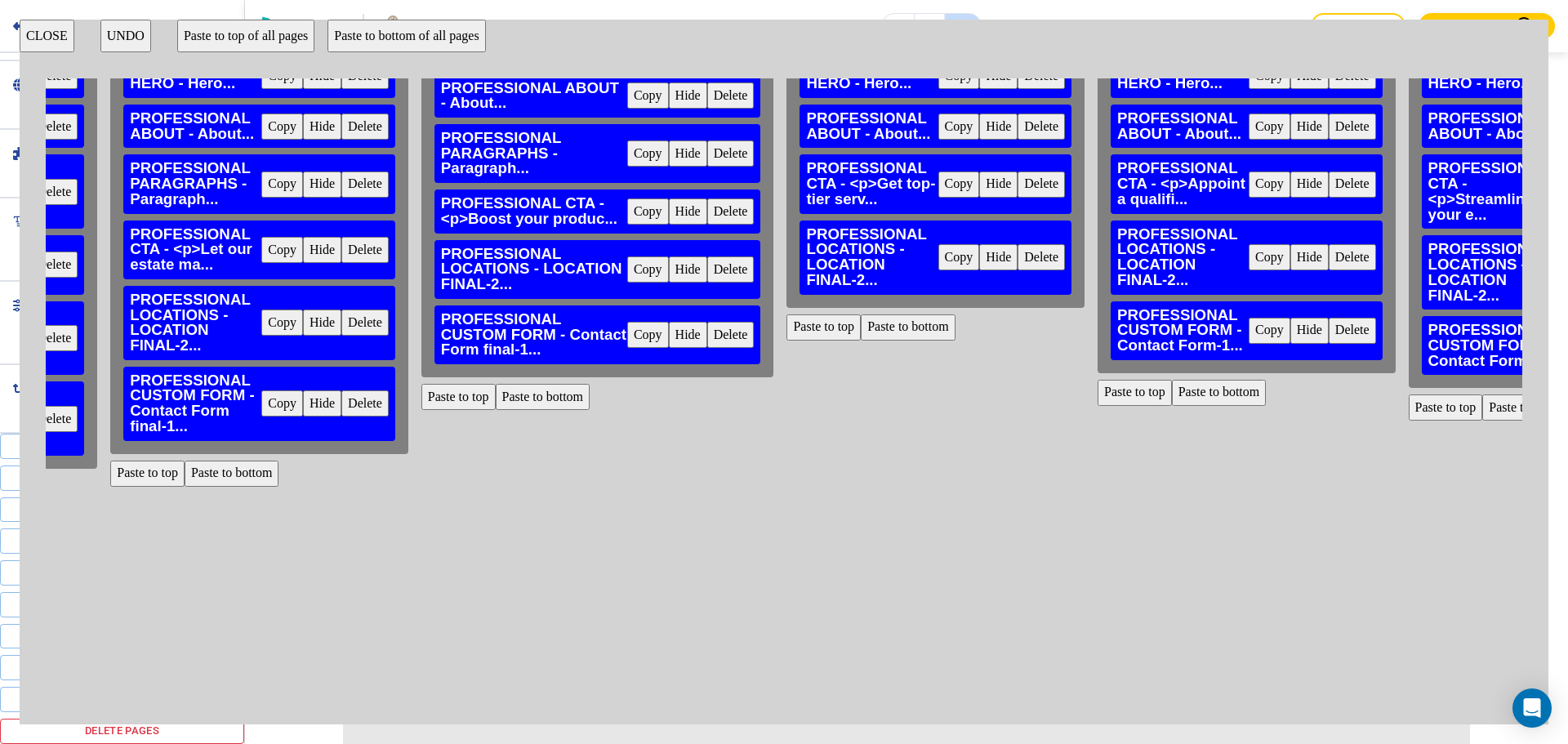
click at [917, 319] on button "Paste to bottom" at bounding box center [908, 328] width 95 height 26
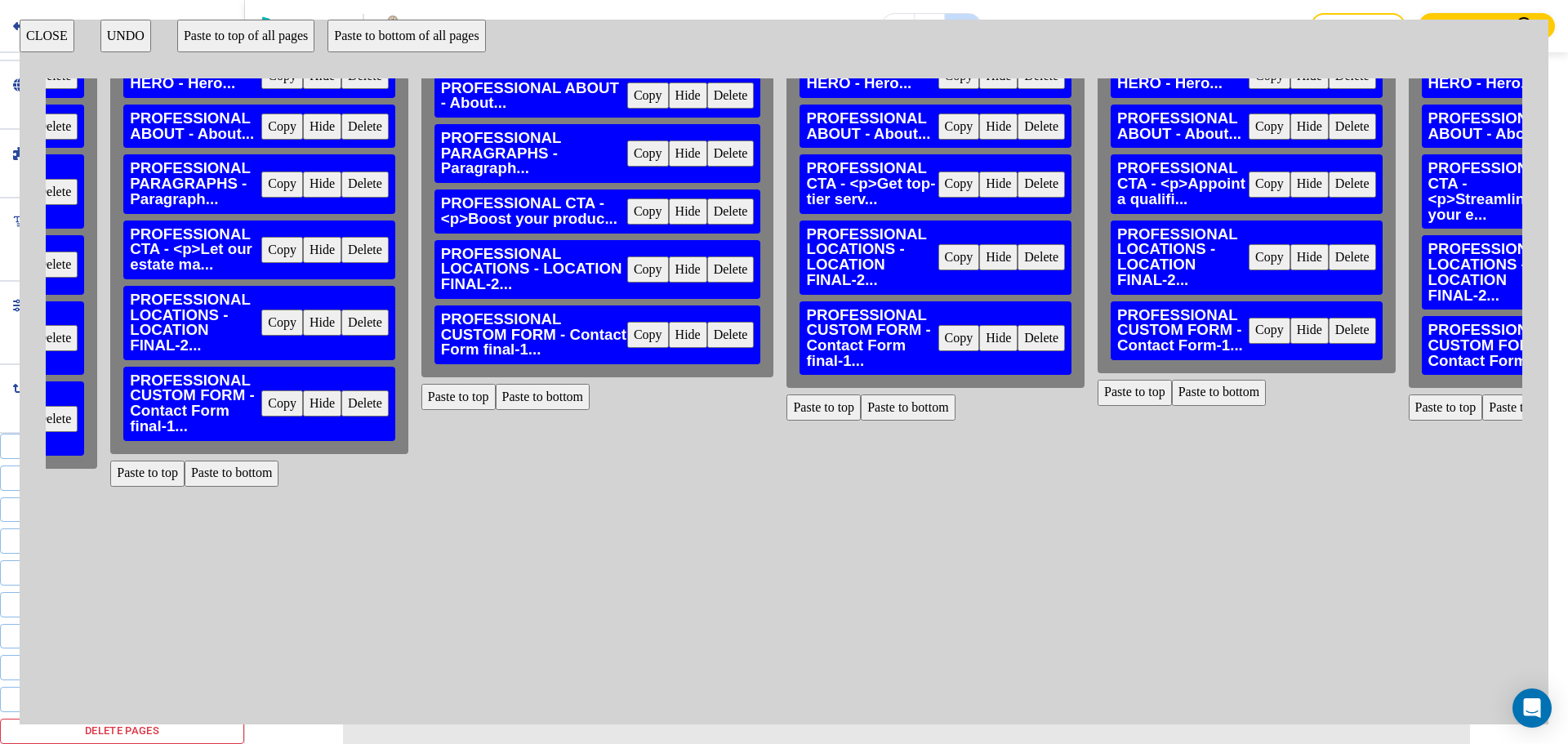
click at [1340, 318] on button "Delete" at bounding box center [1352, 331] width 48 height 26
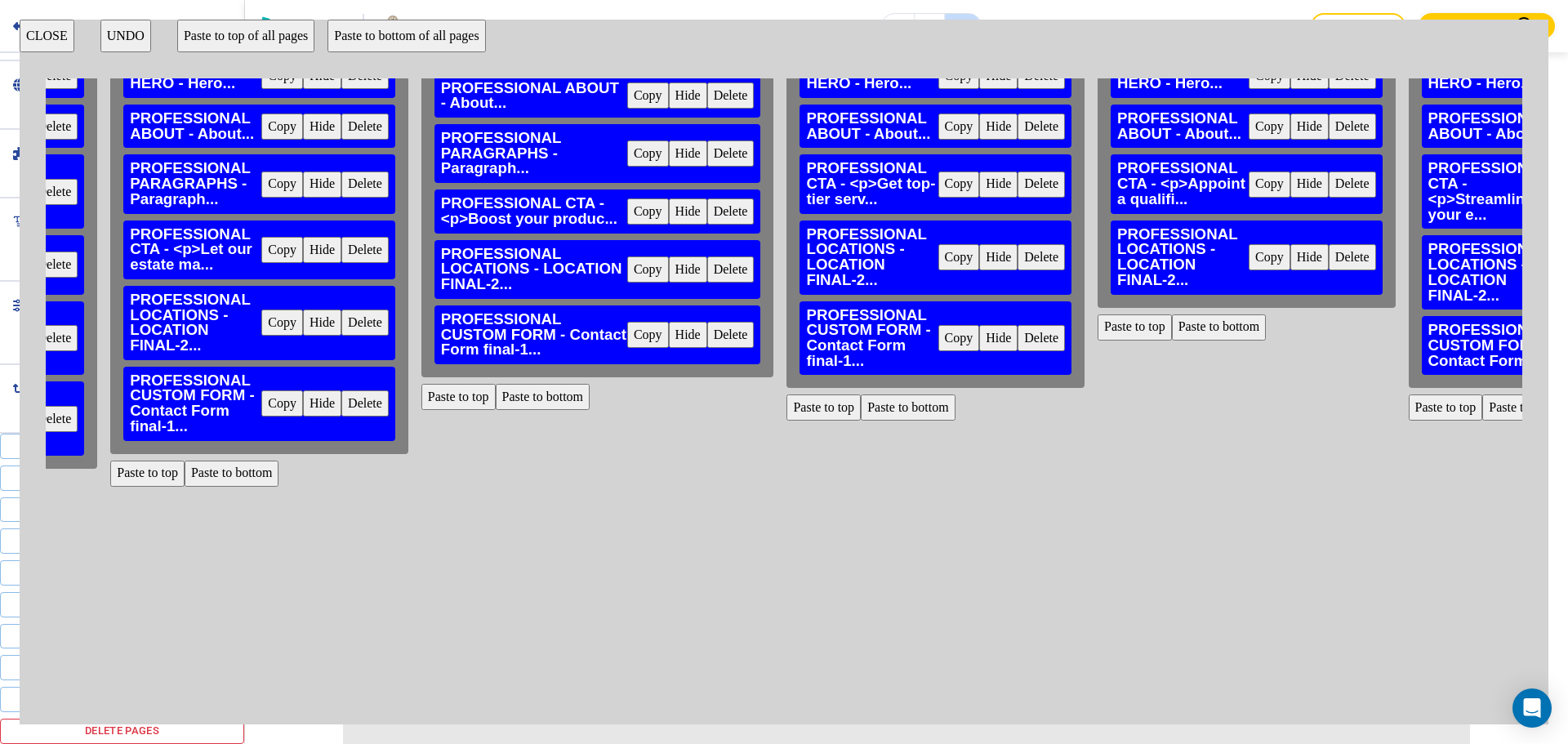
click at [1206, 327] on button "Paste to bottom" at bounding box center [1219, 328] width 95 height 26
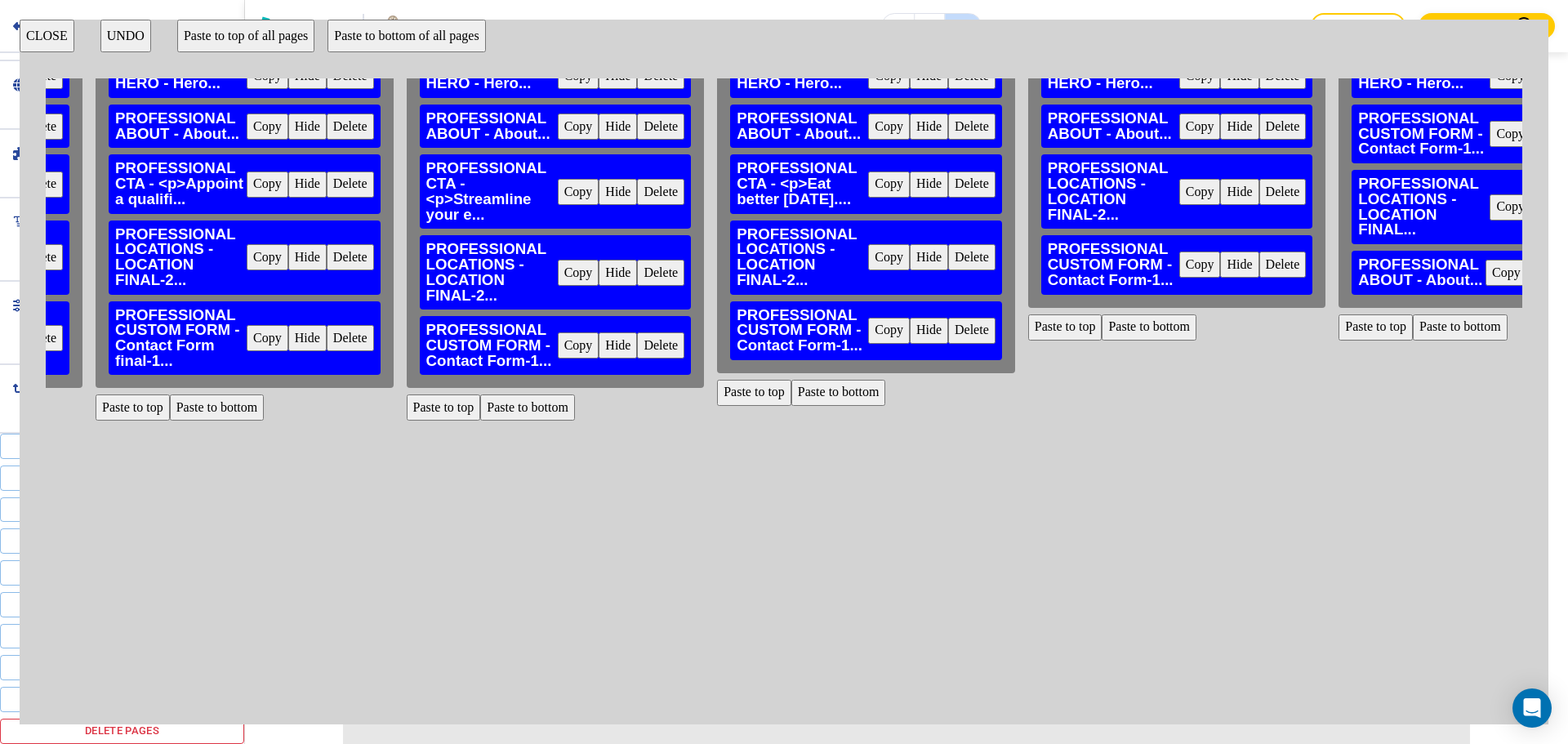
scroll to position [163, 3209]
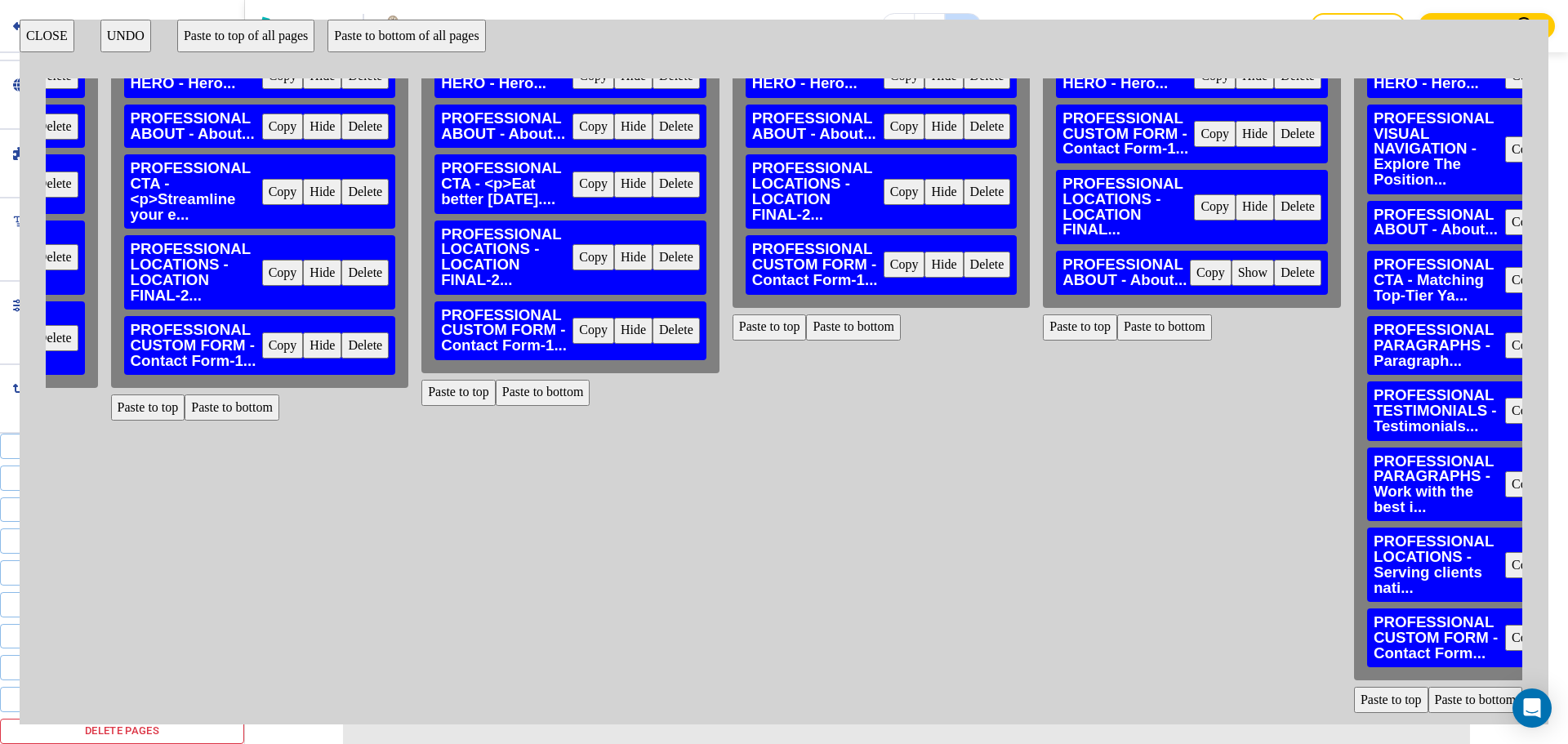
click at [364, 336] on button "Delete" at bounding box center [365, 346] width 48 height 26
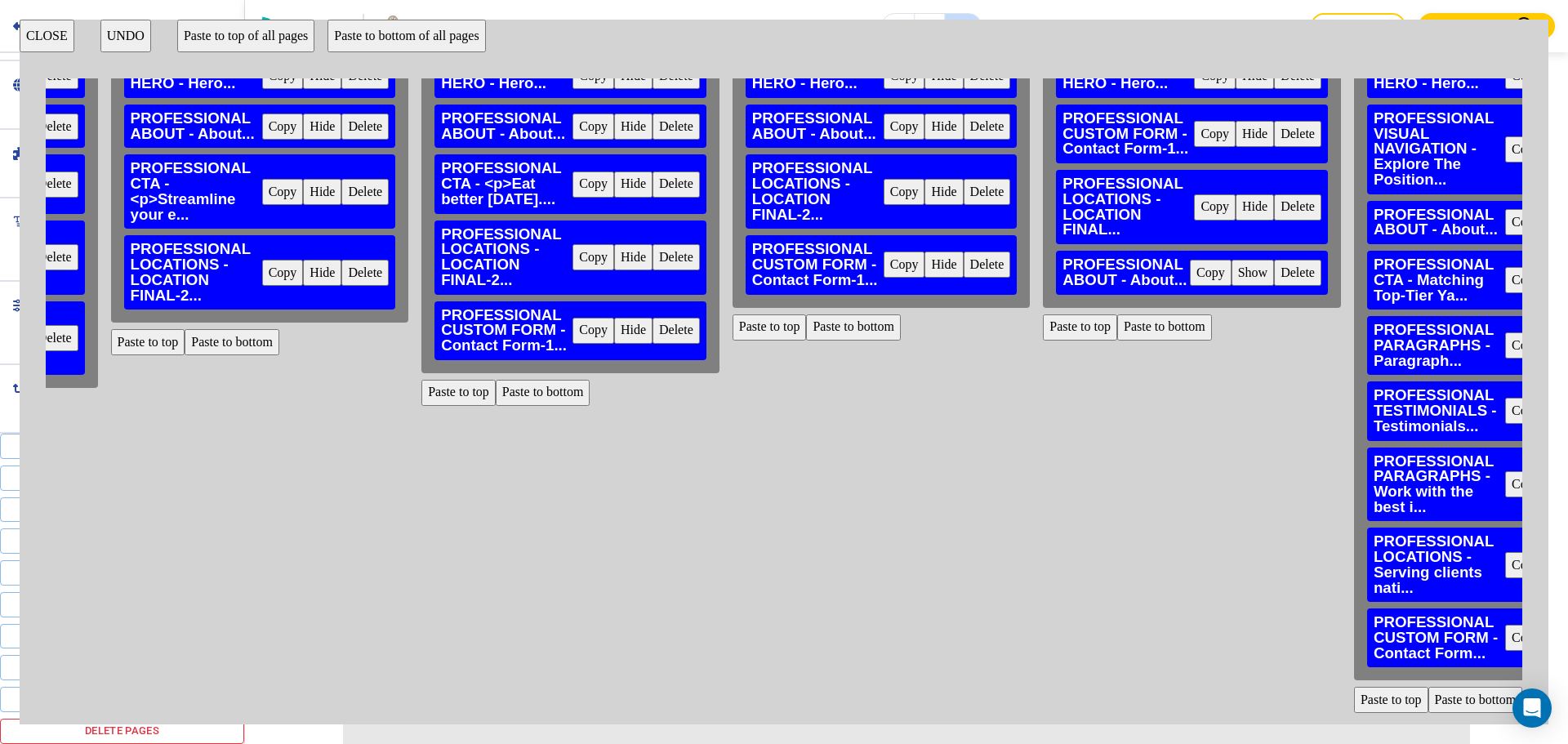
click at [250, 330] on button "Paste to bottom" at bounding box center [231, 343] width 95 height 26
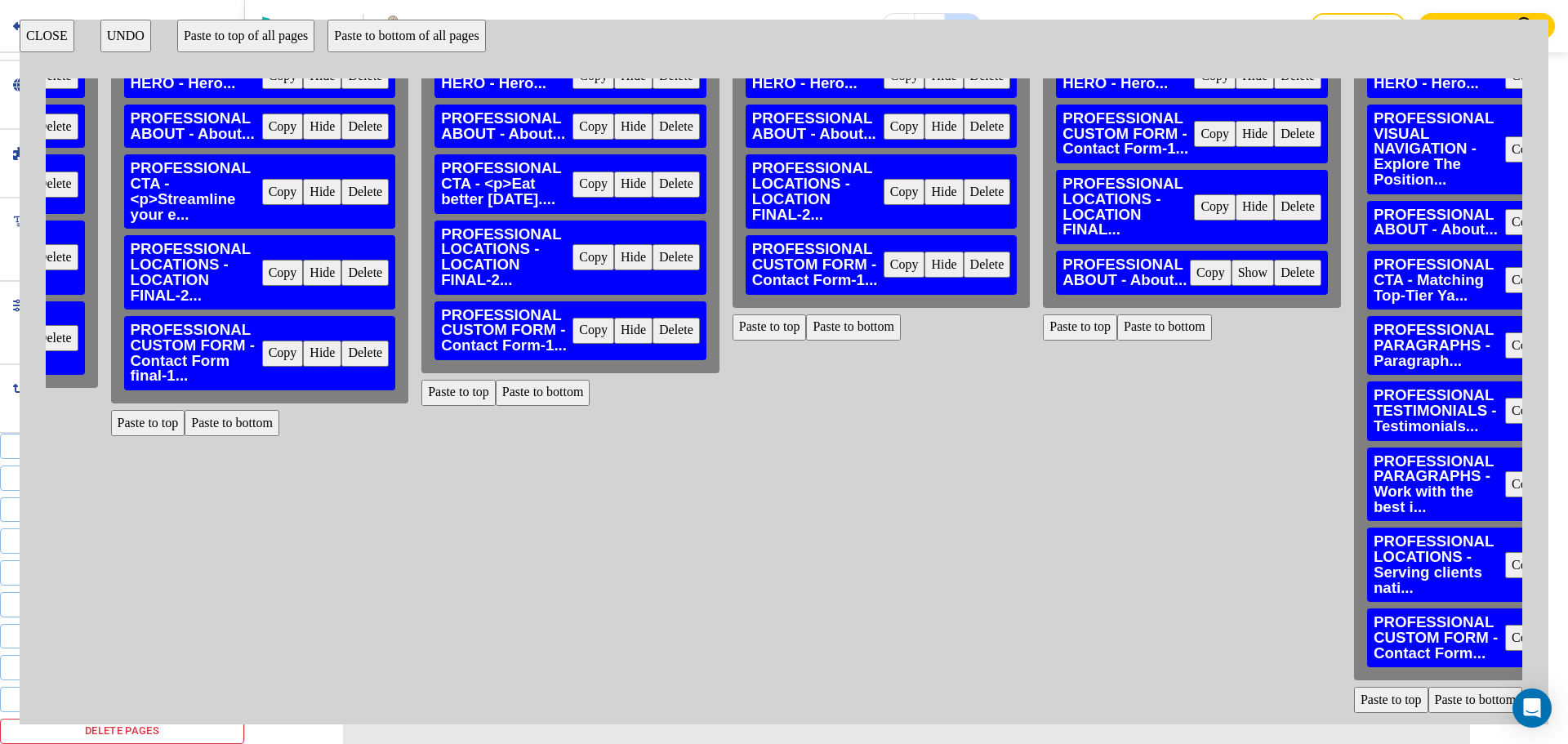
click at [666, 322] on button "Delete" at bounding box center [676, 331] width 48 height 26
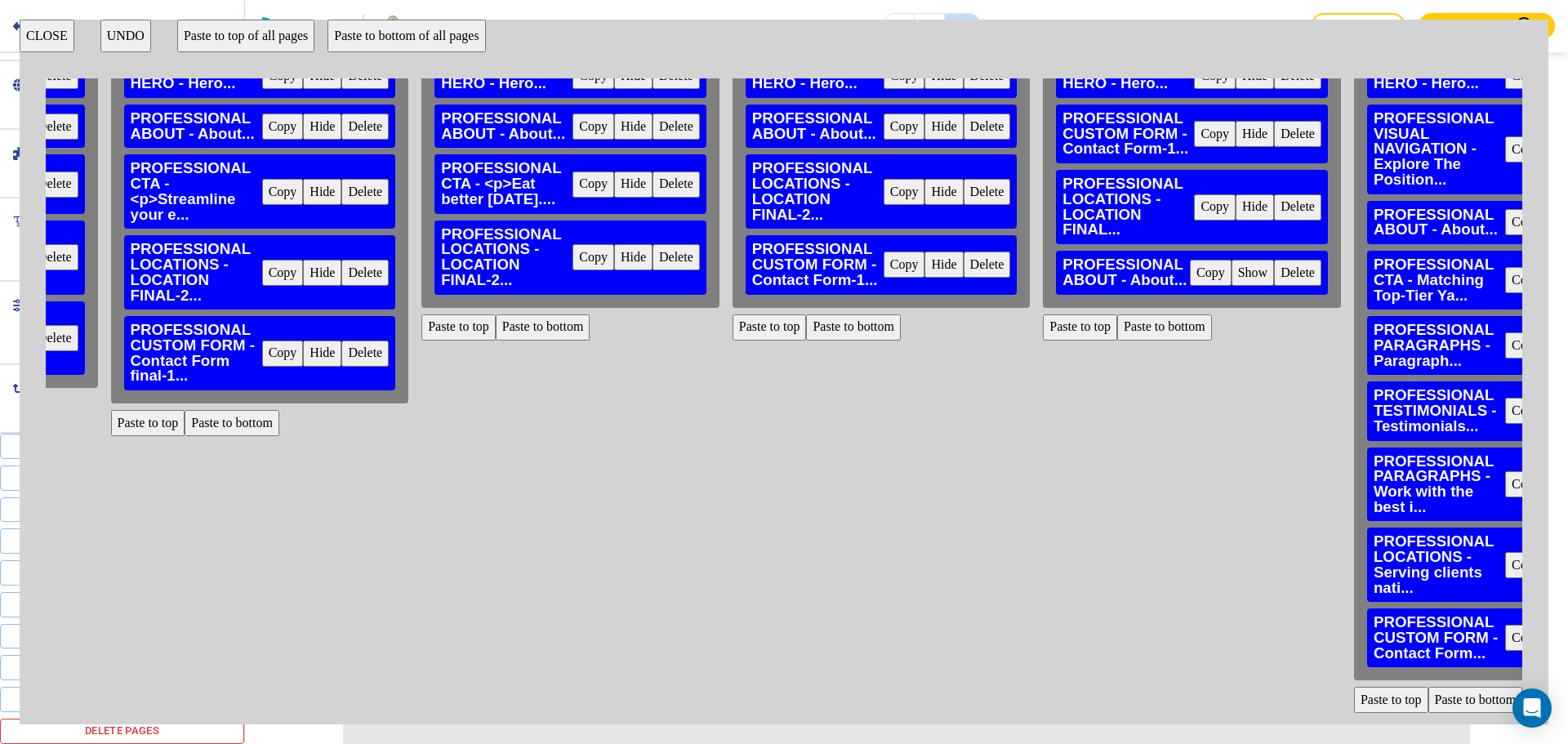
click at [539, 315] on button "Paste to bottom" at bounding box center [543, 328] width 95 height 26
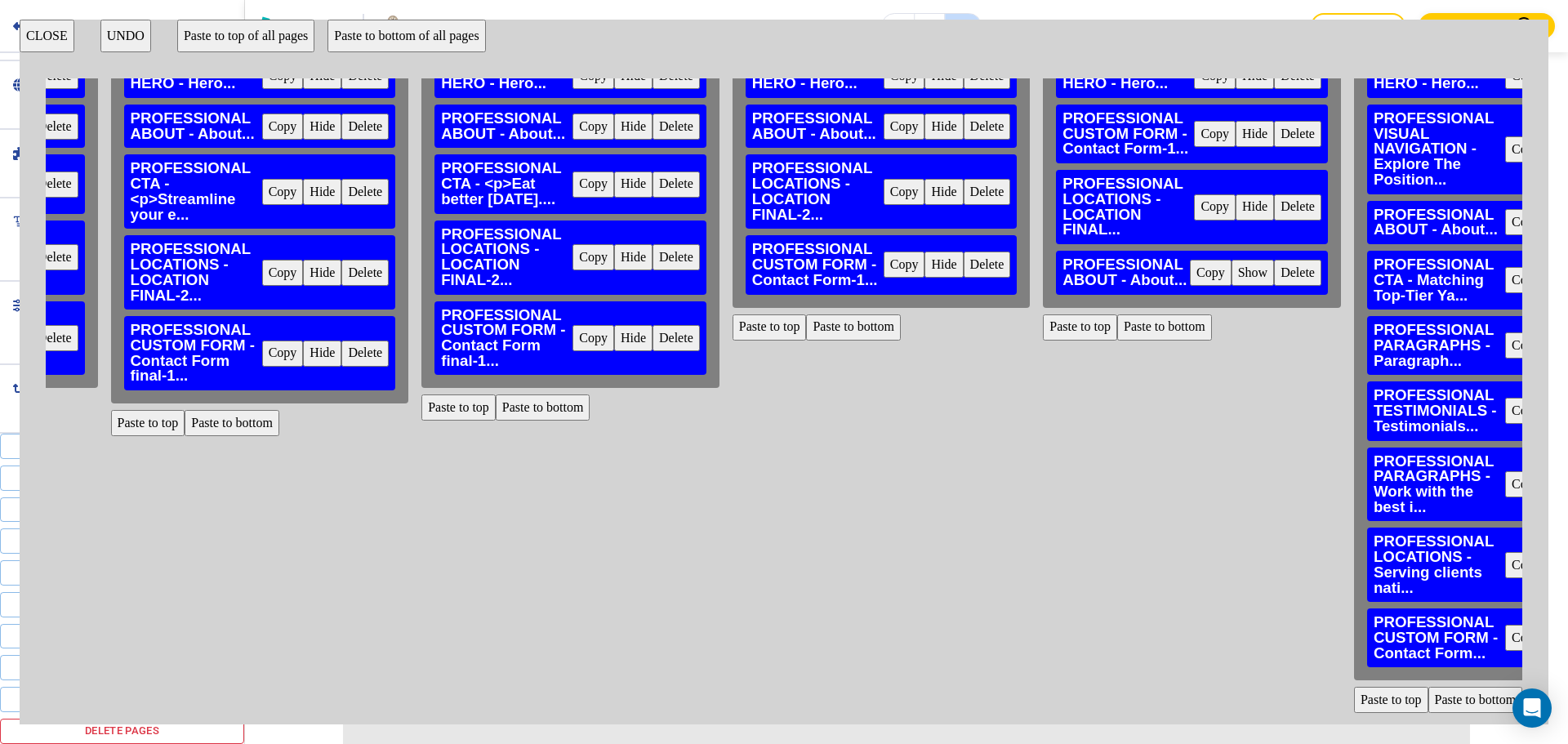
click at [992, 263] on button "Delete" at bounding box center [987, 264] width 48 height 26
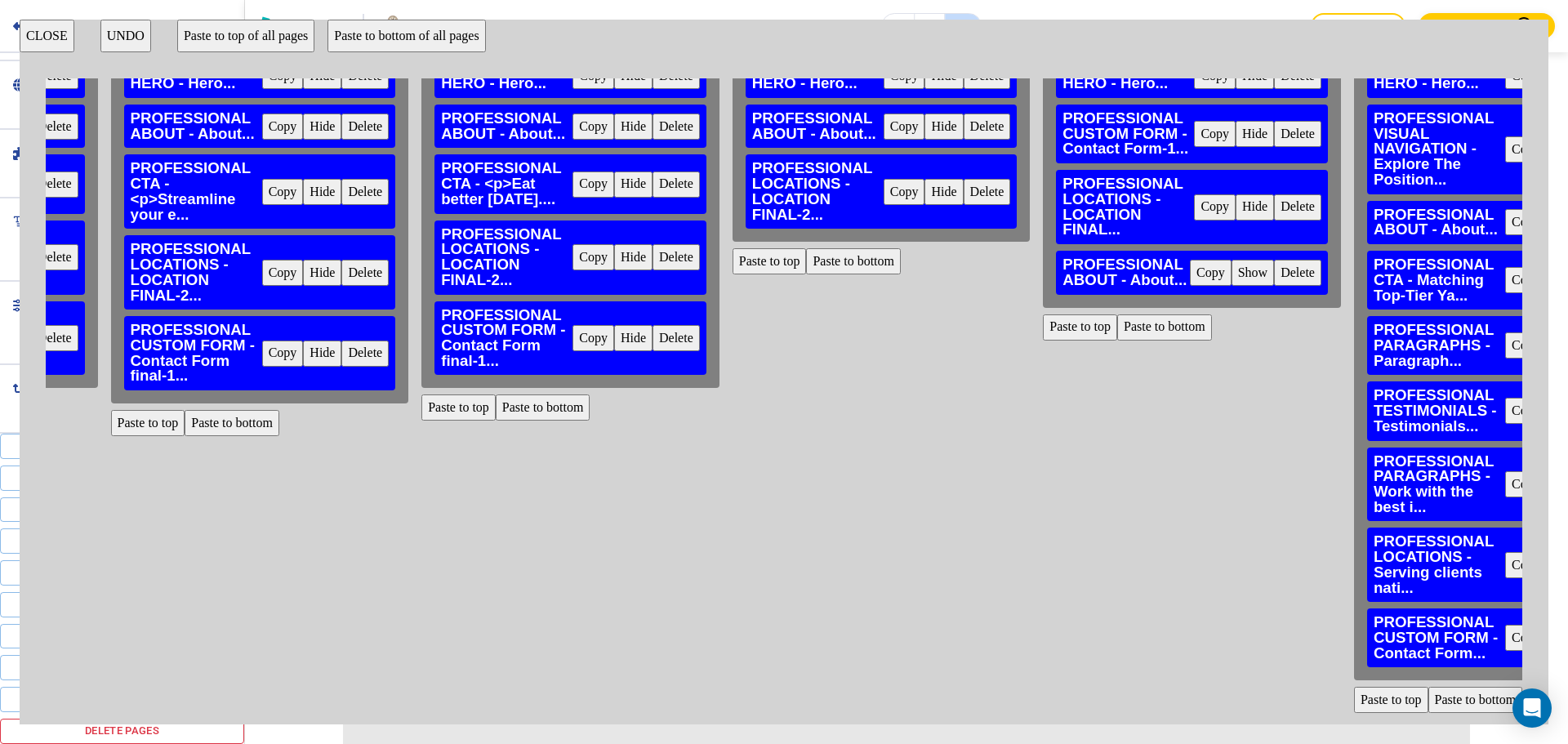
click at [876, 258] on button "Paste to bottom" at bounding box center [853, 261] width 95 height 26
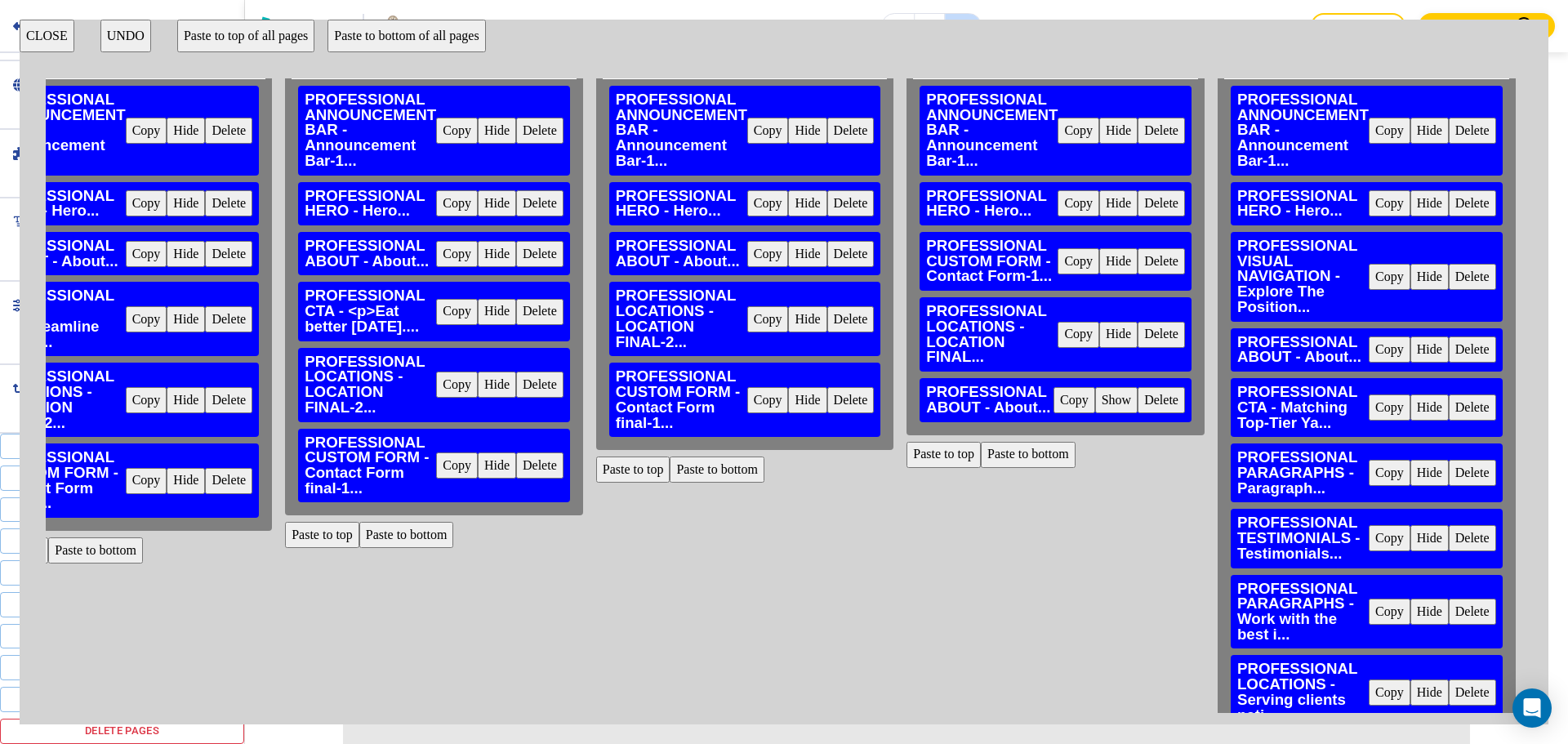
scroll to position [0, 3349]
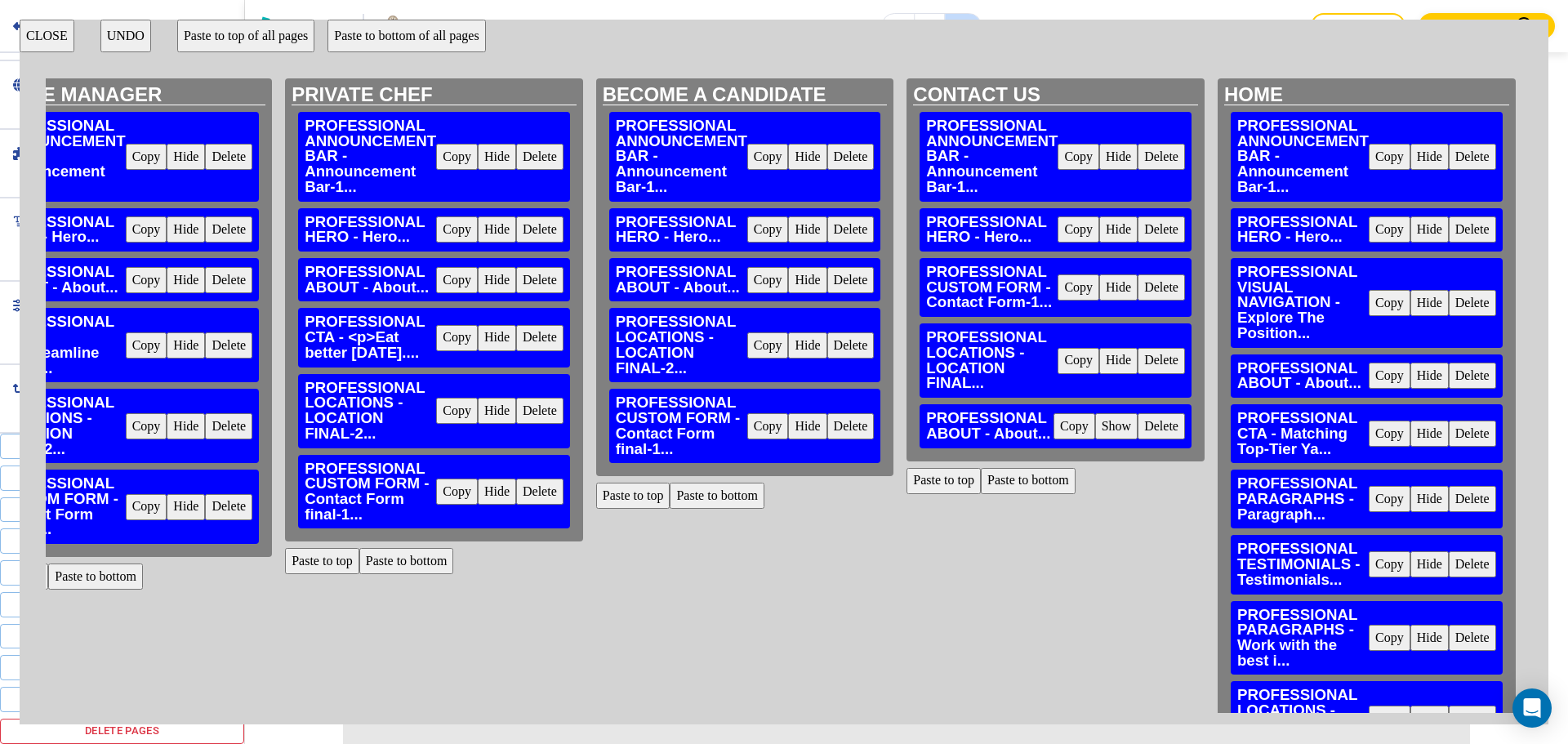
click at [1145, 288] on button "Delete" at bounding box center [1161, 288] width 48 height 26
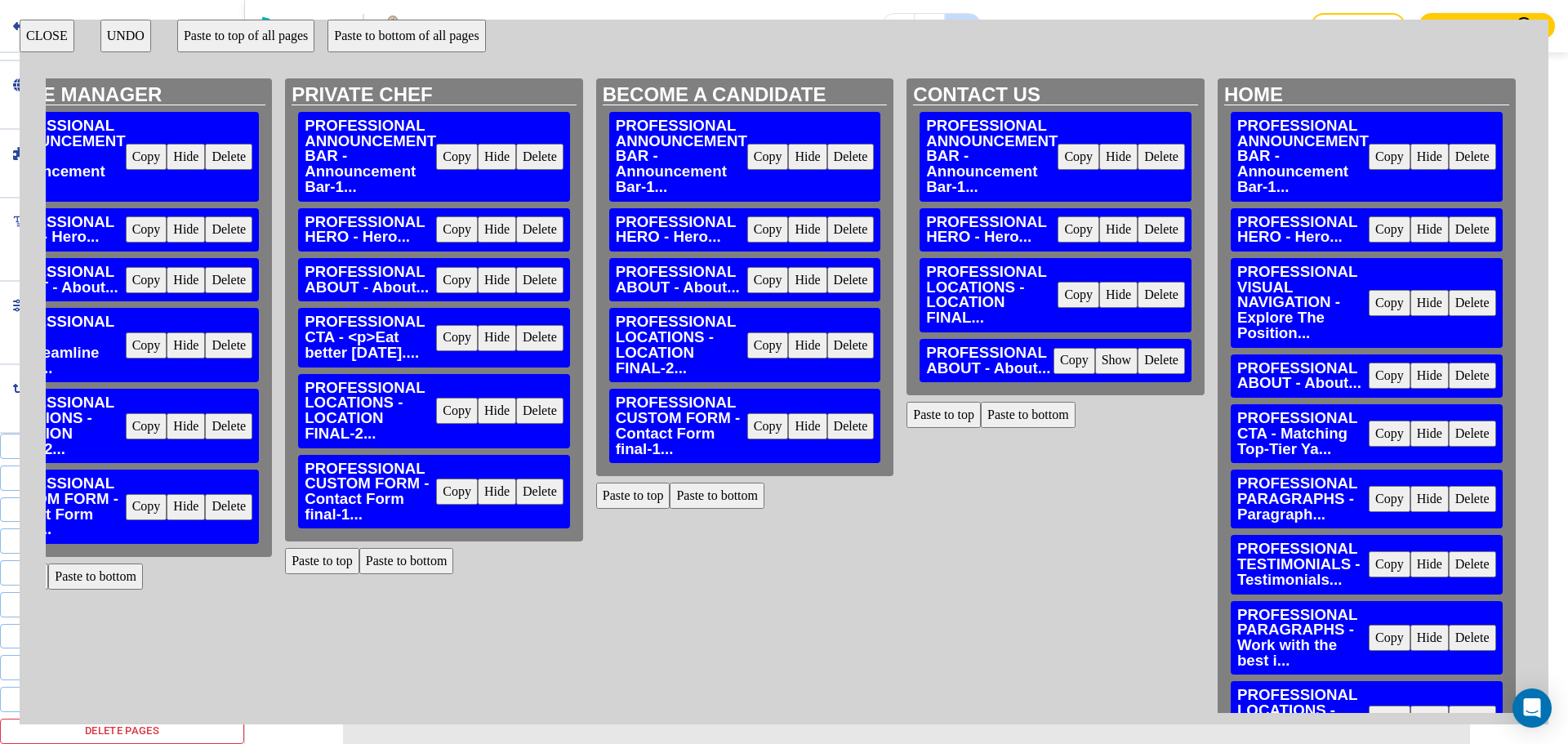
click at [1054, 416] on button "Paste to bottom" at bounding box center [1028, 415] width 95 height 26
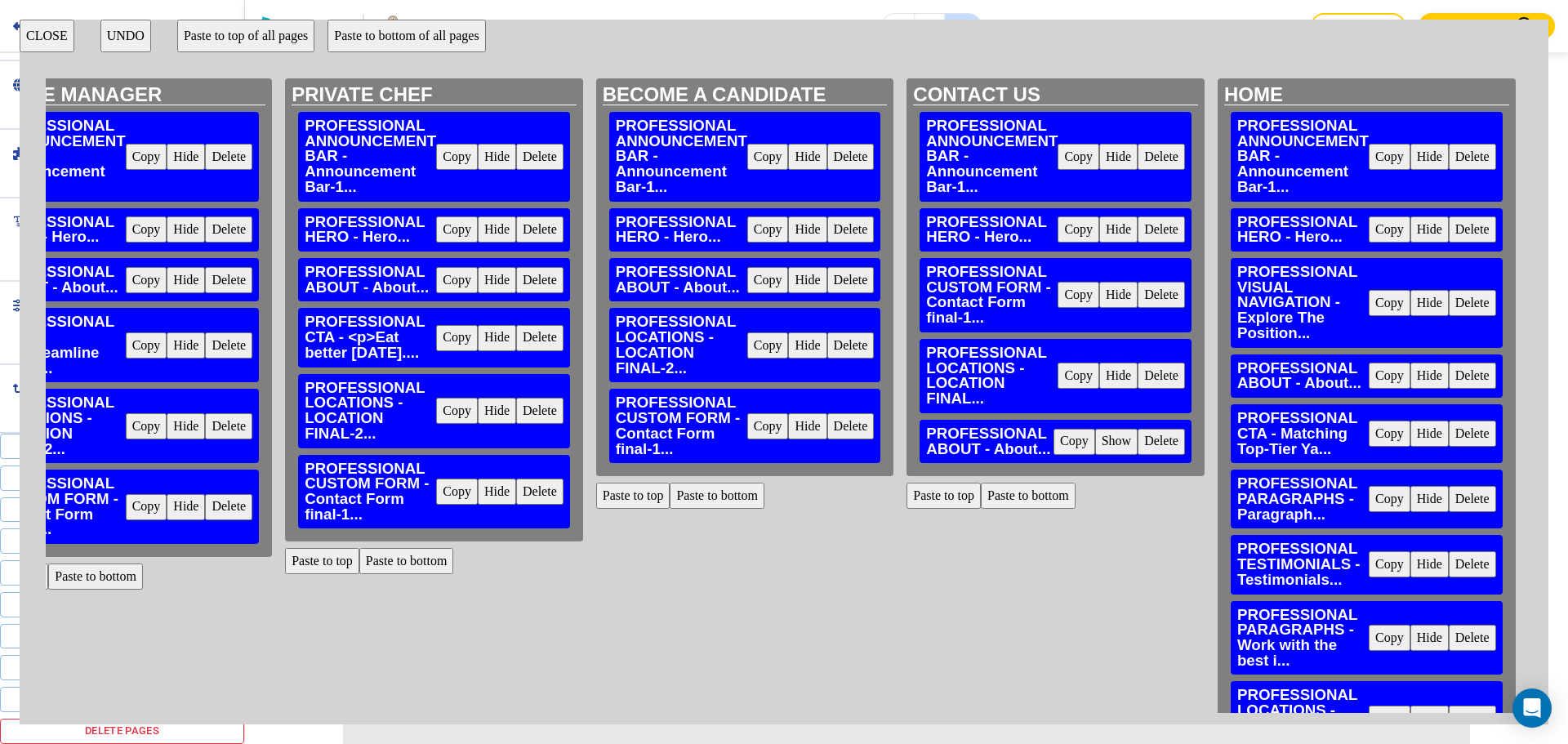
click at [69, 35] on button "CLOSE" at bounding box center [47, 36] width 54 height 33
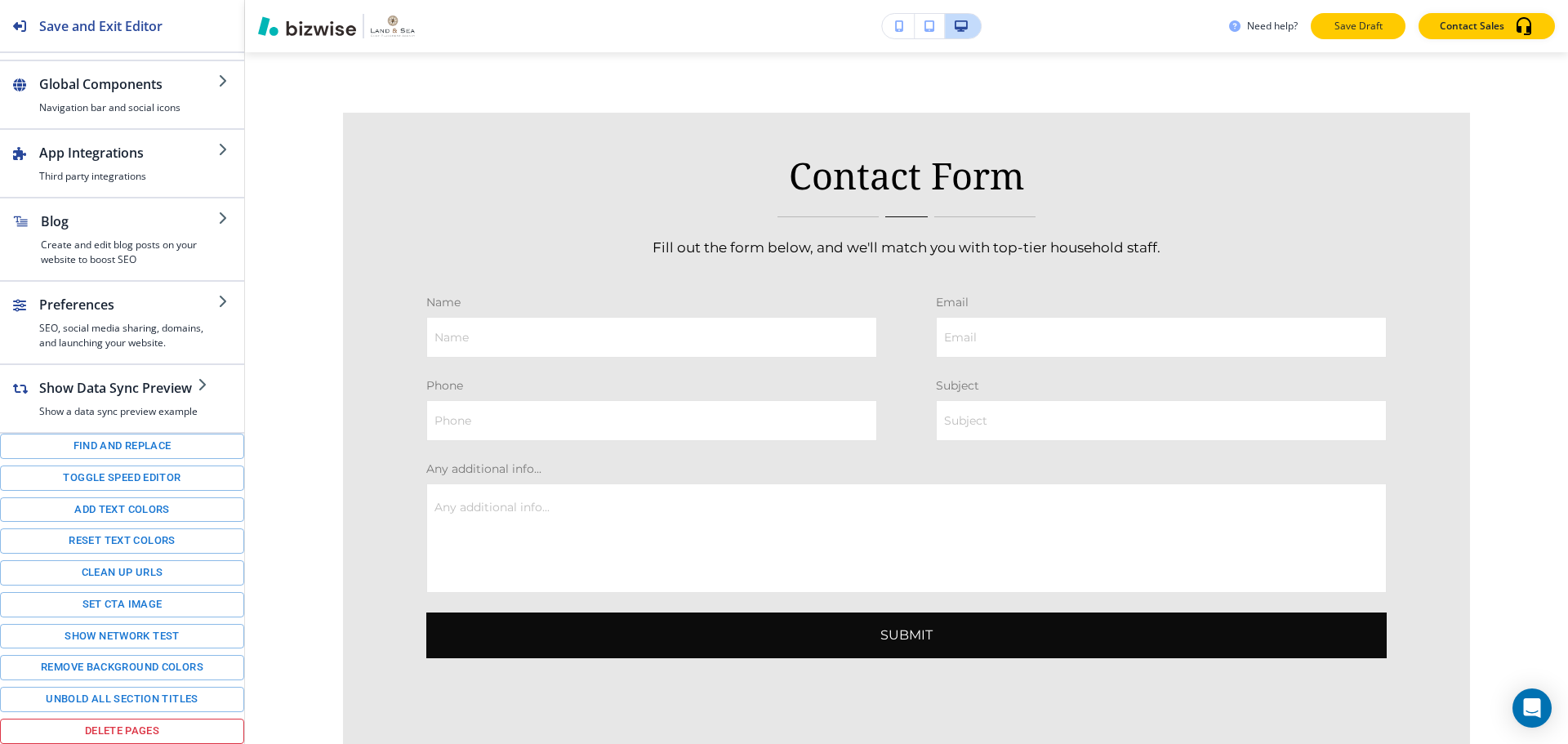
click at [1335, 27] on p "Save Draft" at bounding box center [1357, 26] width 52 height 15
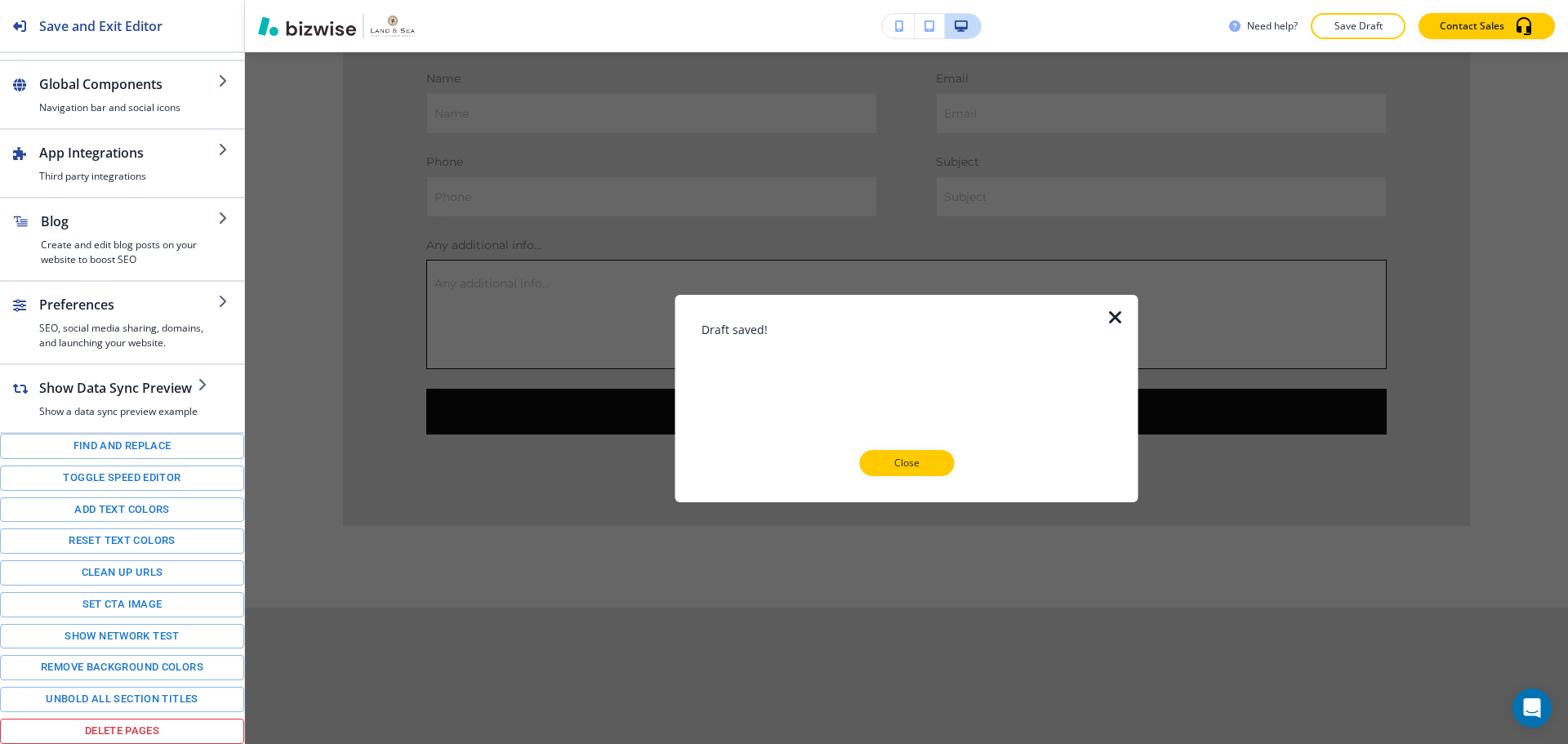
scroll to position [4320, 0]
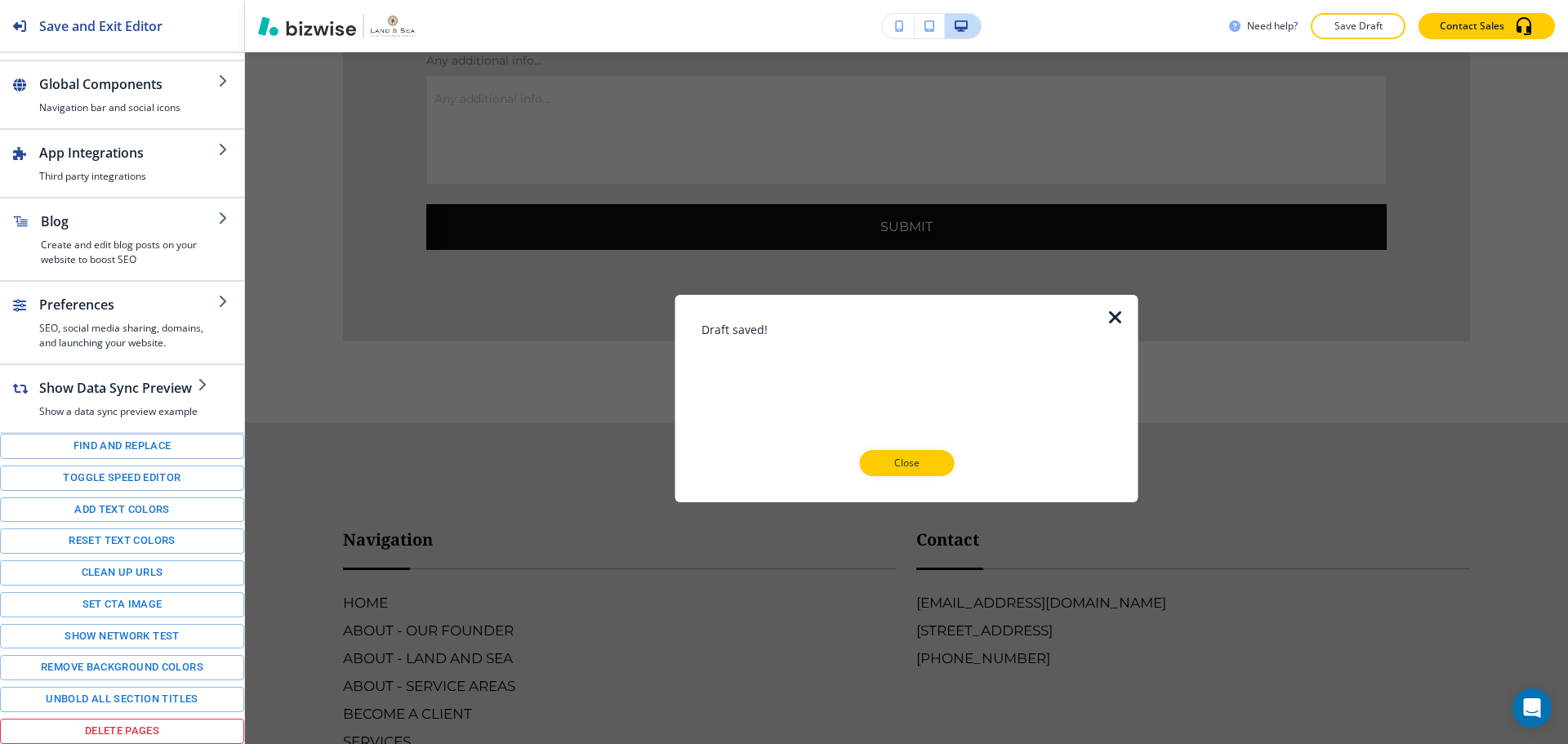
click at [903, 477] on div at bounding box center [907, 489] width 411 height 26
click at [935, 476] on div at bounding box center [907, 489] width 411 height 26
click at [935, 465] on button "Close" at bounding box center [906, 463] width 95 height 26
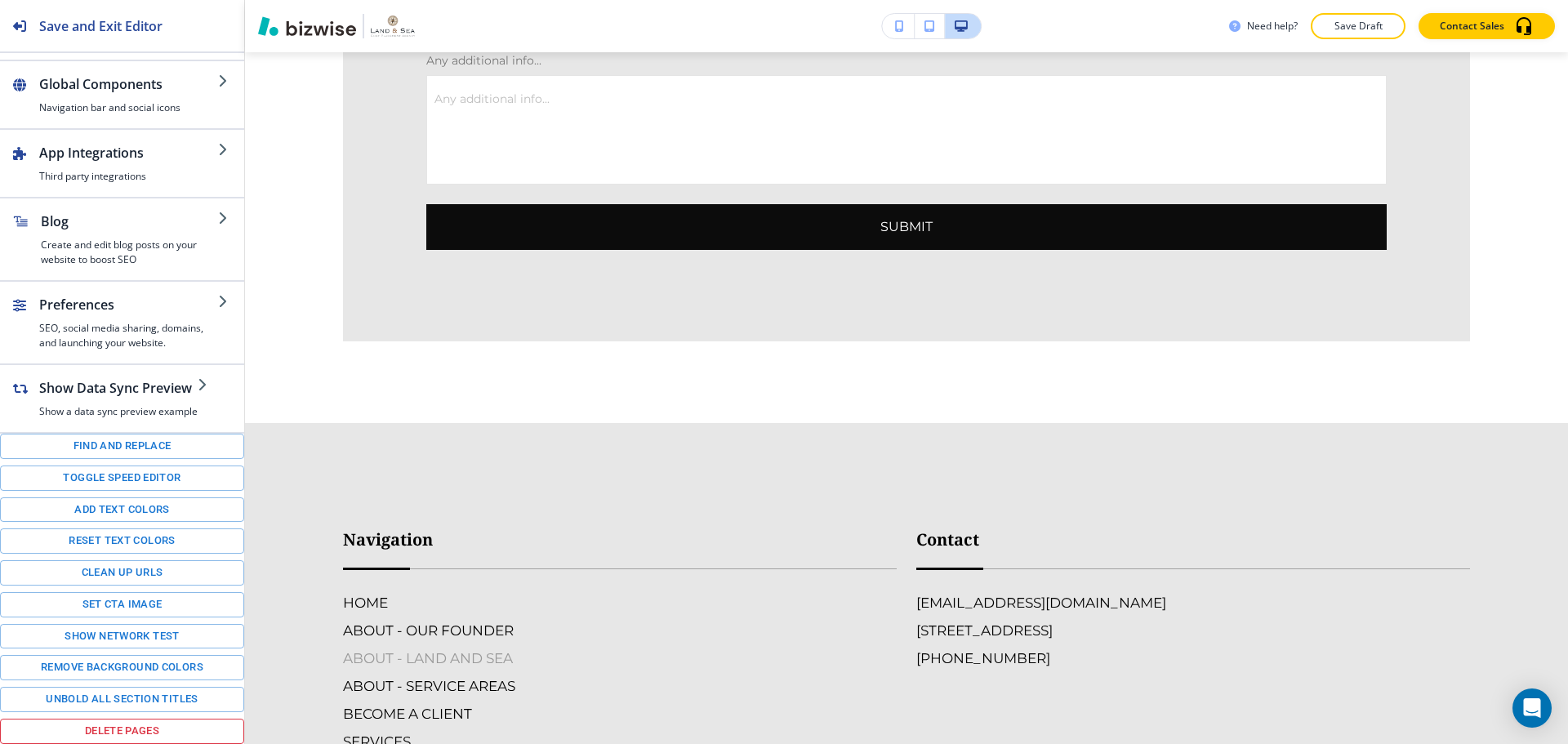
click at [466, 669] on h6 "ABOUT - LAND AND SEA" at bounding box center [619, 658] width 553 height 21
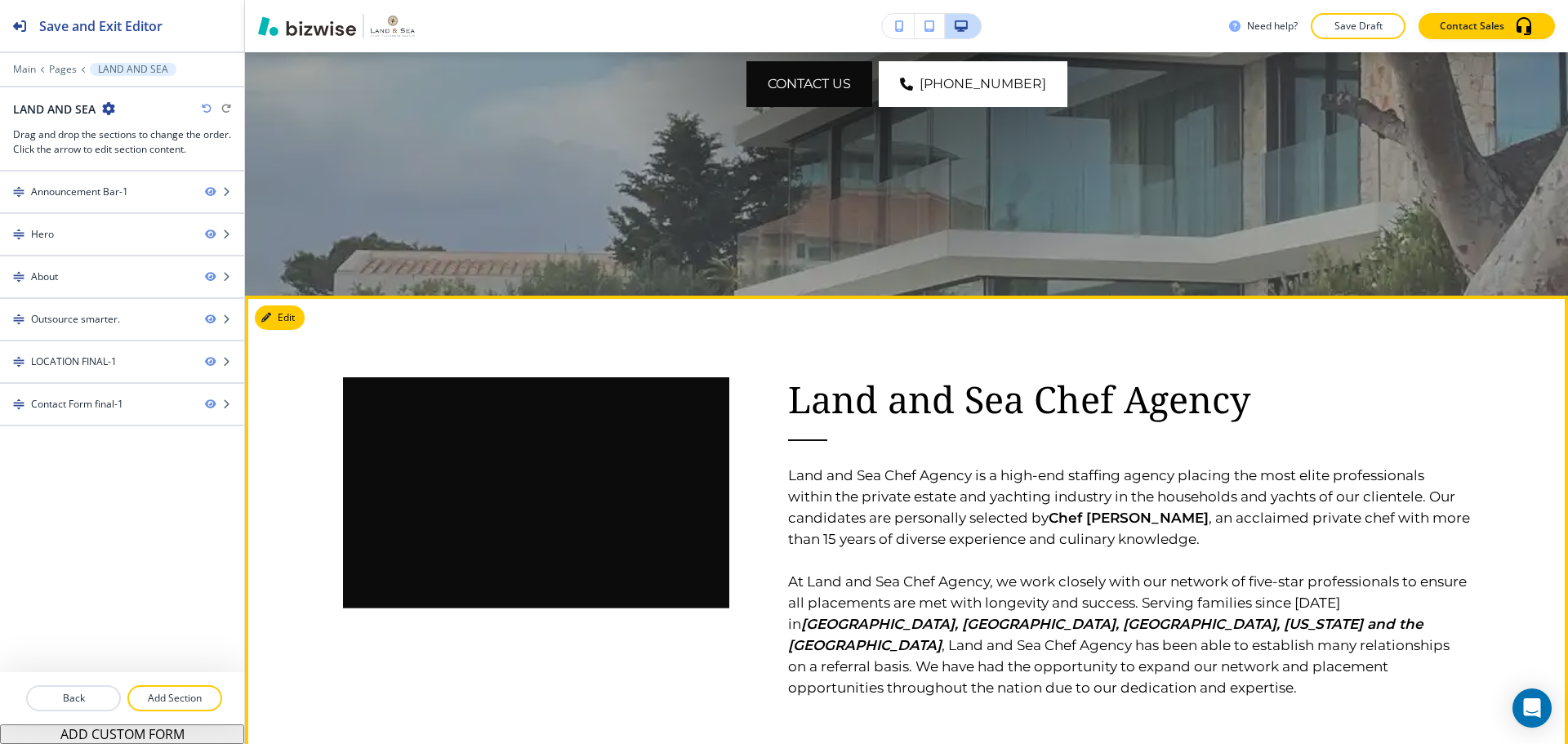
scroll to position [817, 0]
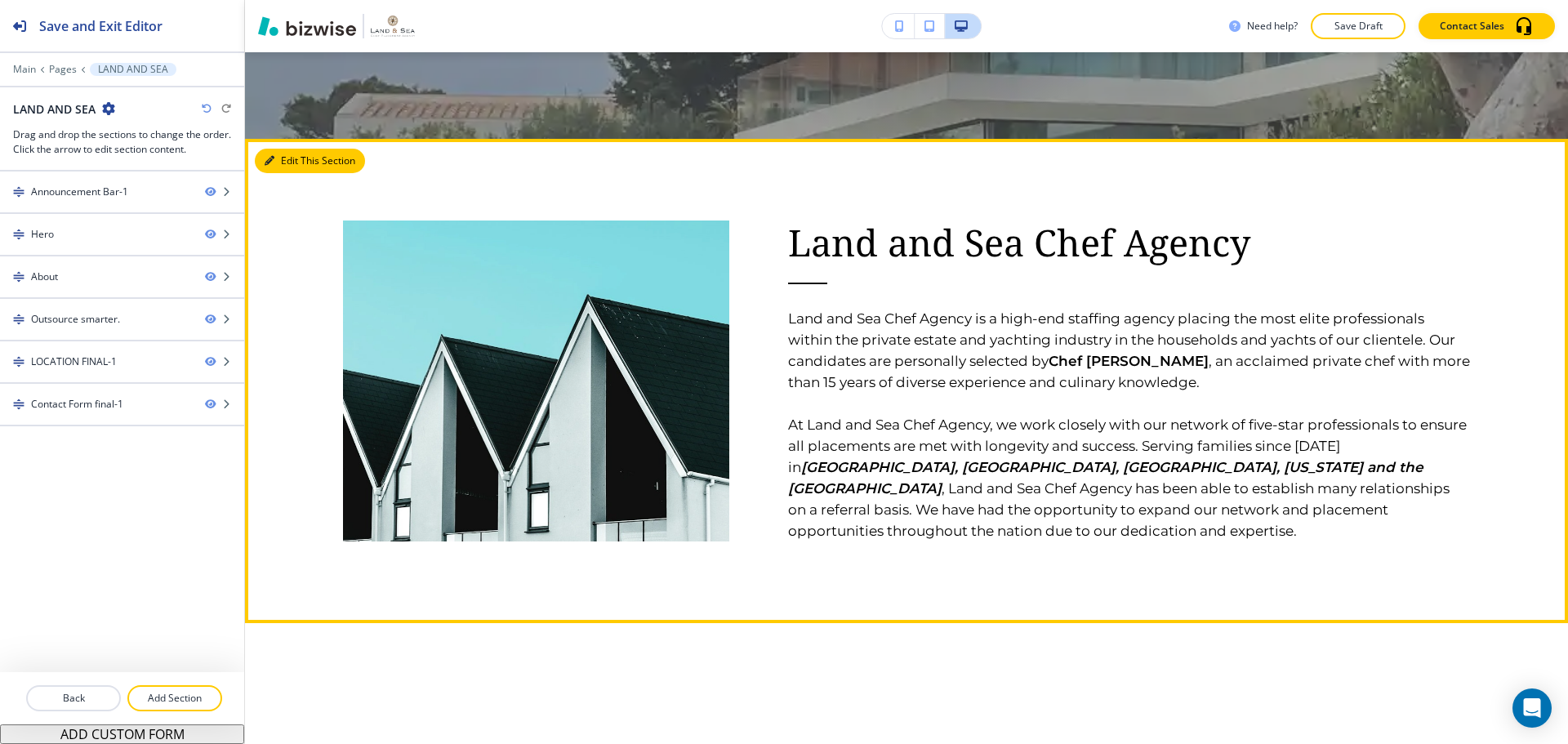
click at [290, 164] on button "Edit This Section" at bounding box center [310, 161] width 110 height 25
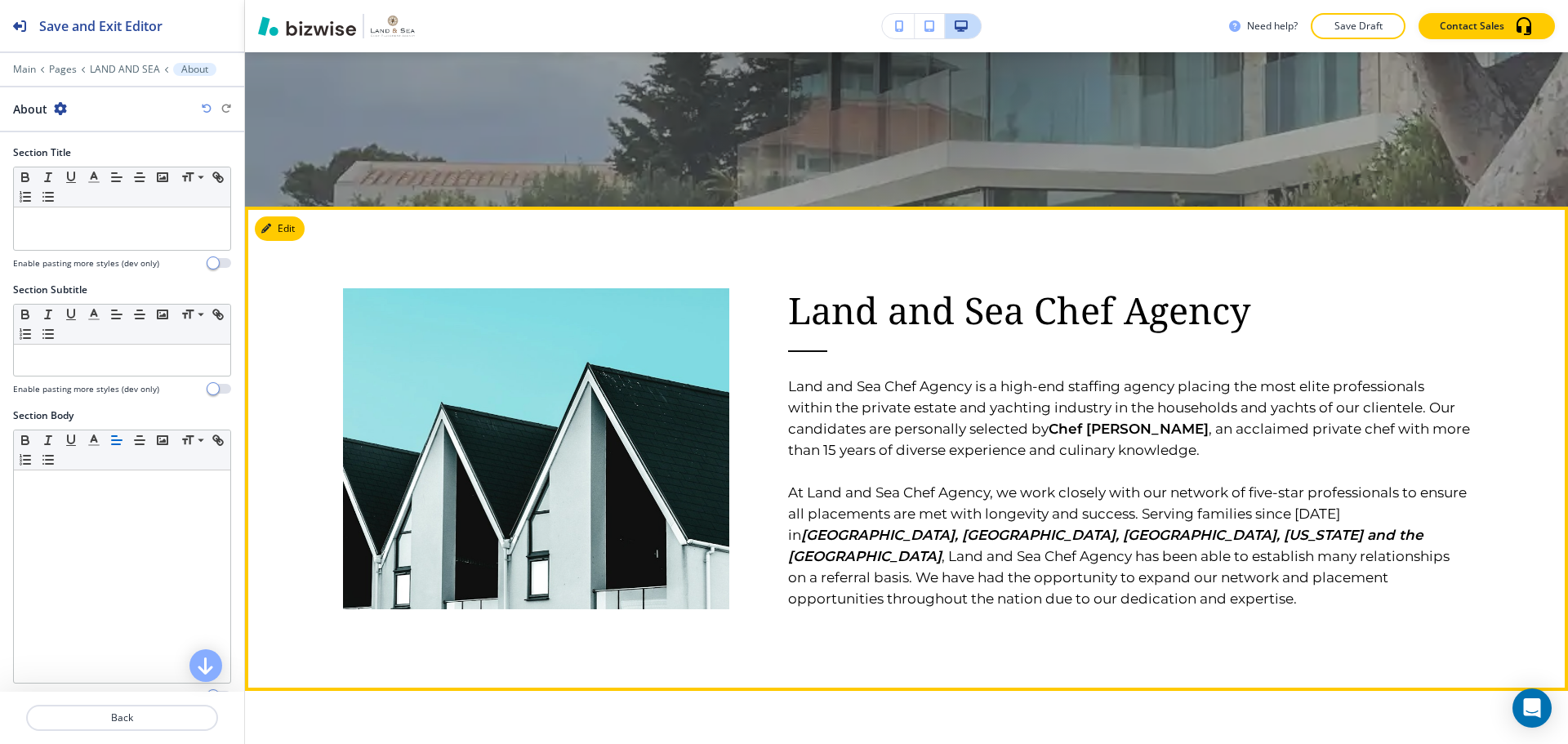
scroll to position [740, 0]
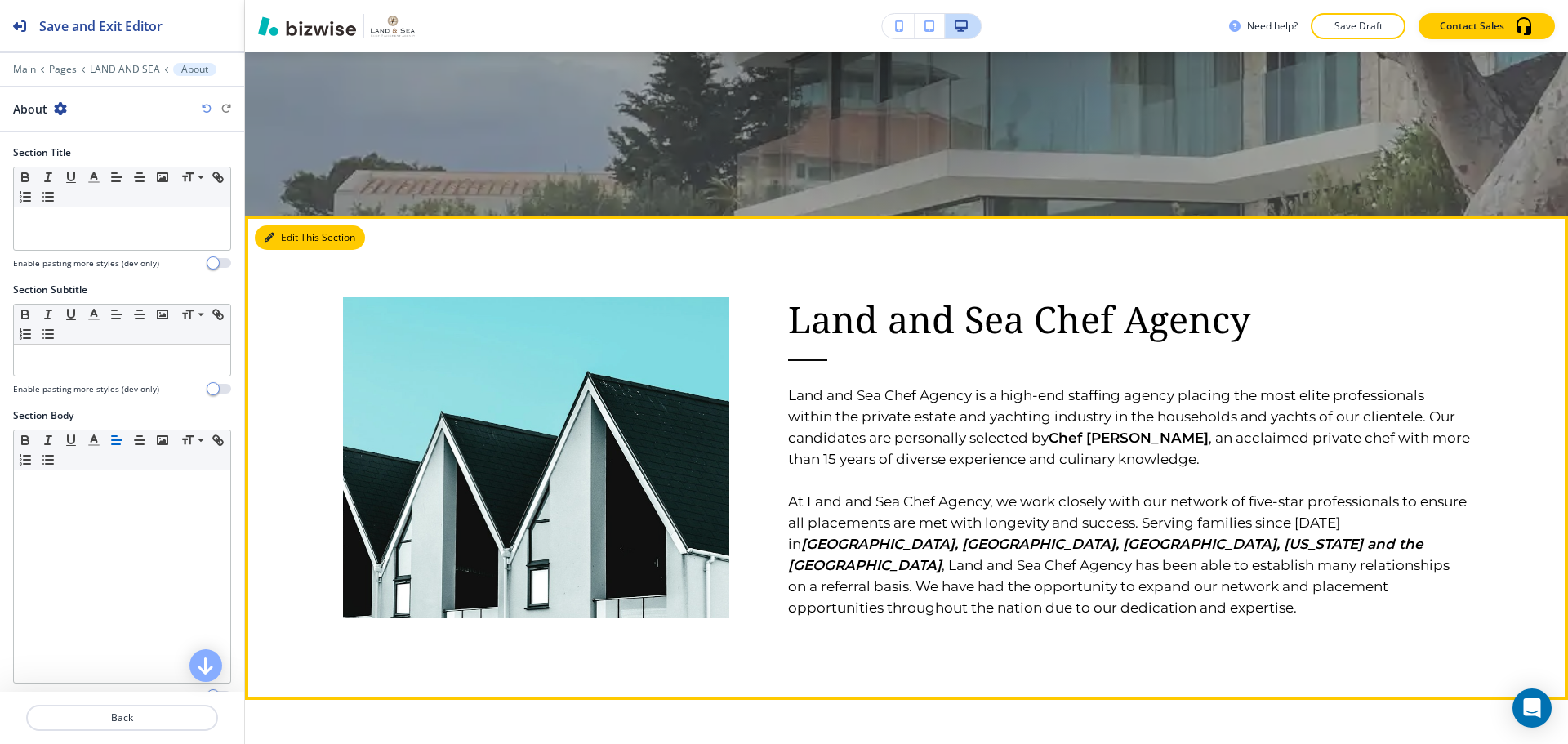
click at [268, 233] on icon "button" at bounding box center [269, 238] width 10 height 10
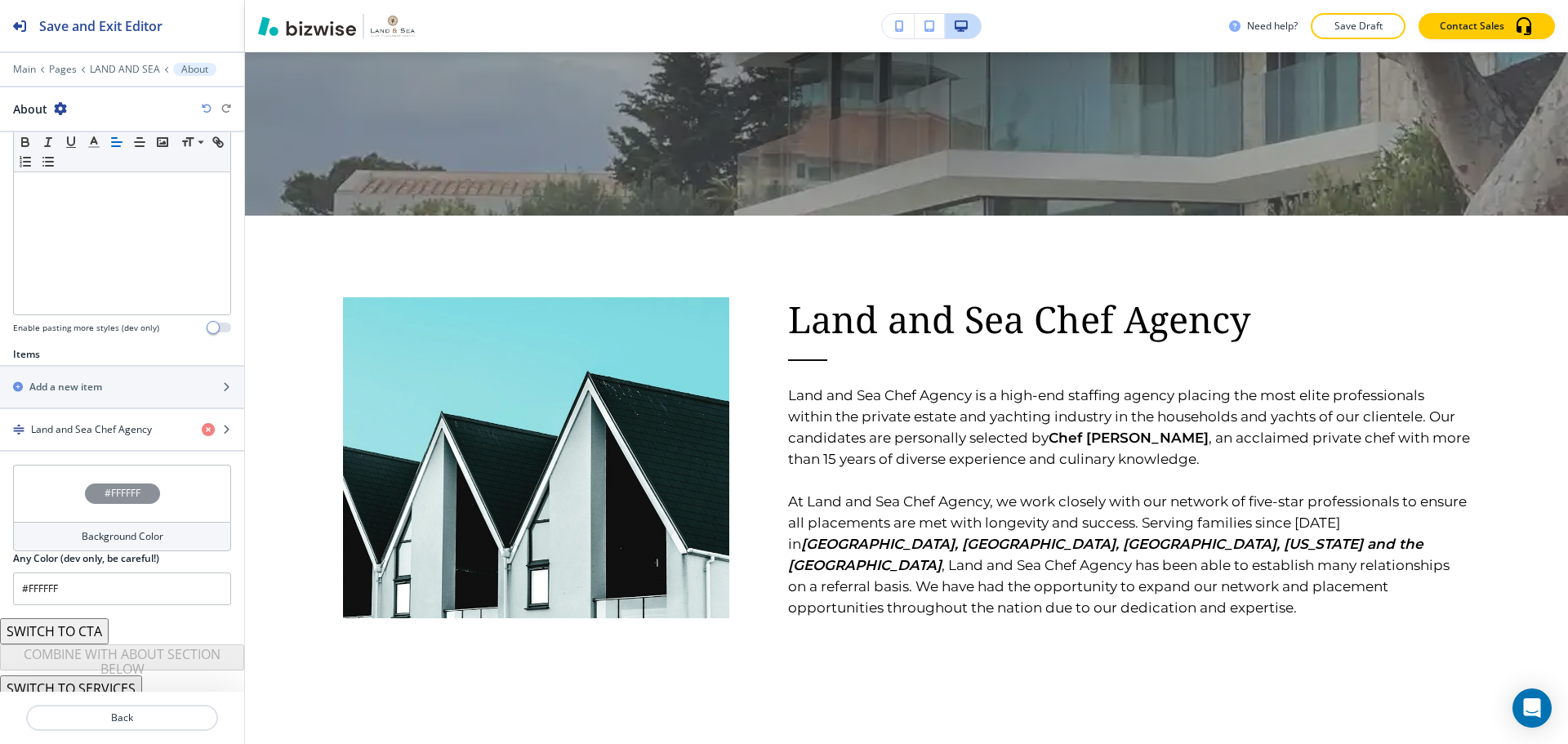
scroll to position [378, 0]
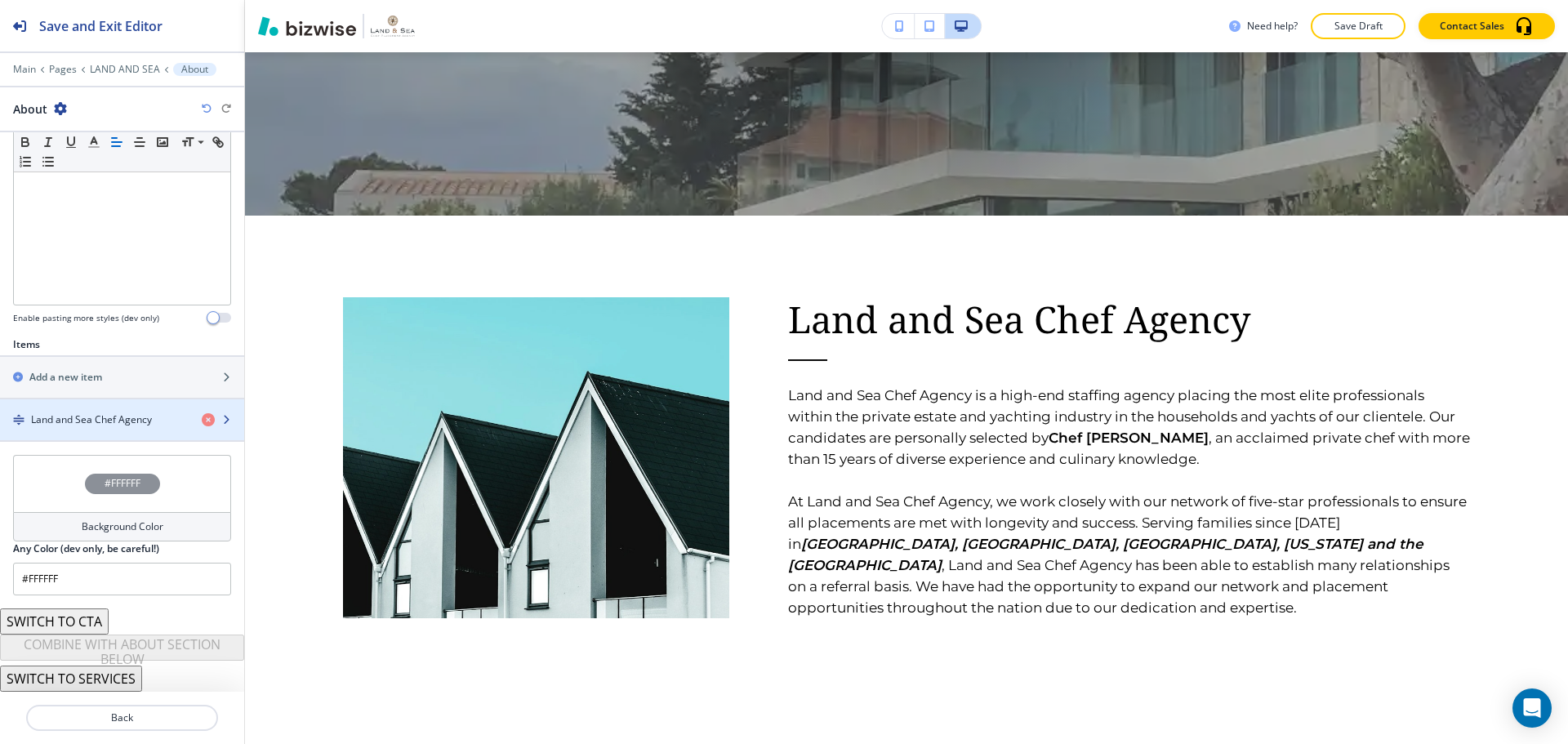
click at [70, 413] on h4 "Land and Sea Chef Agency" at bounding box center [91, 420] width 121 height 15
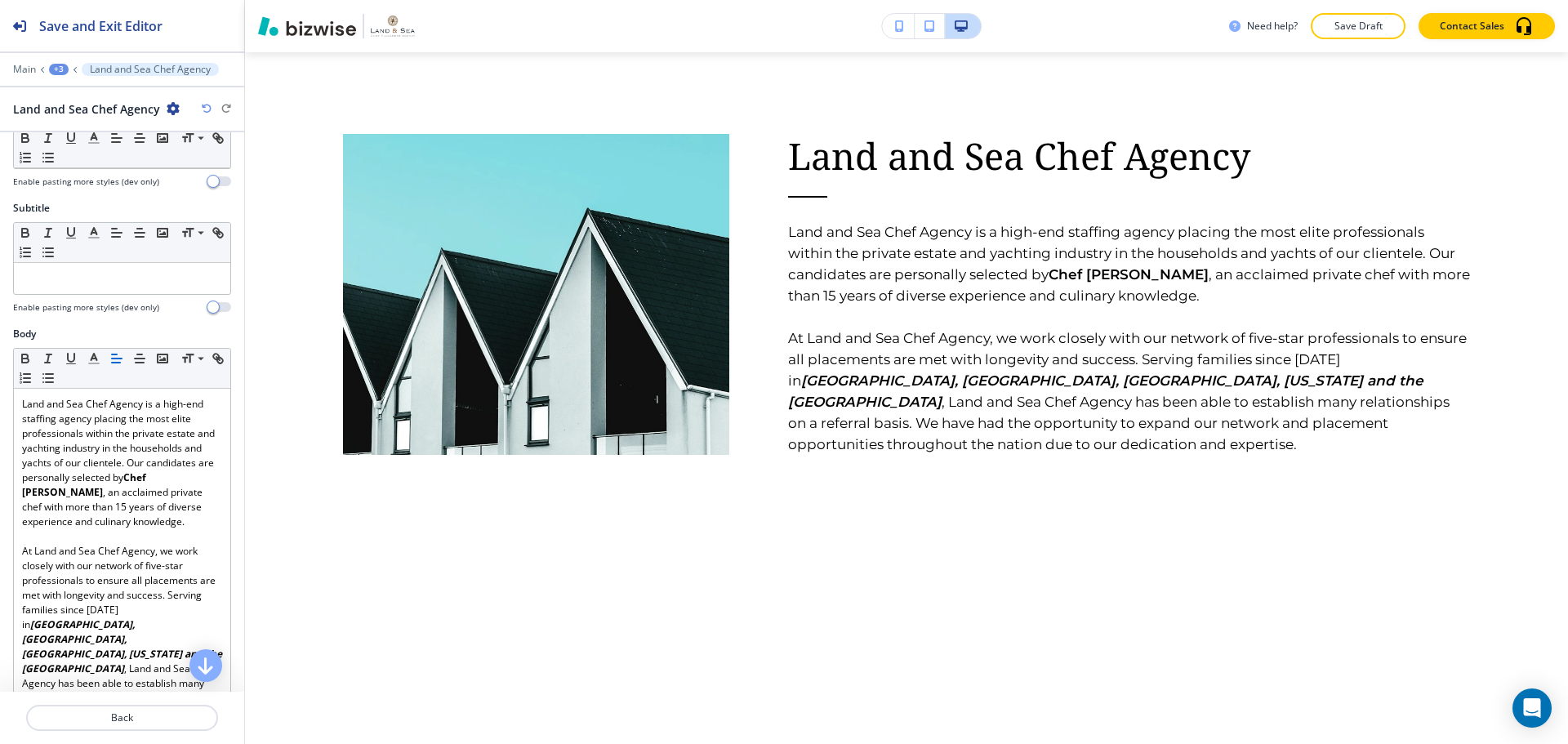
scroll to position [163, 0]
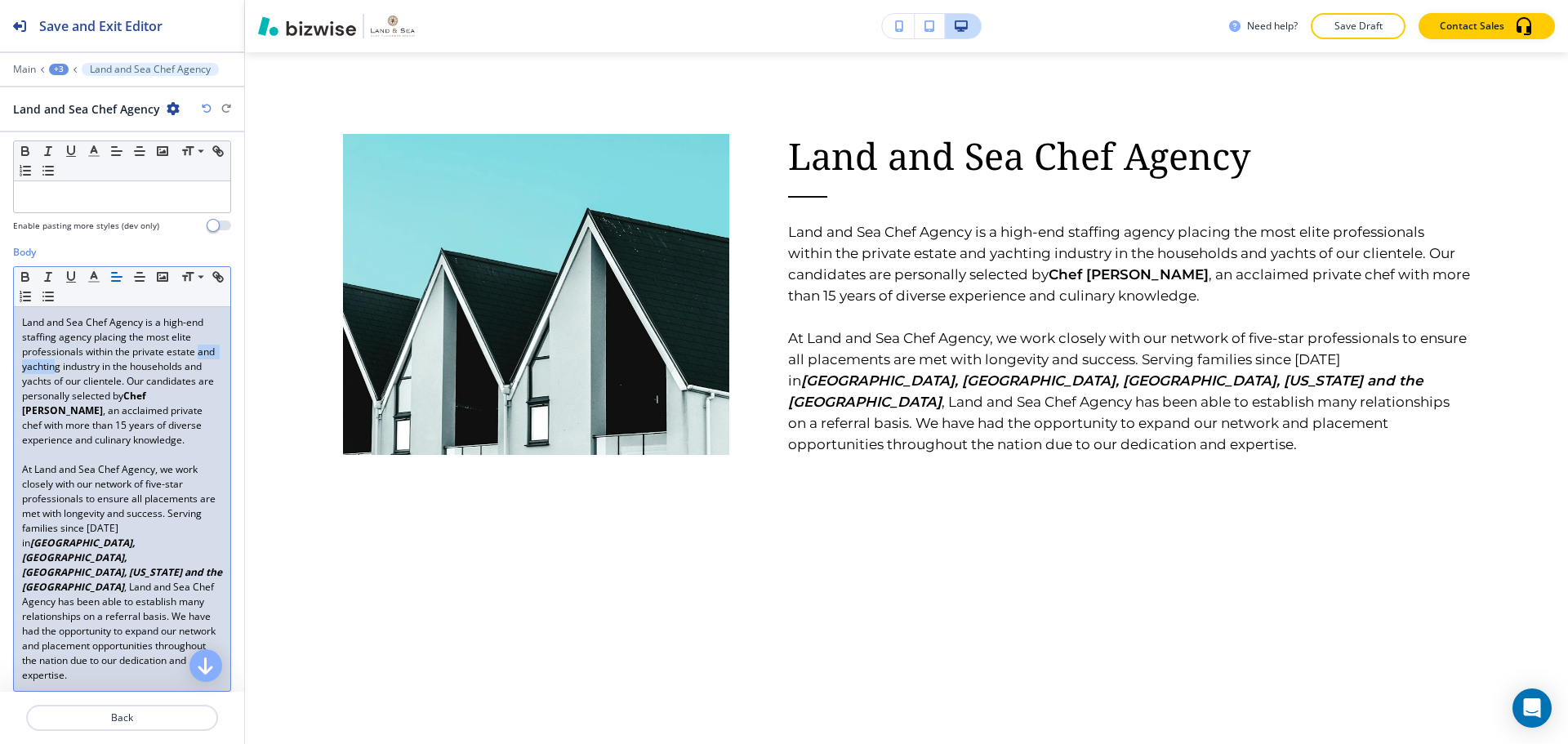
drag, startPoint x: 77, startPoint y: 365, endPoint x: 19, endPoint y: 362, distance: 58.1
click at [19, 362] on div "Land and Sea Chef Agency is a high-end staffing agency placing the most elite p…" at bounding box center [122, 499] width 217 height 384
drag, startPoint x: 147, startPoint y: 367, endPoint x: 198, endPoint y: 361, distance: 51.4
click at [198, 361] on p "Land and Sea Chef Agency is a high-end staffing agency placing the most elite p…" at bounding box center [122, 381] width 200 height 133
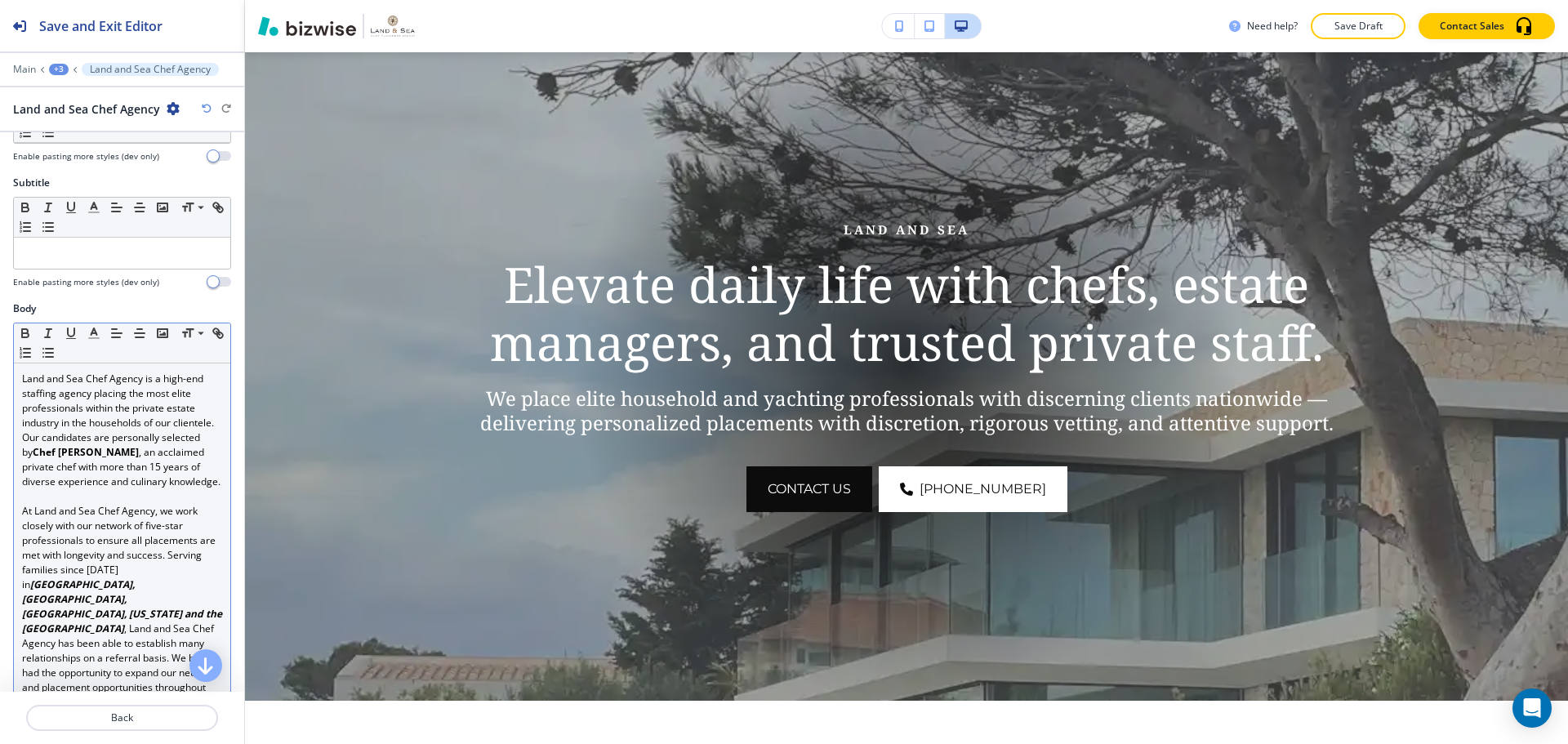
scroll to position [0, 0]
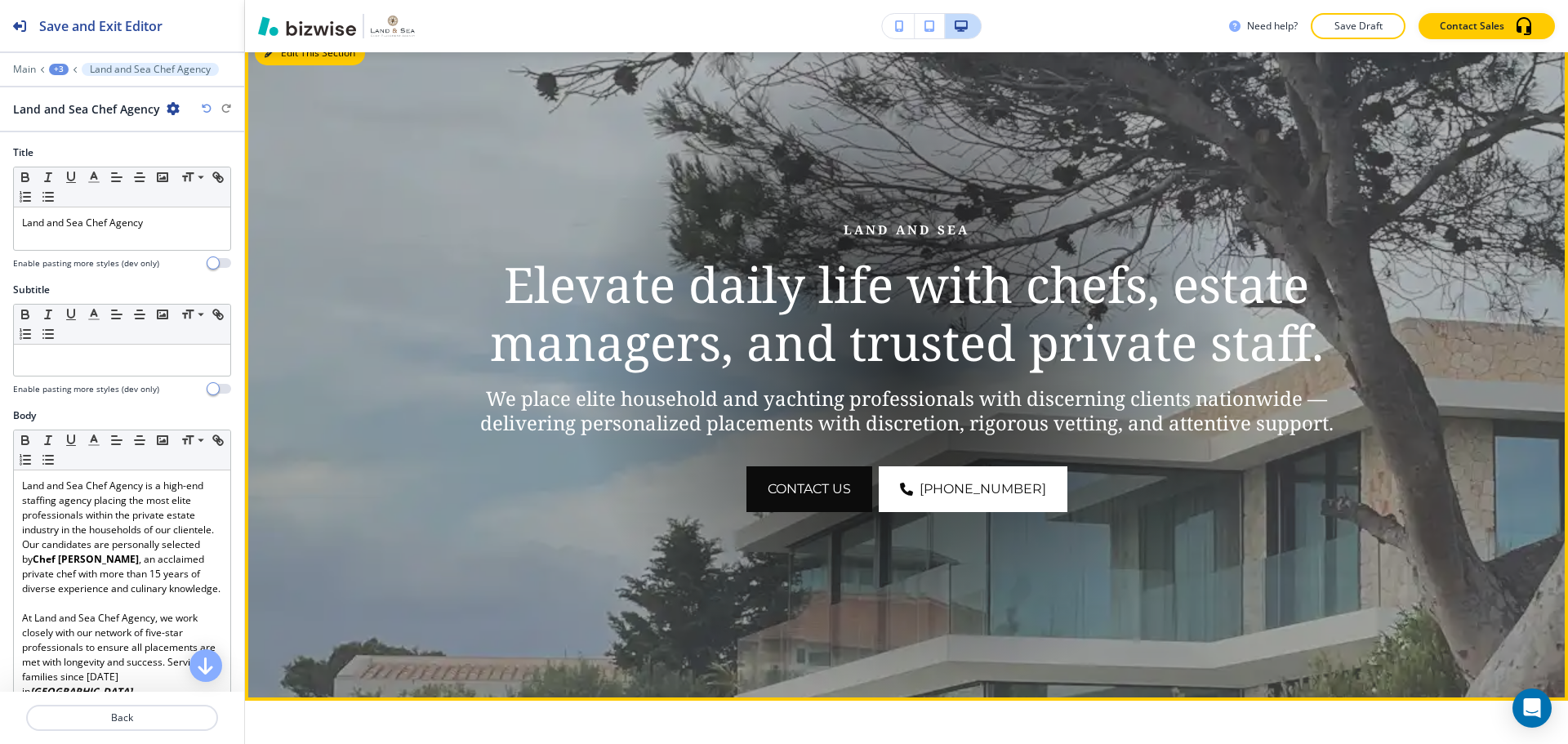
click at [289, 56] on button "Edit This Section" at bounding box center [310, 54] width 110 height 25
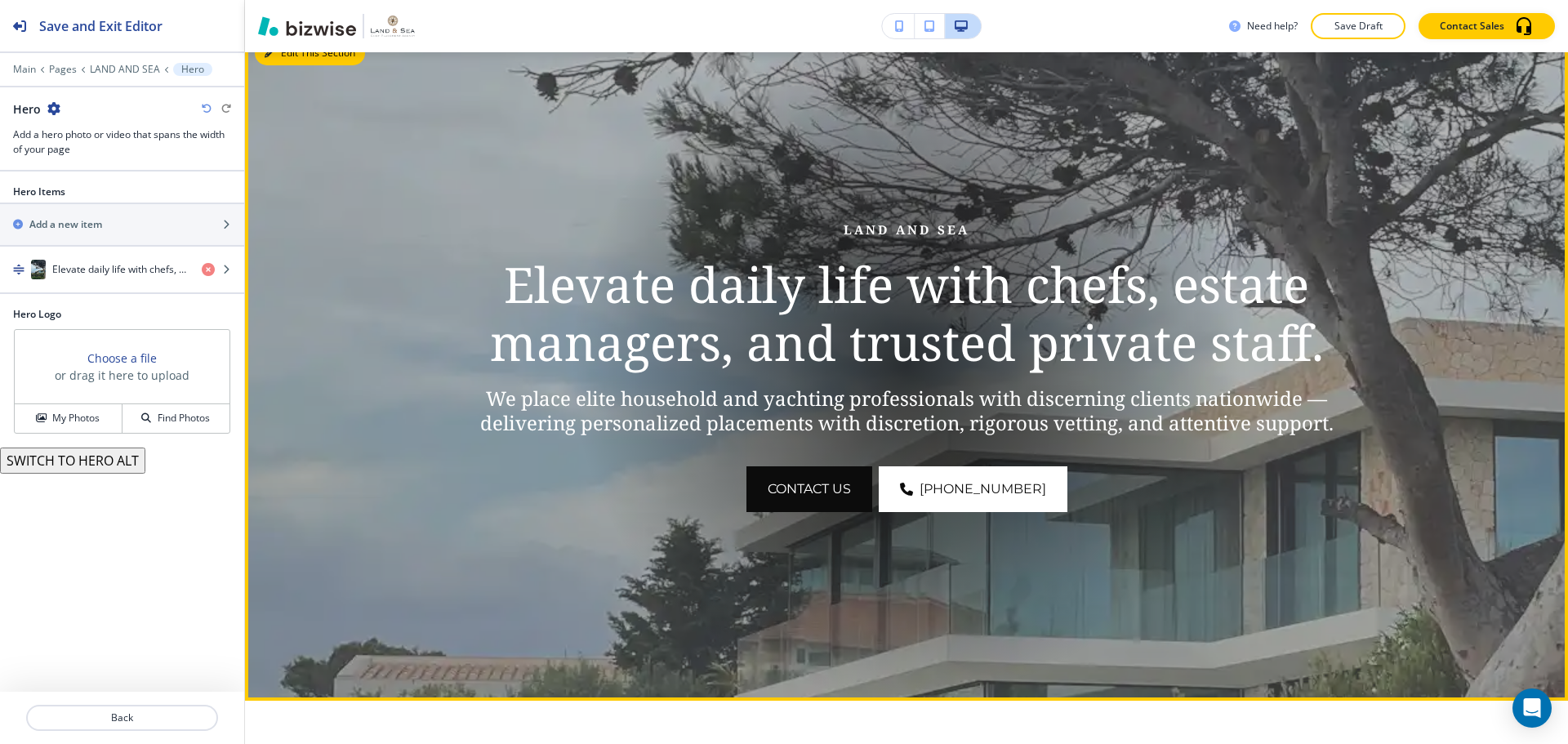
scroll to position [234, 0]
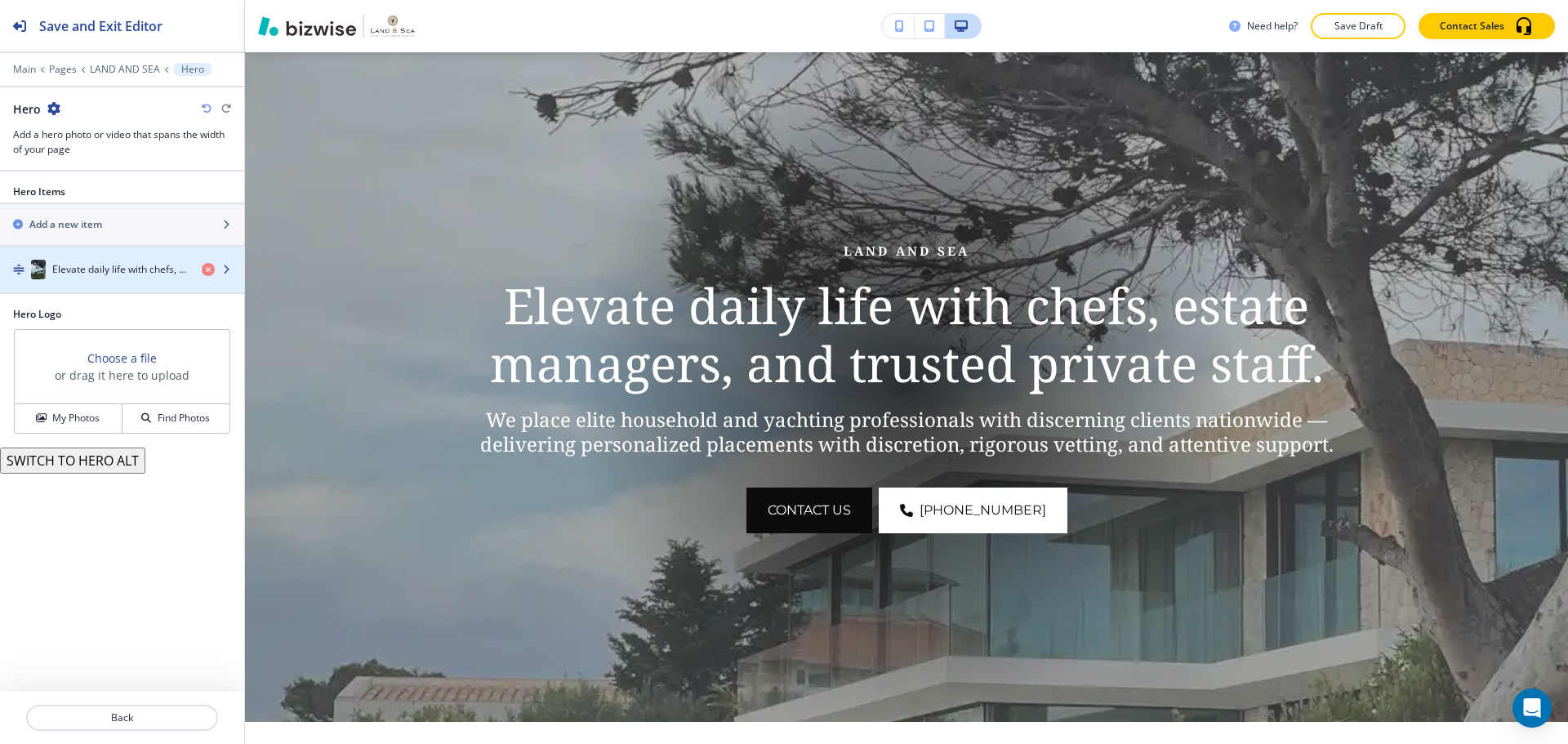
click at [170, 285] on div "button" at bounding box center [122, 286] width 244 height 13
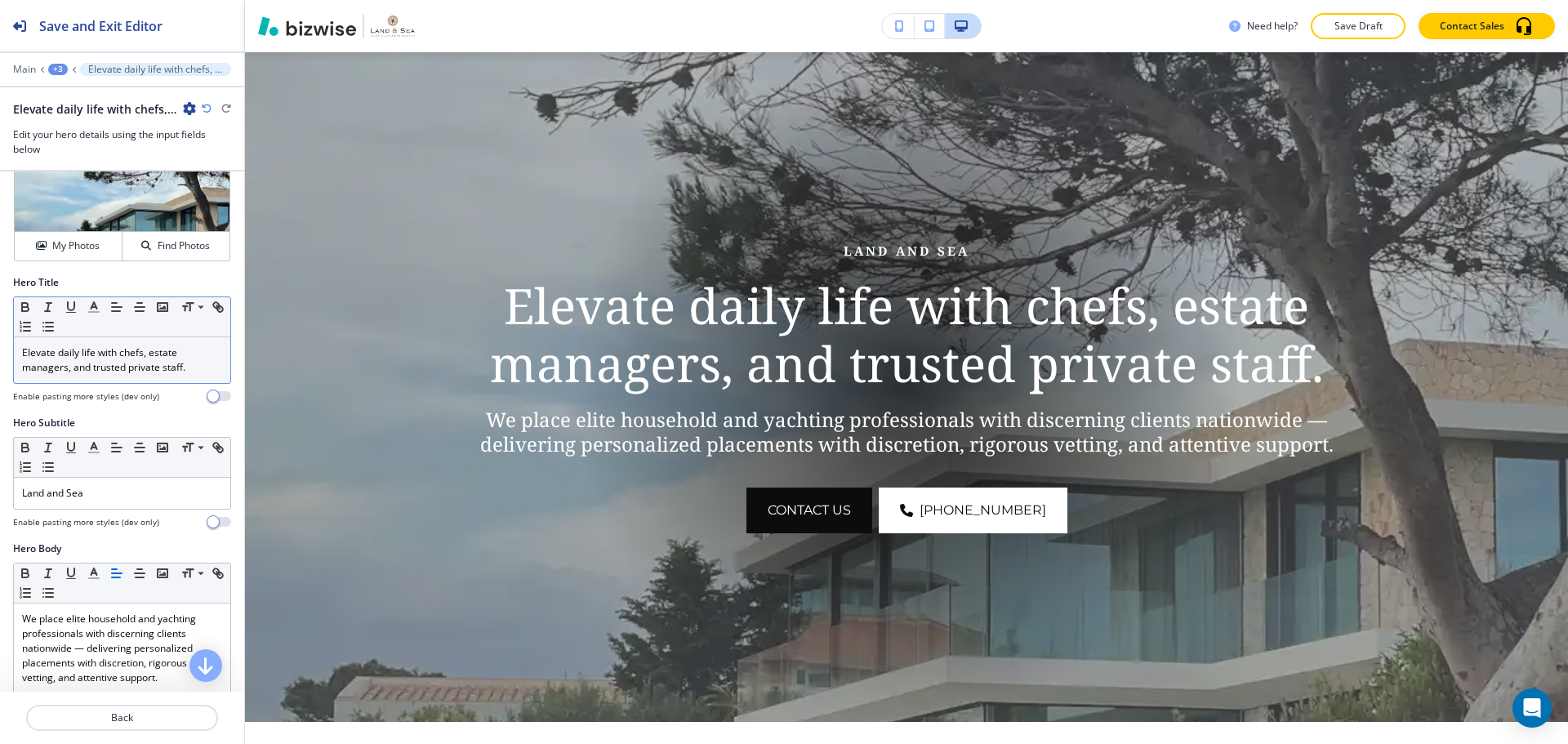
scroll to position [163, 0]
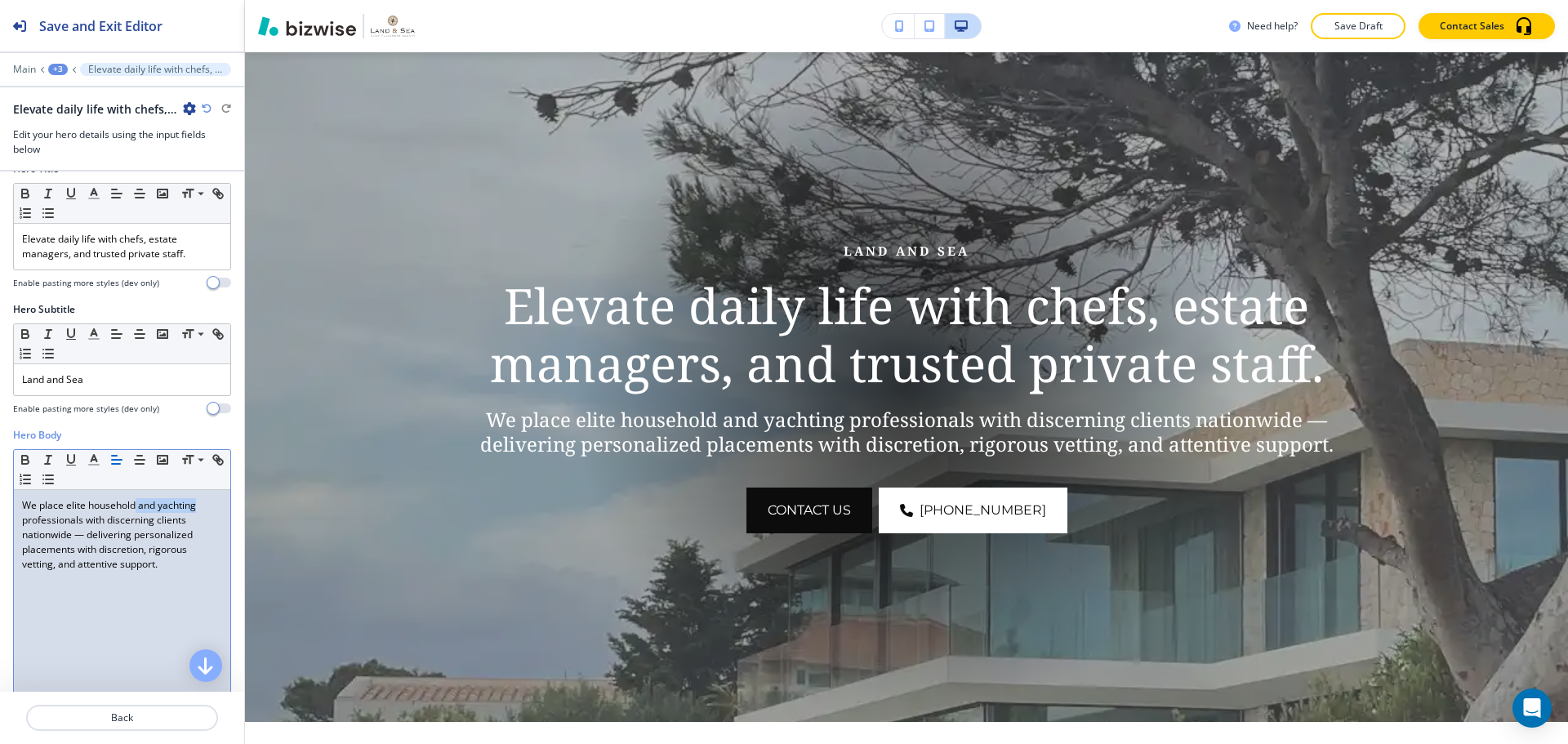
drag, startPoint x: 138, startPoint y: 506, endPoint x: 197, endPoint y: 506, distance: 59.0
click at [197, 506] on p "We place elite household and yachting professionals with discerning clients nat…" at bounding box center [122, 535] width 200 height 73
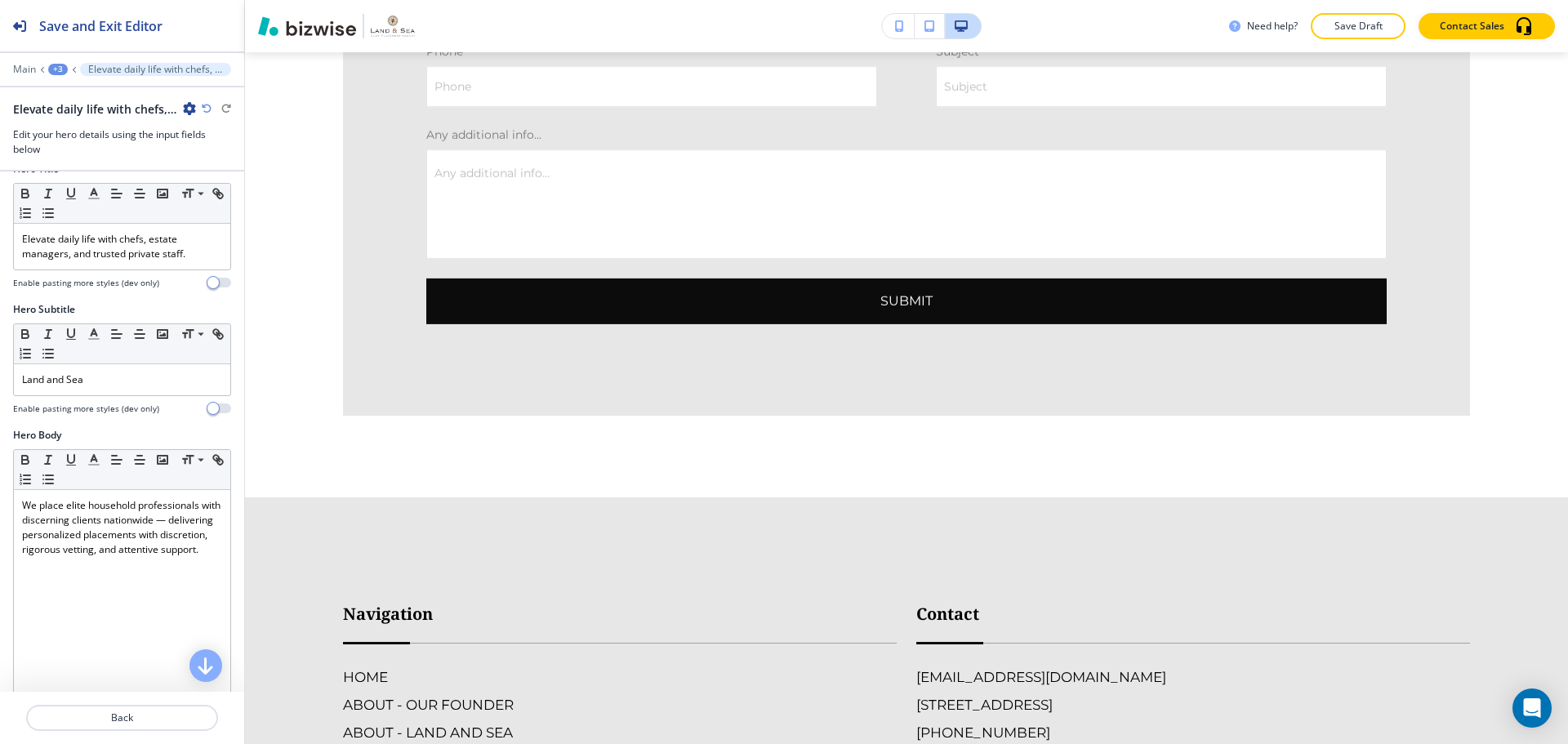
scroll to position [3011, 0]
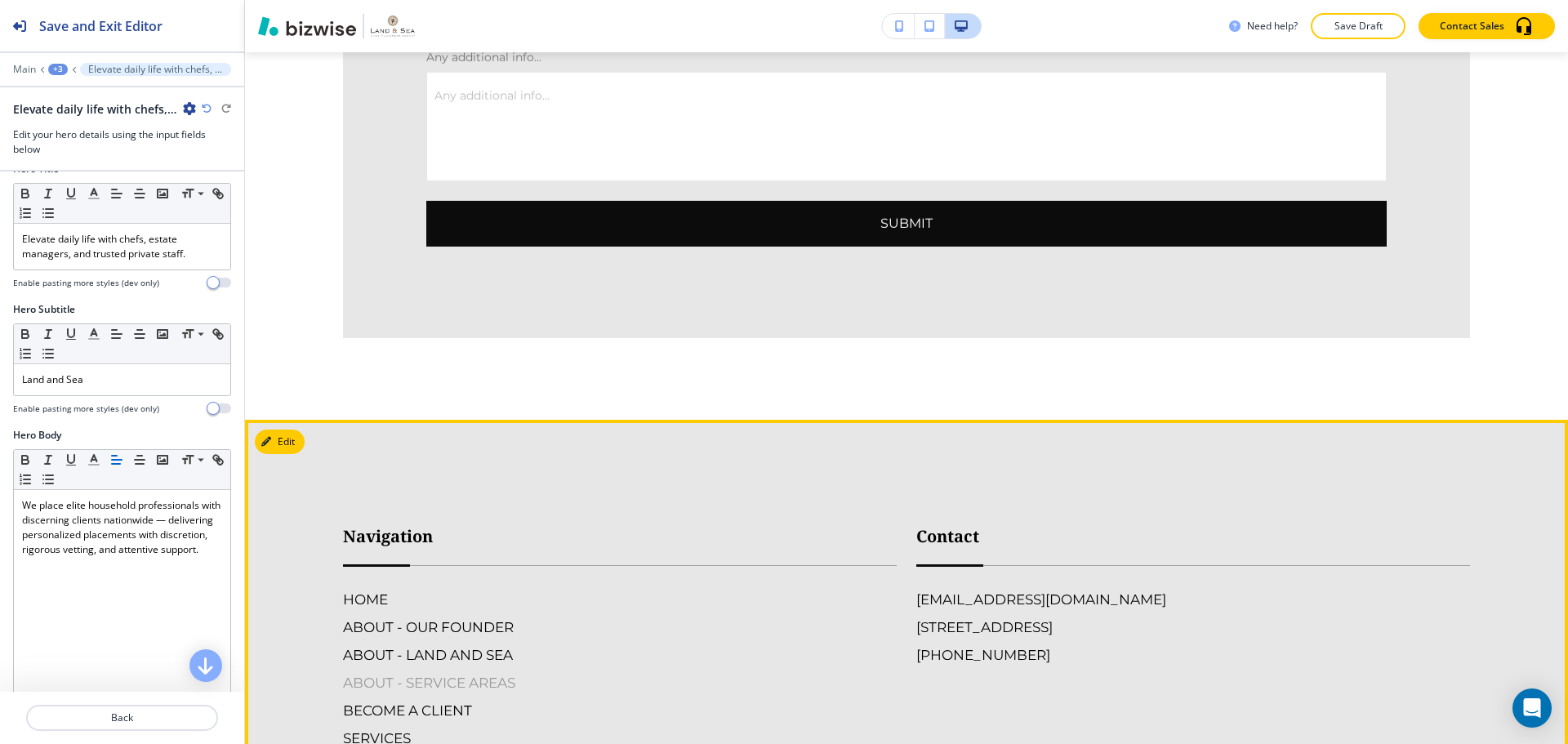
click at [408, 672] on h6 "ABOUT - SERVICE AREAS" at bounding box center [619, 683] width 553 height 21
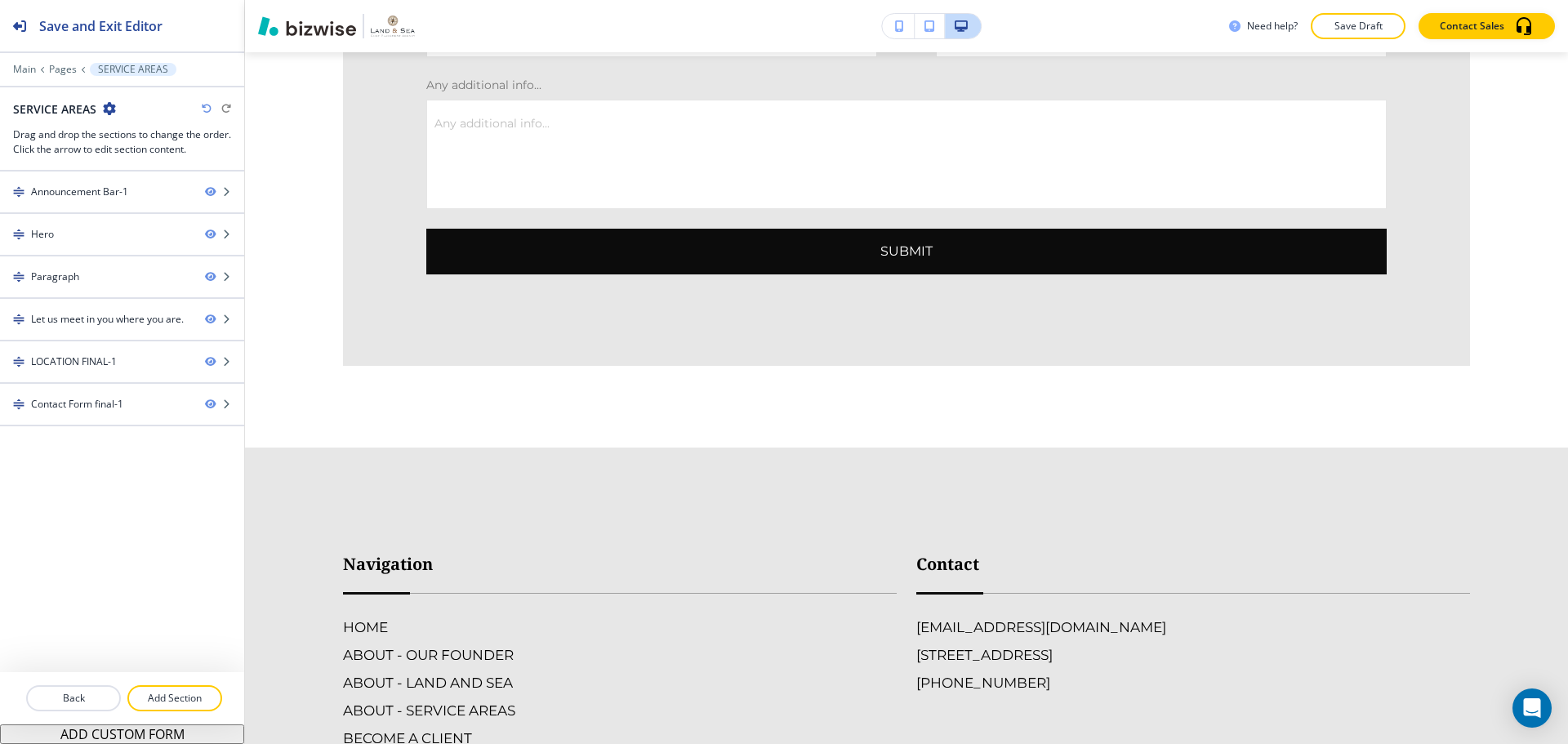
scroll to position [3105, 0]
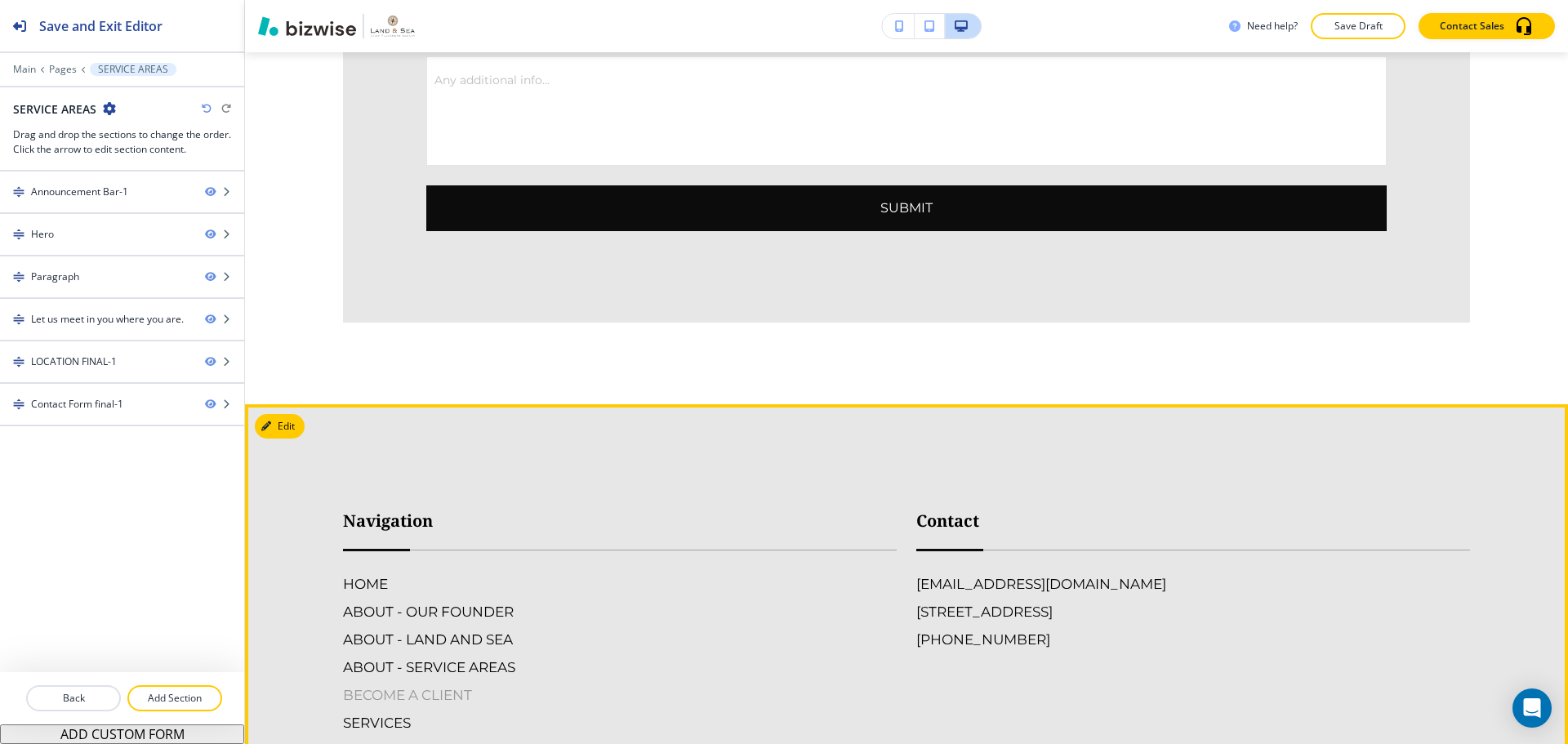
click at [364, 685] on h6 "BECOME A CLIENT" at bounding box center [619, 695] width 553 height 21
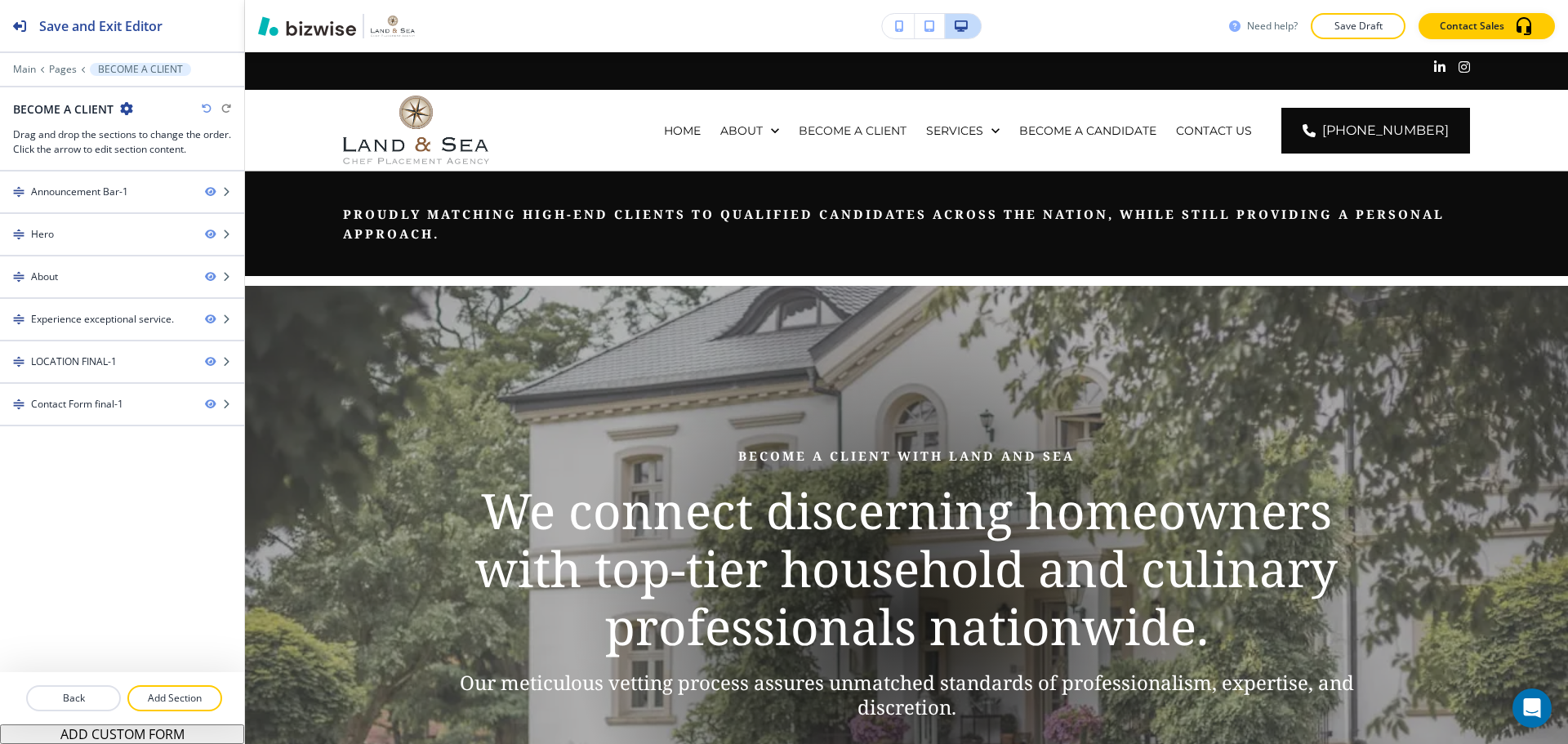
scroll to position [865, 0]
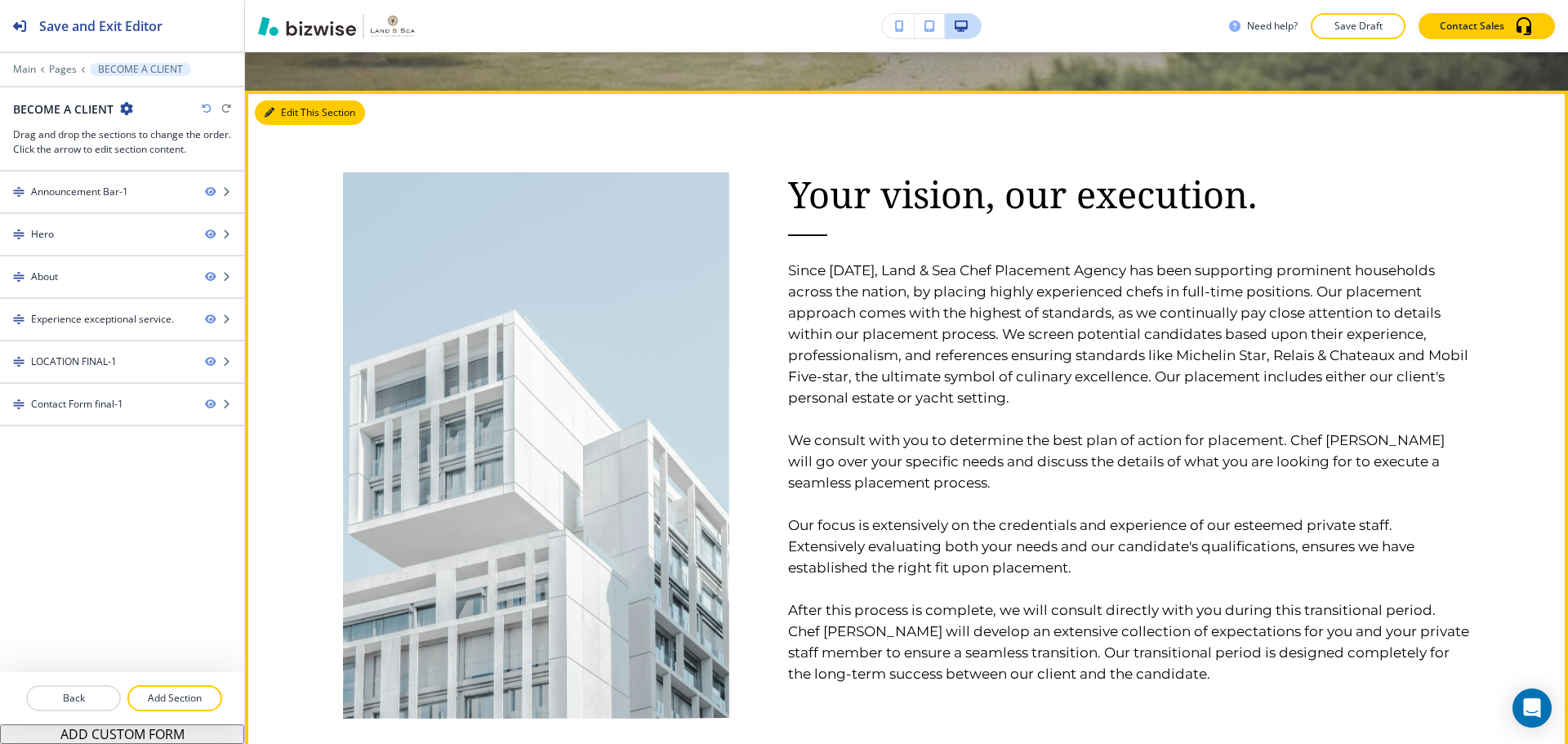
click at [277, 105] on button "Edit This Section" at bounding box center [310, 113] width 110 height 25
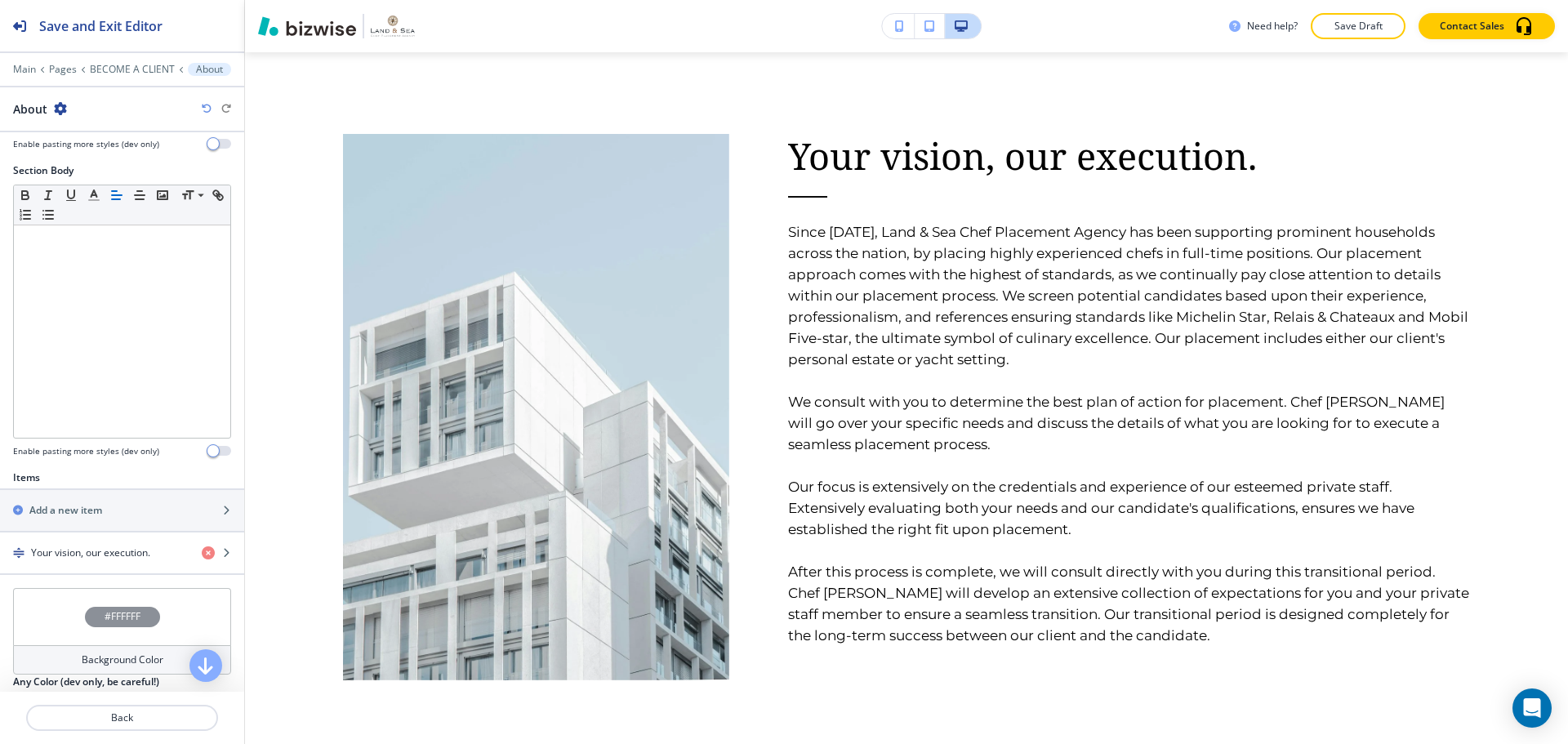
scroll to position [327, 0]
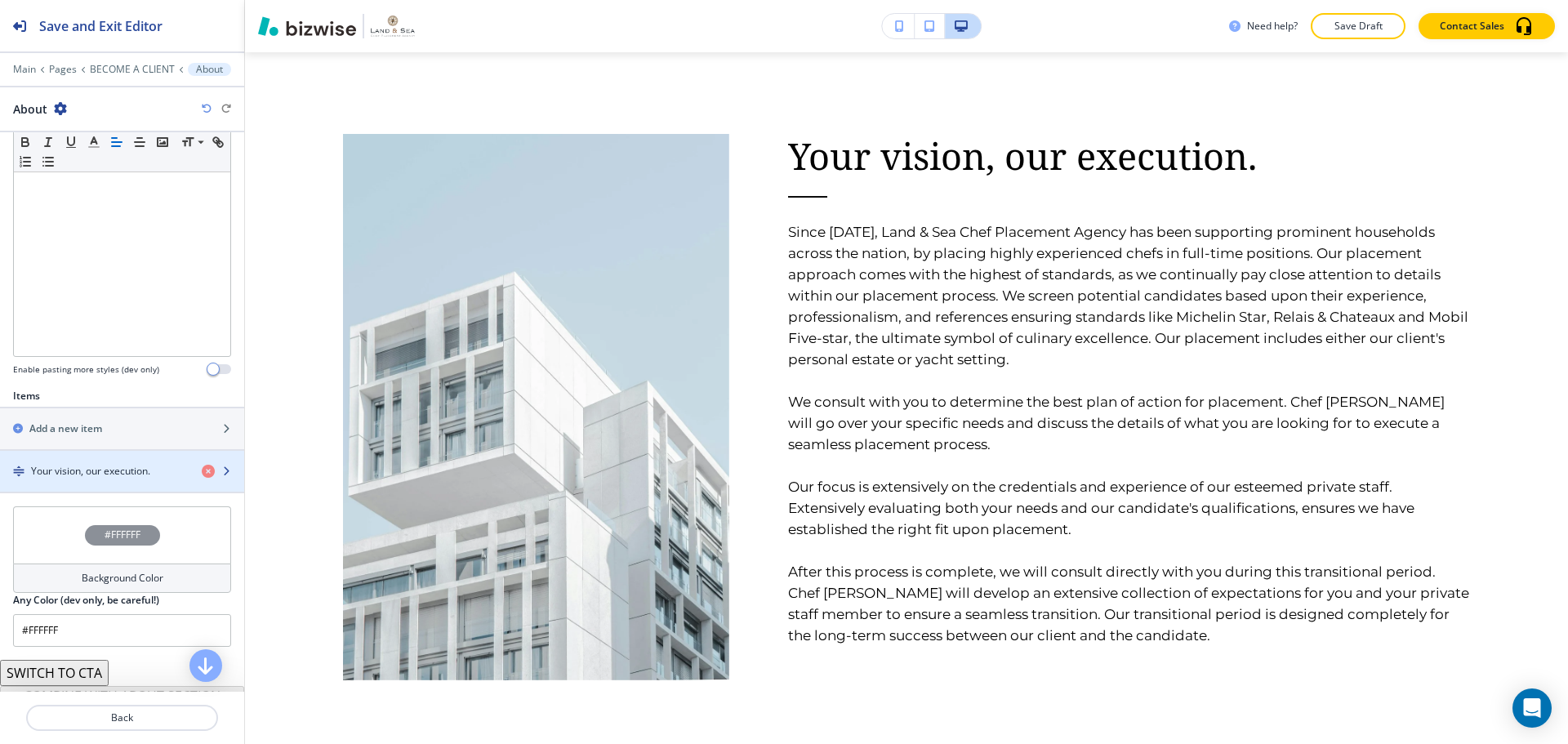
click at [60, 480] on div "button" at bounding box center [122, 485] width 244 height 13
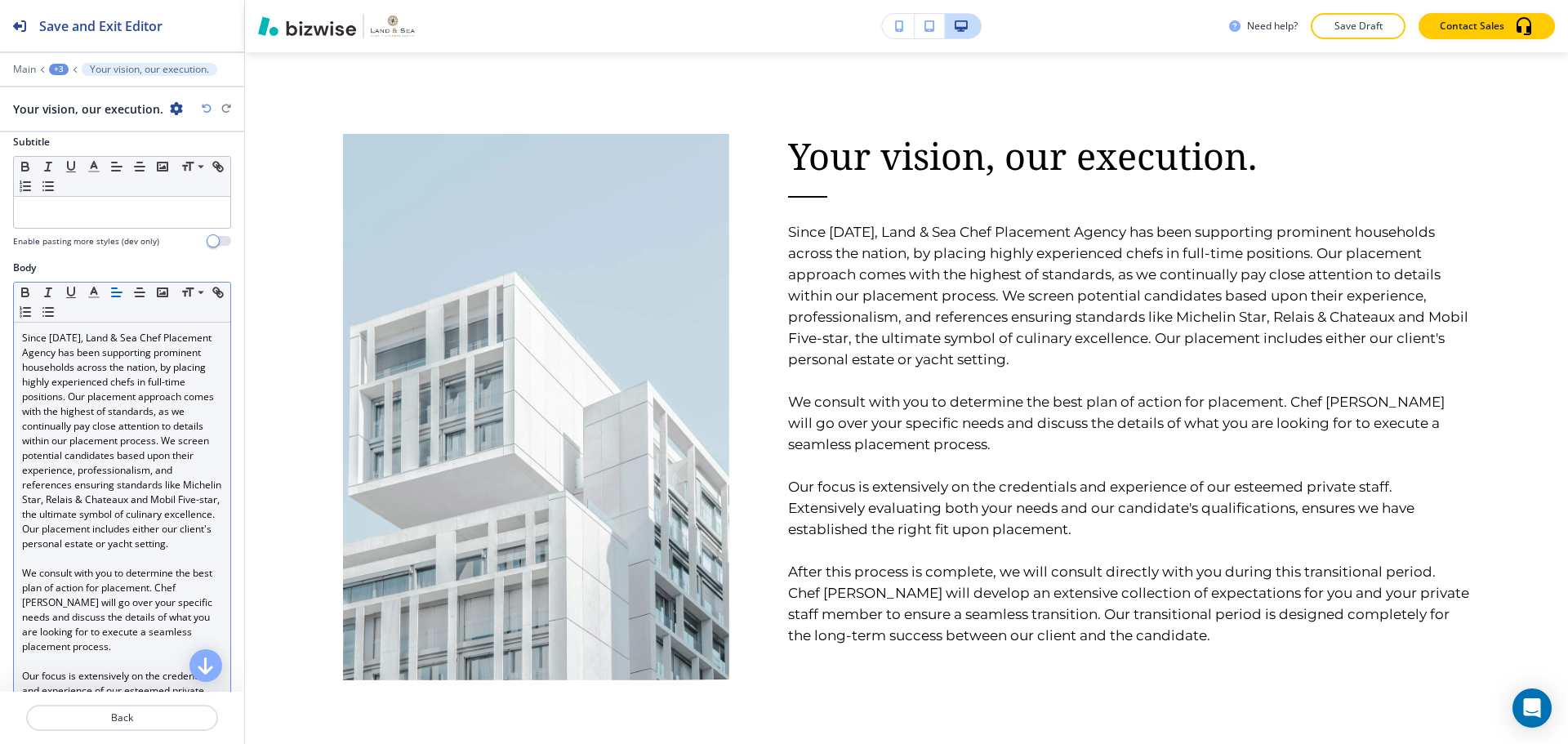
scroll to position [163, 0]
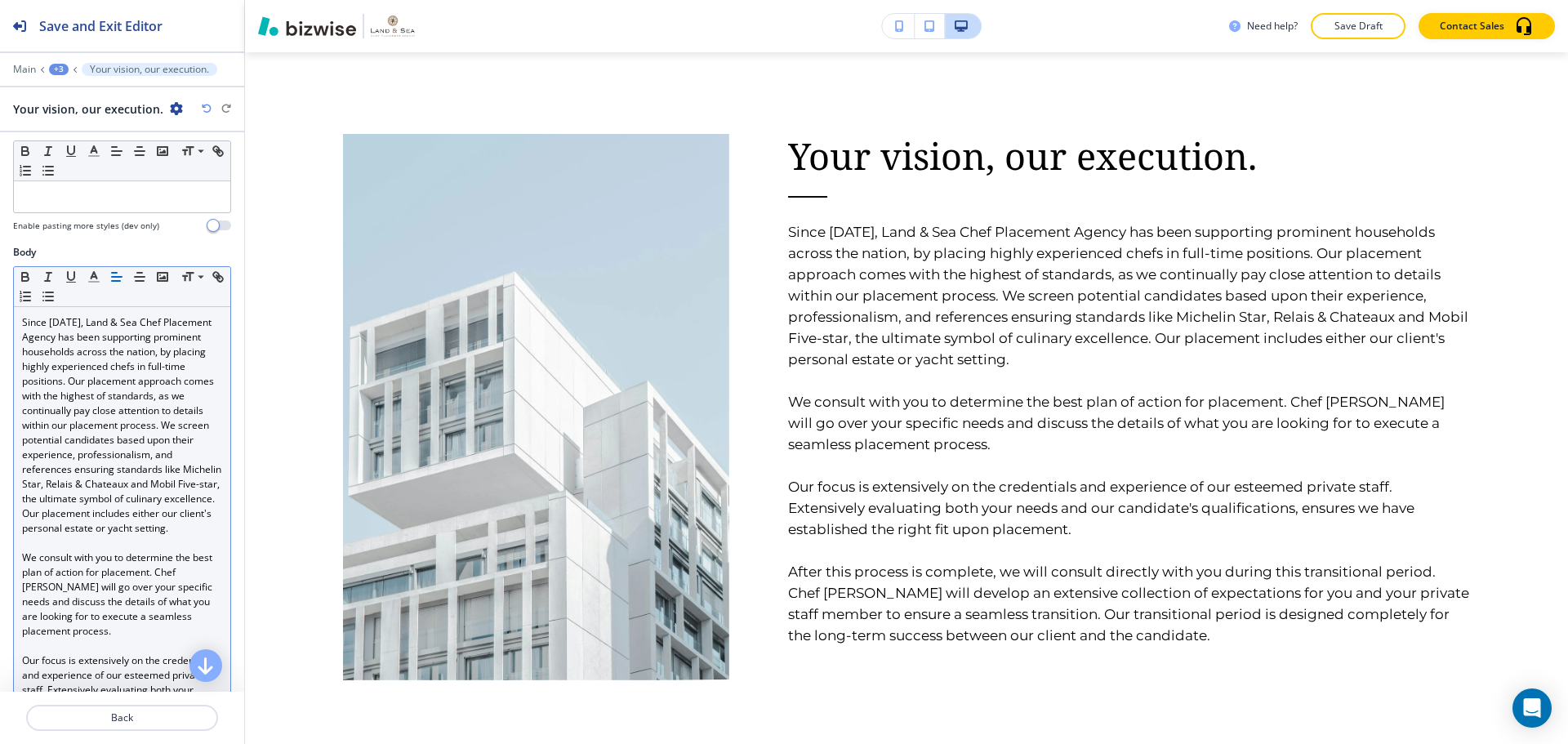
click at [86, 530] on p "Since 2017, Land & Sea Chef Placement Agency has been supporting prominent hous…" at bounding box center [122, 426] width 200 height 221
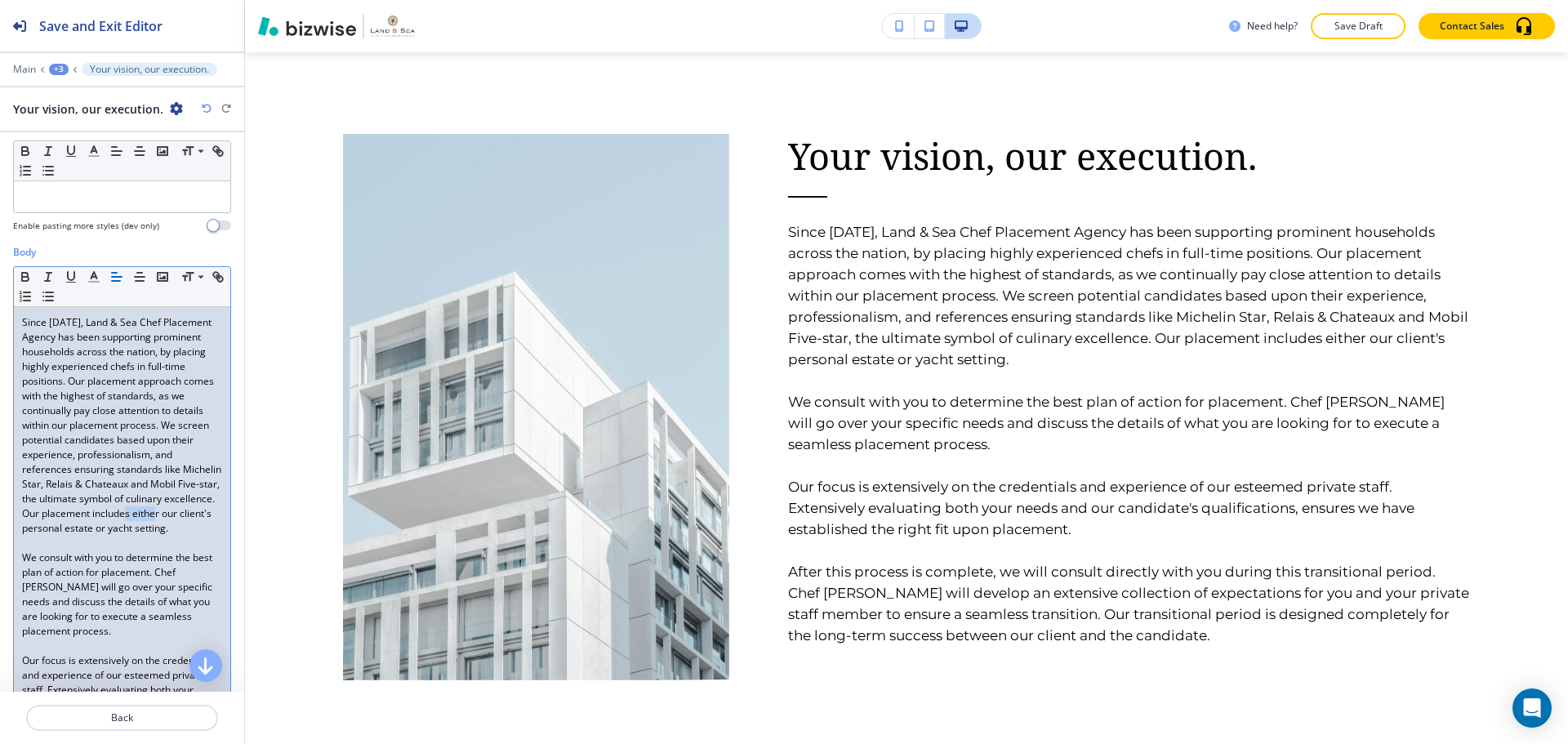
click at [86, 530] on p "Since 2017, Land & Sea Chef Placement Agency has been supporting prominent hous…" at bounding box center [122, 426] width 200 height 221
drag, startPoint x: 110, startPoint y: 516, endPoint x: 133, endPoint y: 543, distance: 35.5
click at [133, 536] on p "Since 2017, Land & Sea Chef Placement Agency has been supporting prominent hous…" at bounding box center [122, 426] width 200 height 221
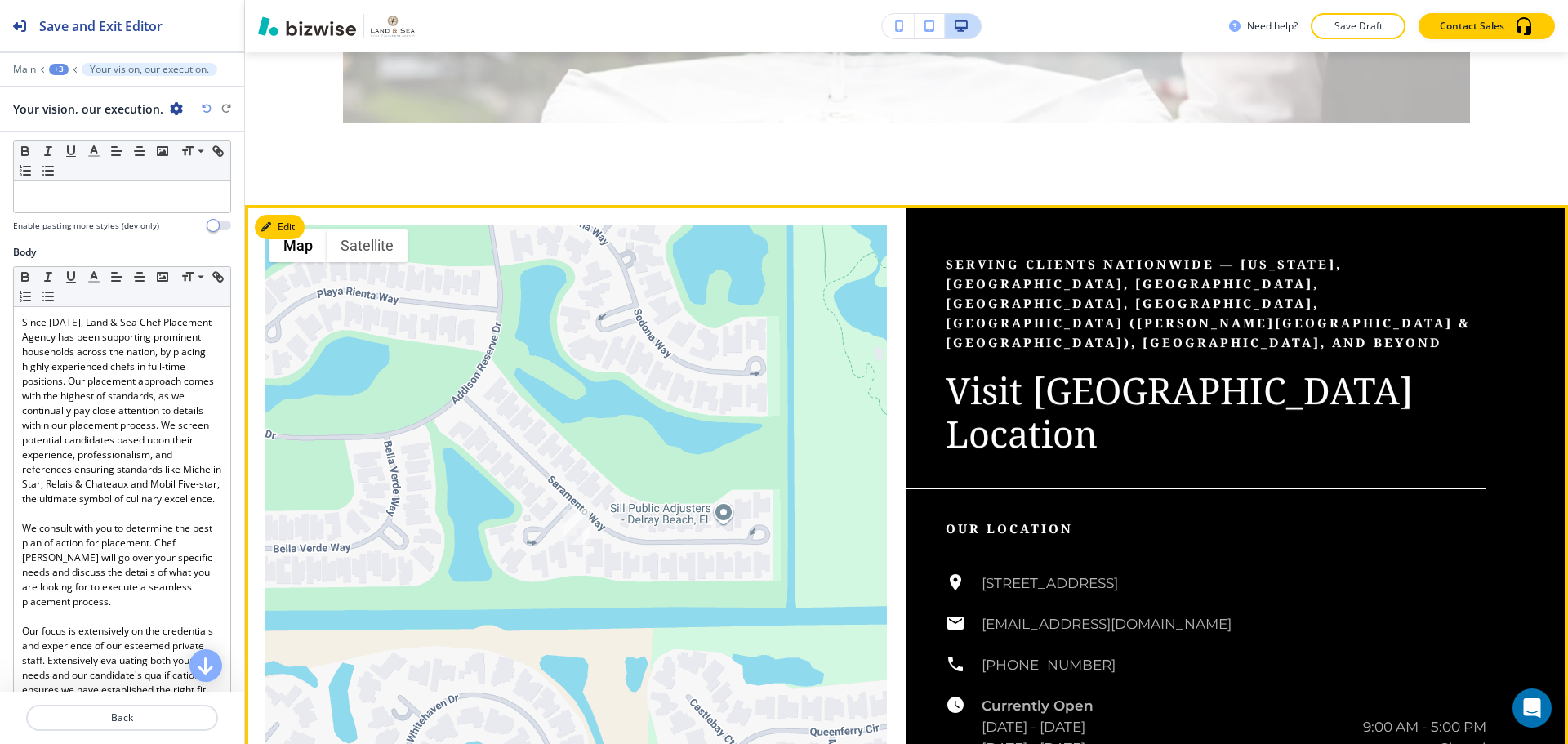
scroll to position [1966, 0]
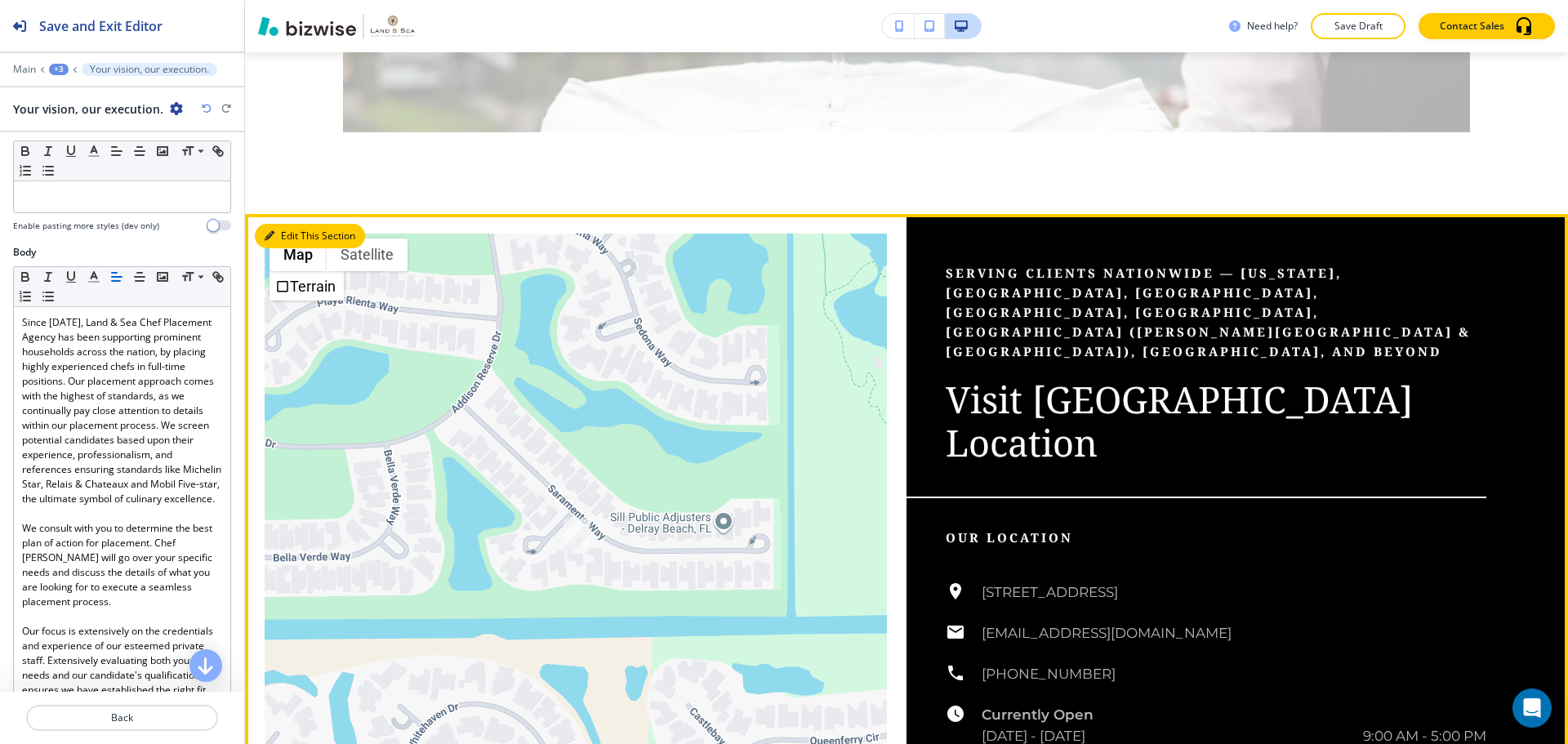
click at [277, 229] on button "Edit This Section" at bounding box center [310, 236] width 110 height 25
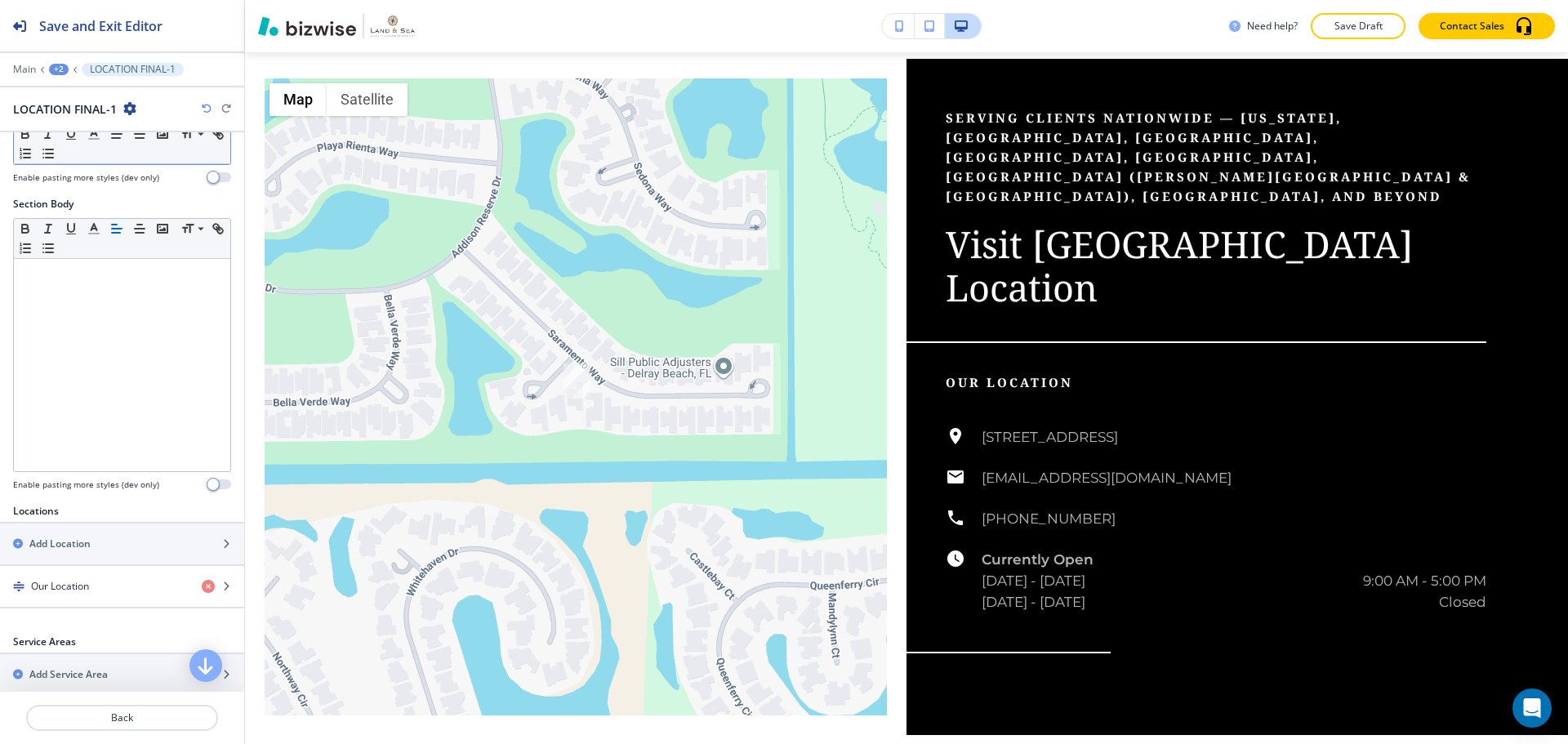
scroll to position [409, 0]
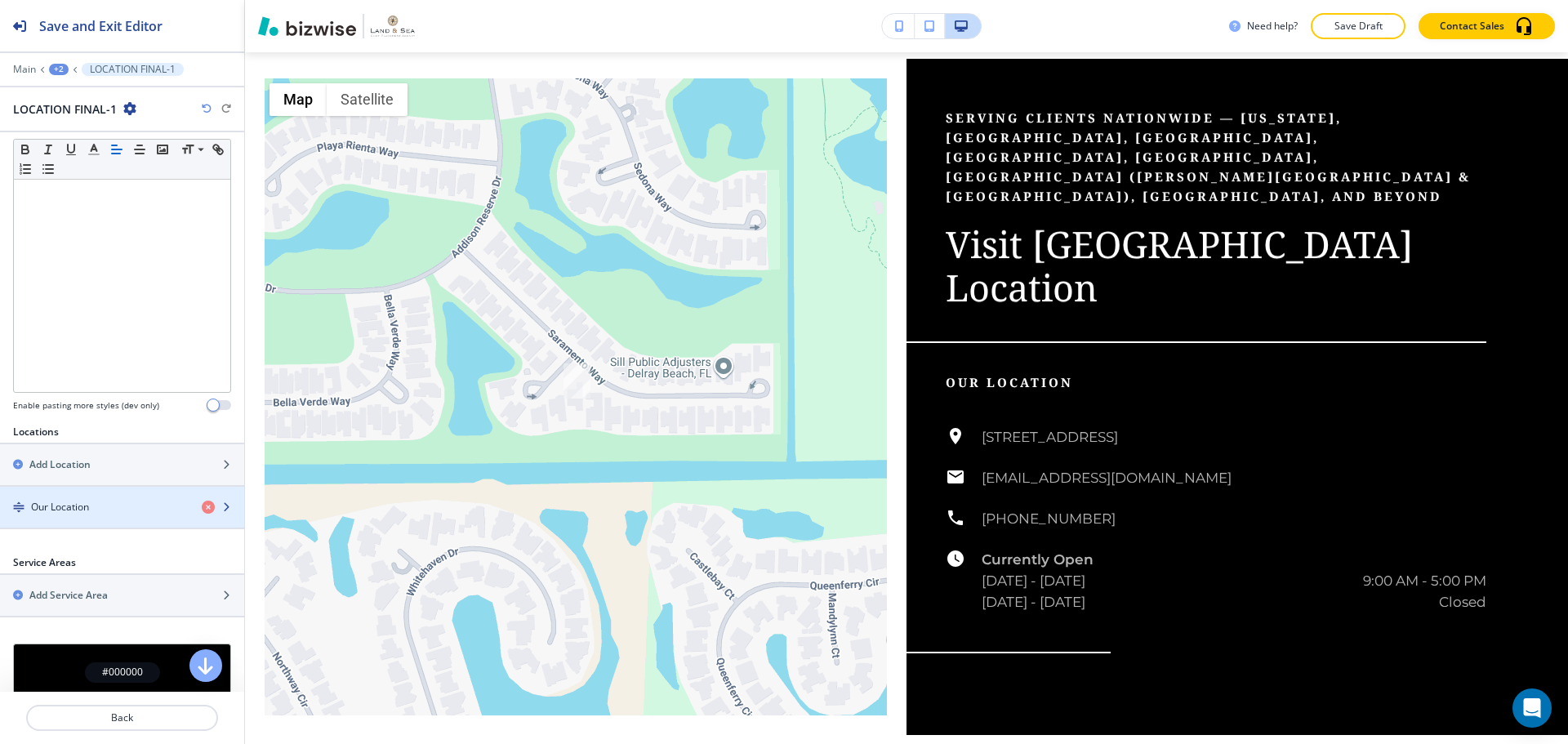
click at [109, 515] on div "button" at bounding box center [122, 522] width 244 height 13
